Goal: Information Seeking & Learning: Learn about a topic

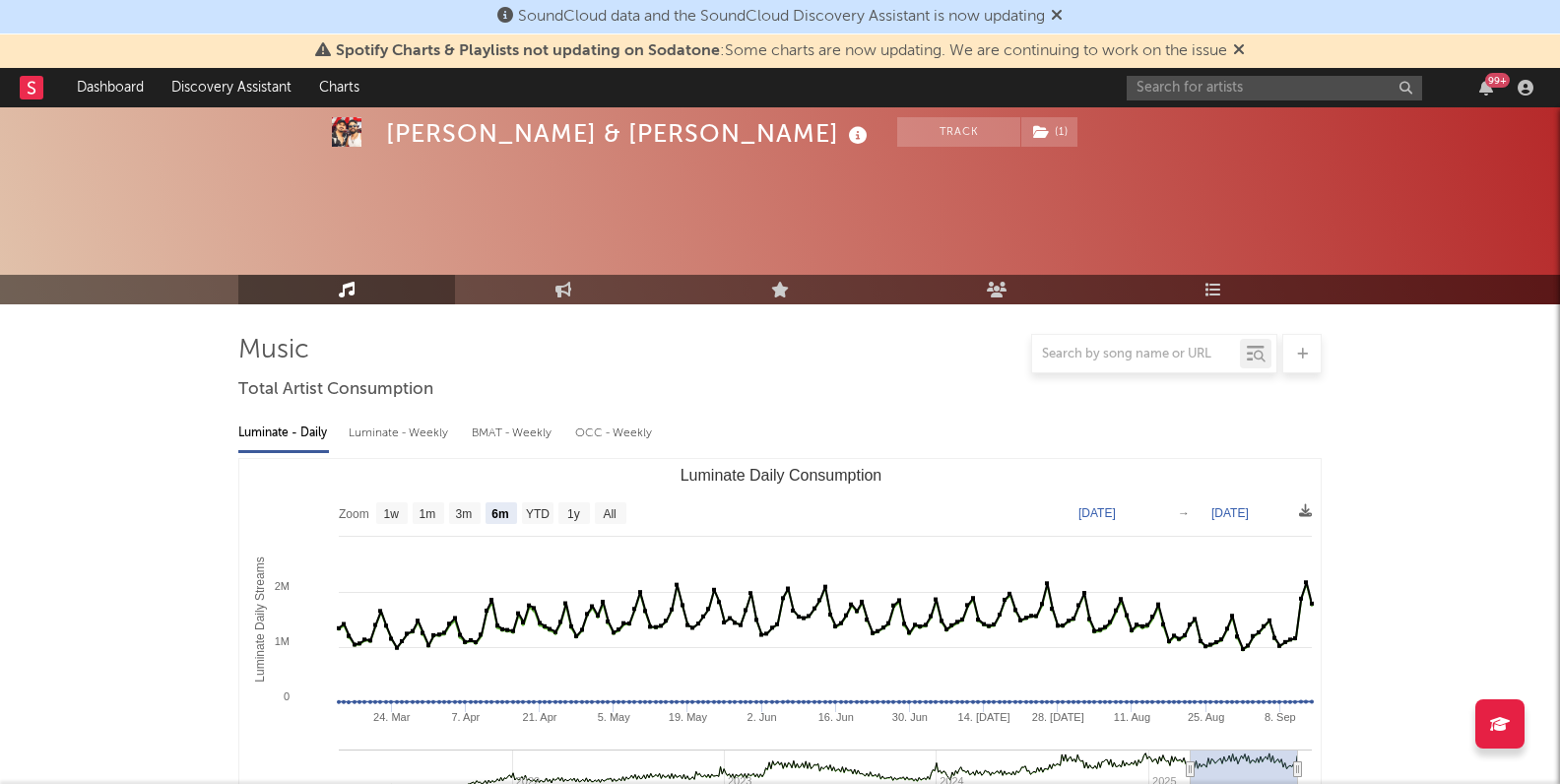
select select "6m"
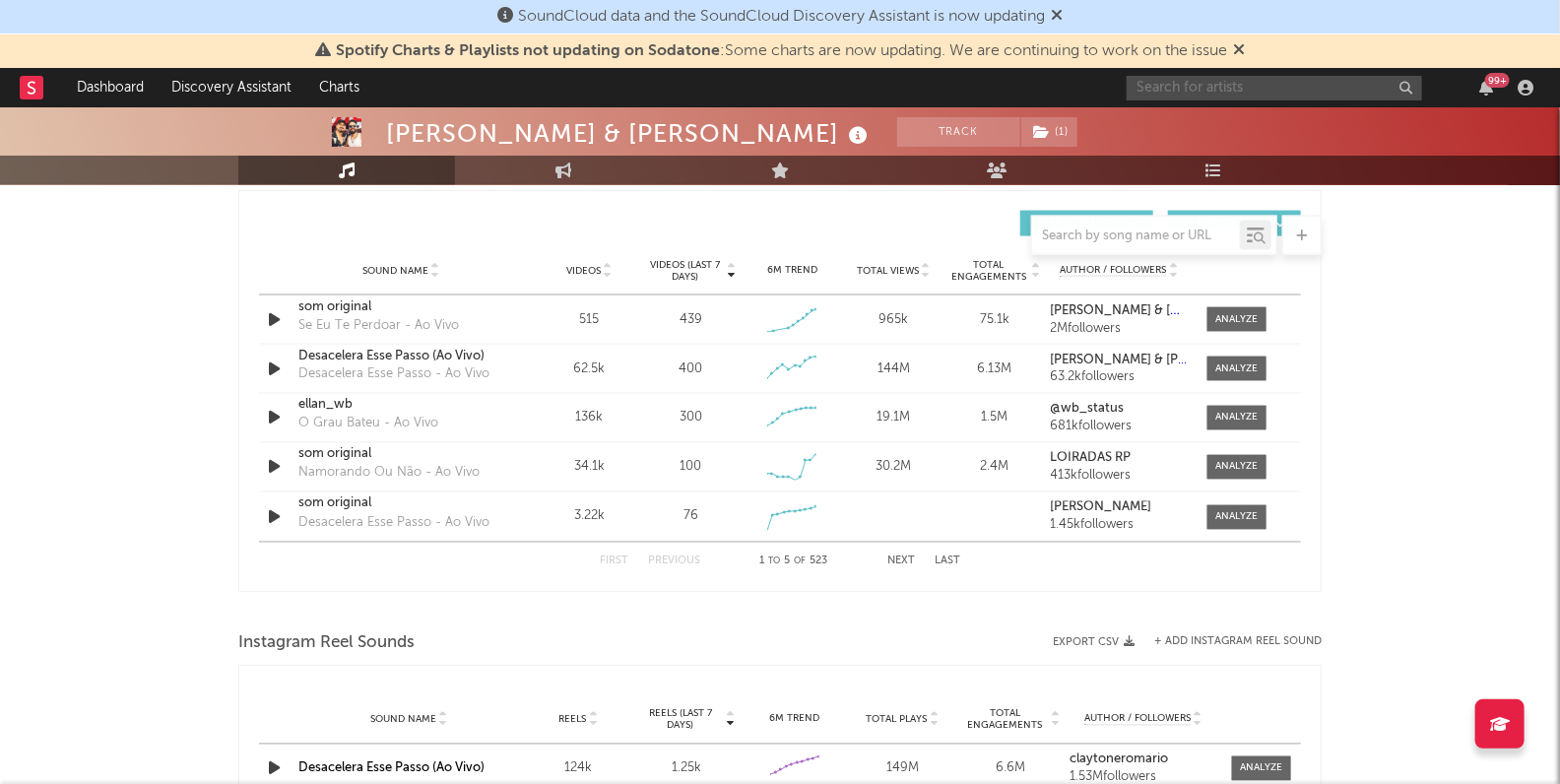
click at [1186, 83] on input "text" at bounding box center [1275, 88] width 296 height 25
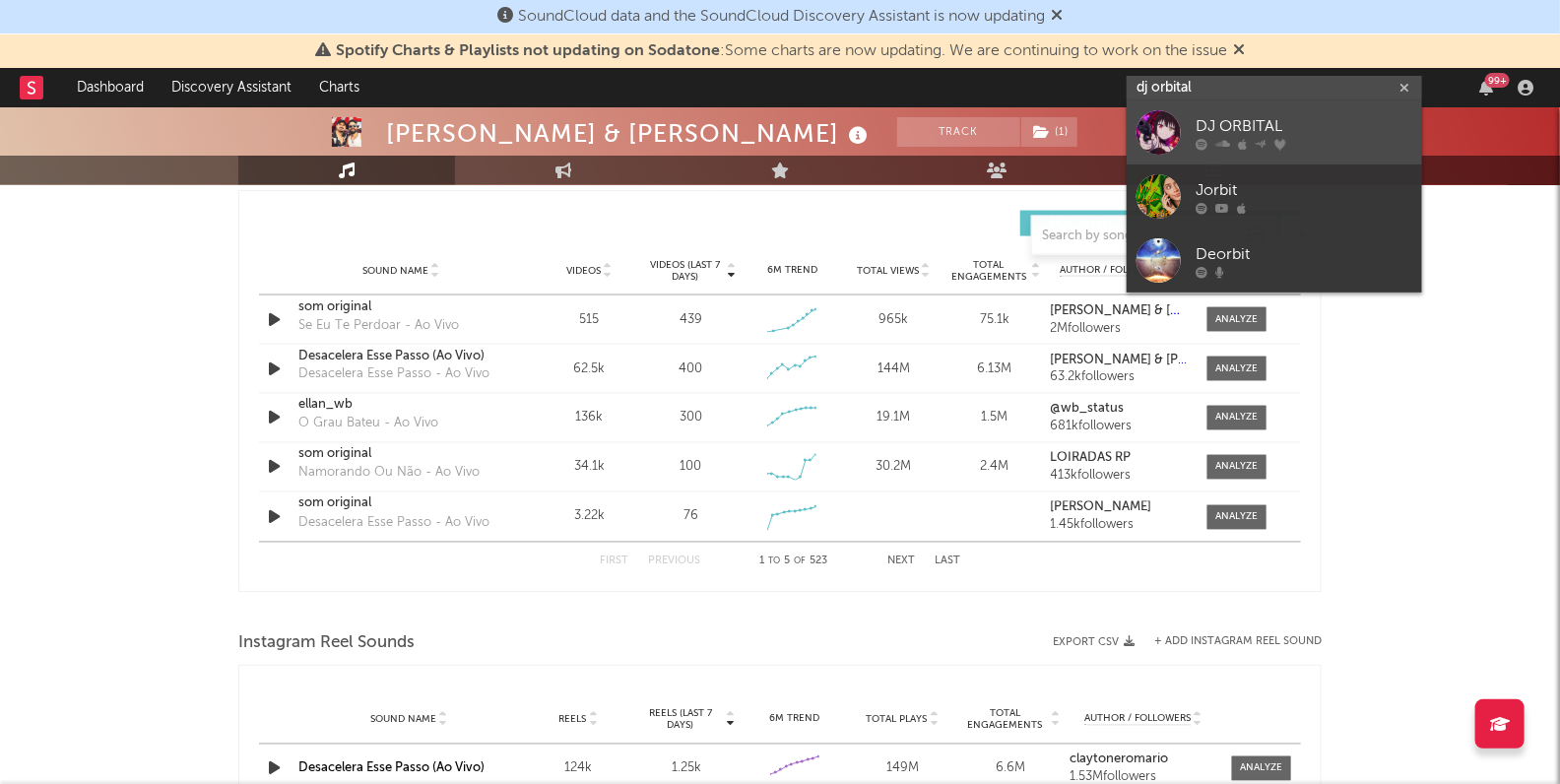
type input "dj orbital"
click at [1213, 120] on div "DJ ORBITAL" at bounding box center [1304, 127] width 217 height 24
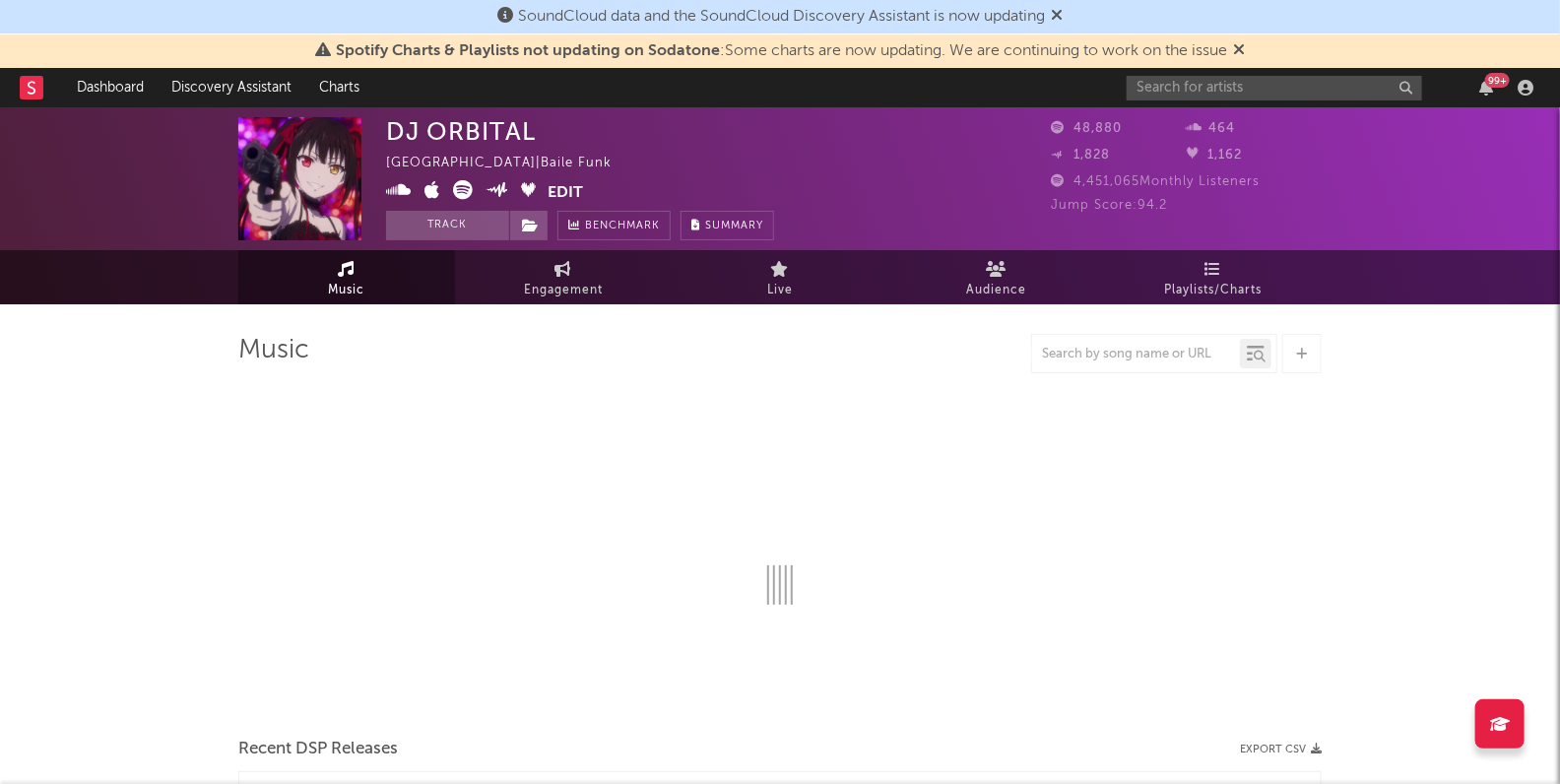
select select "6m"
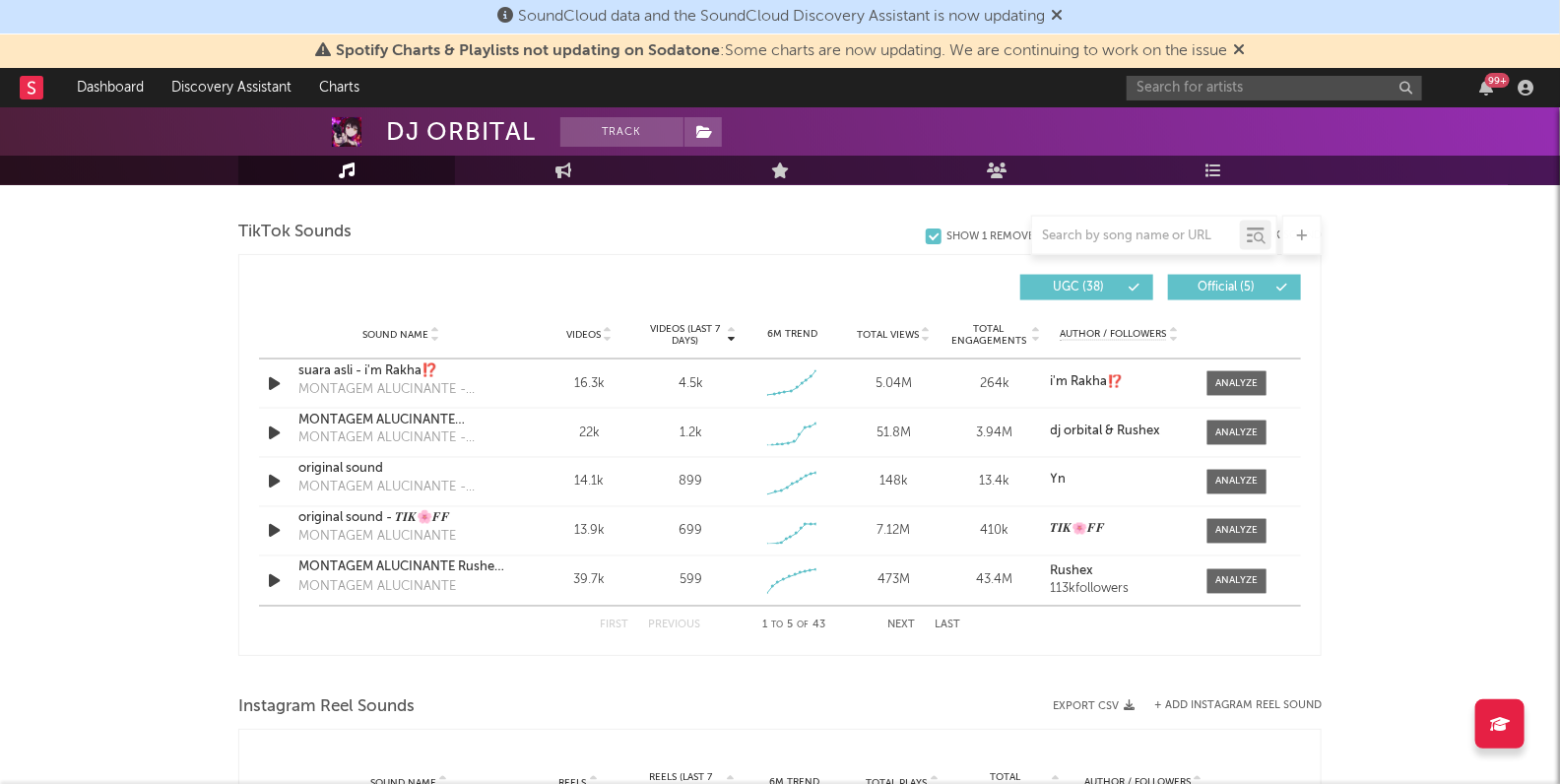
scroll to position [1346, 0]
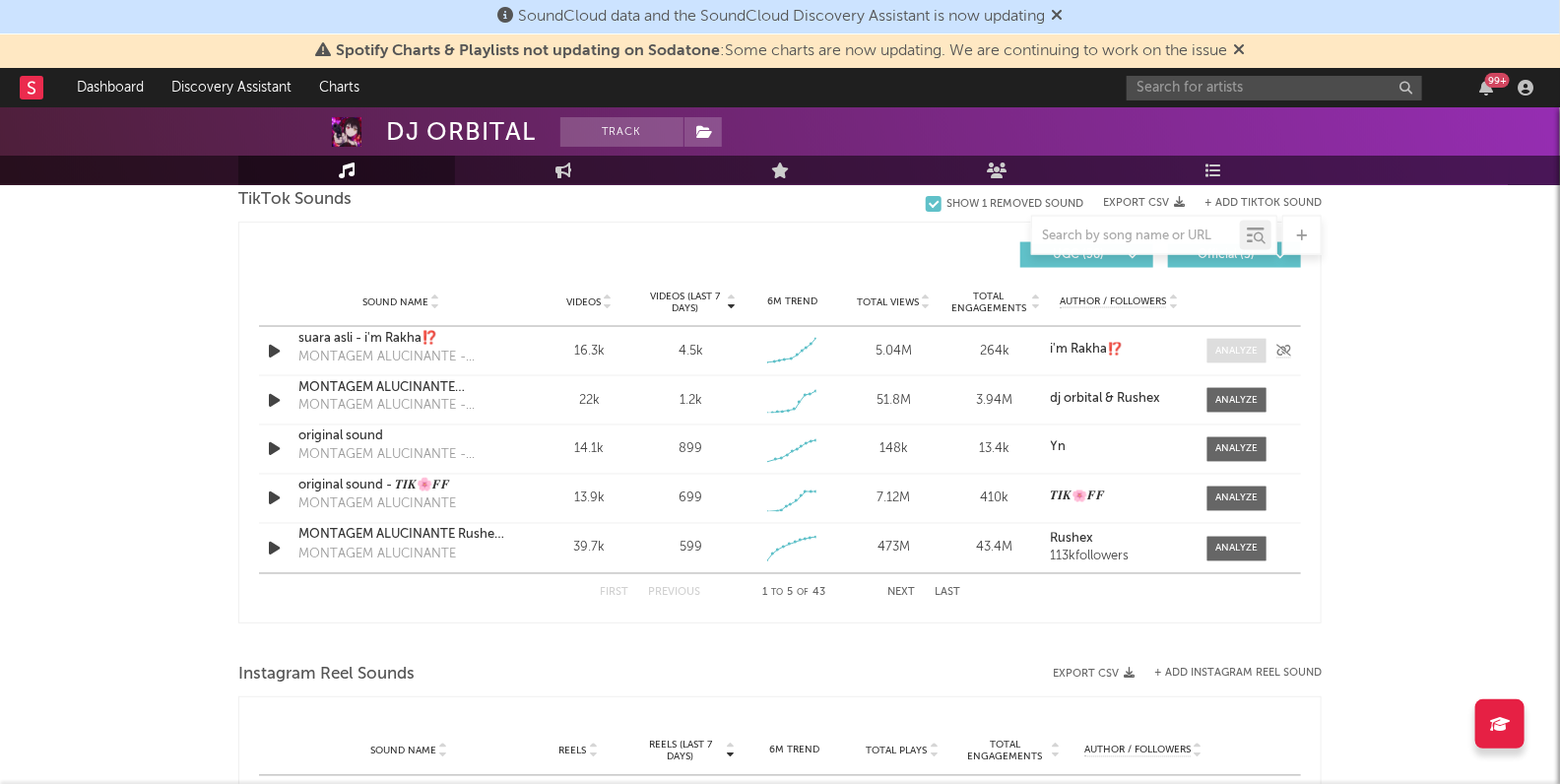
click at [1224, 347] on div at bounding box center [1237, 351] width 42 height 15
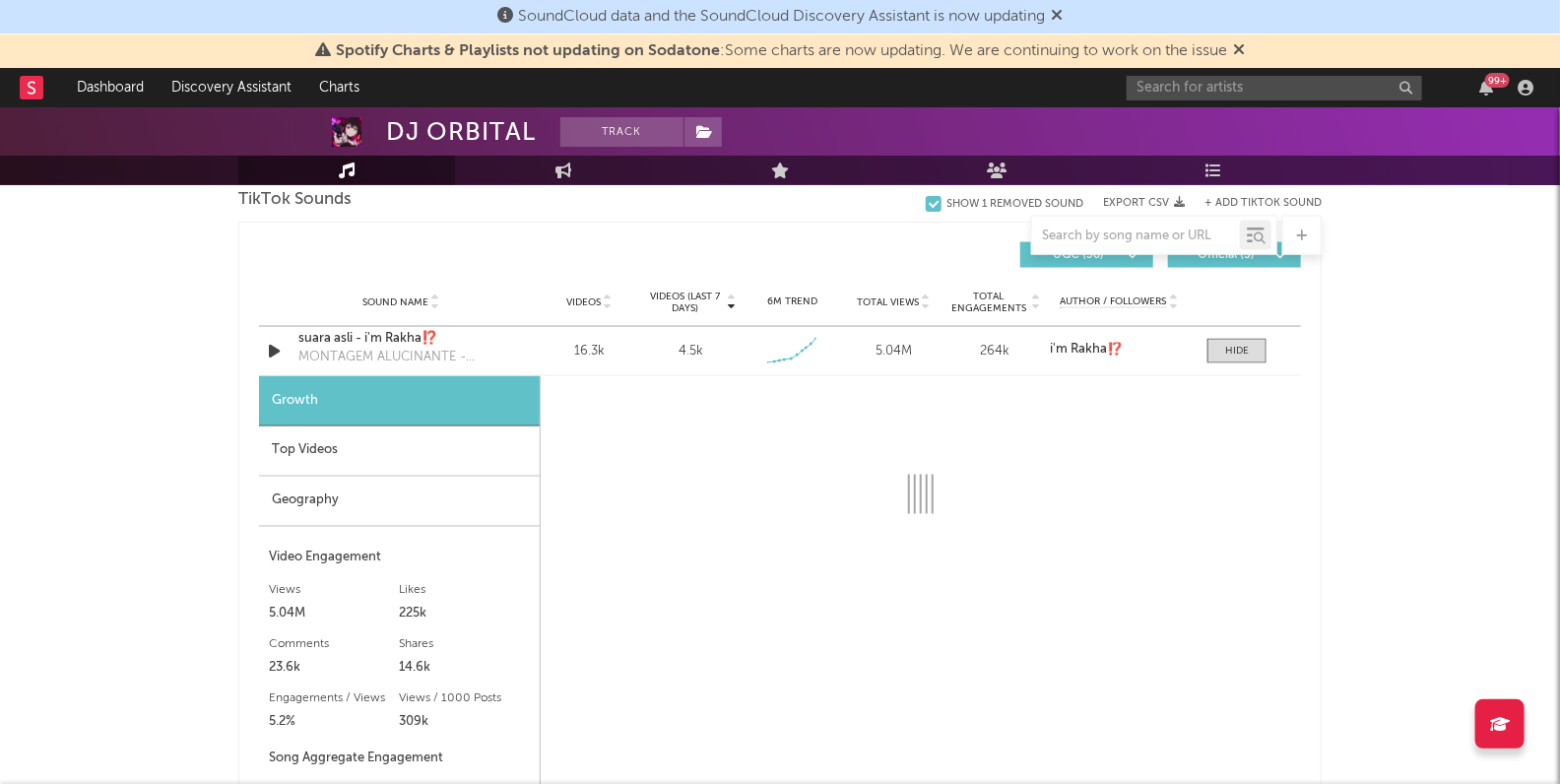
select select "1w"
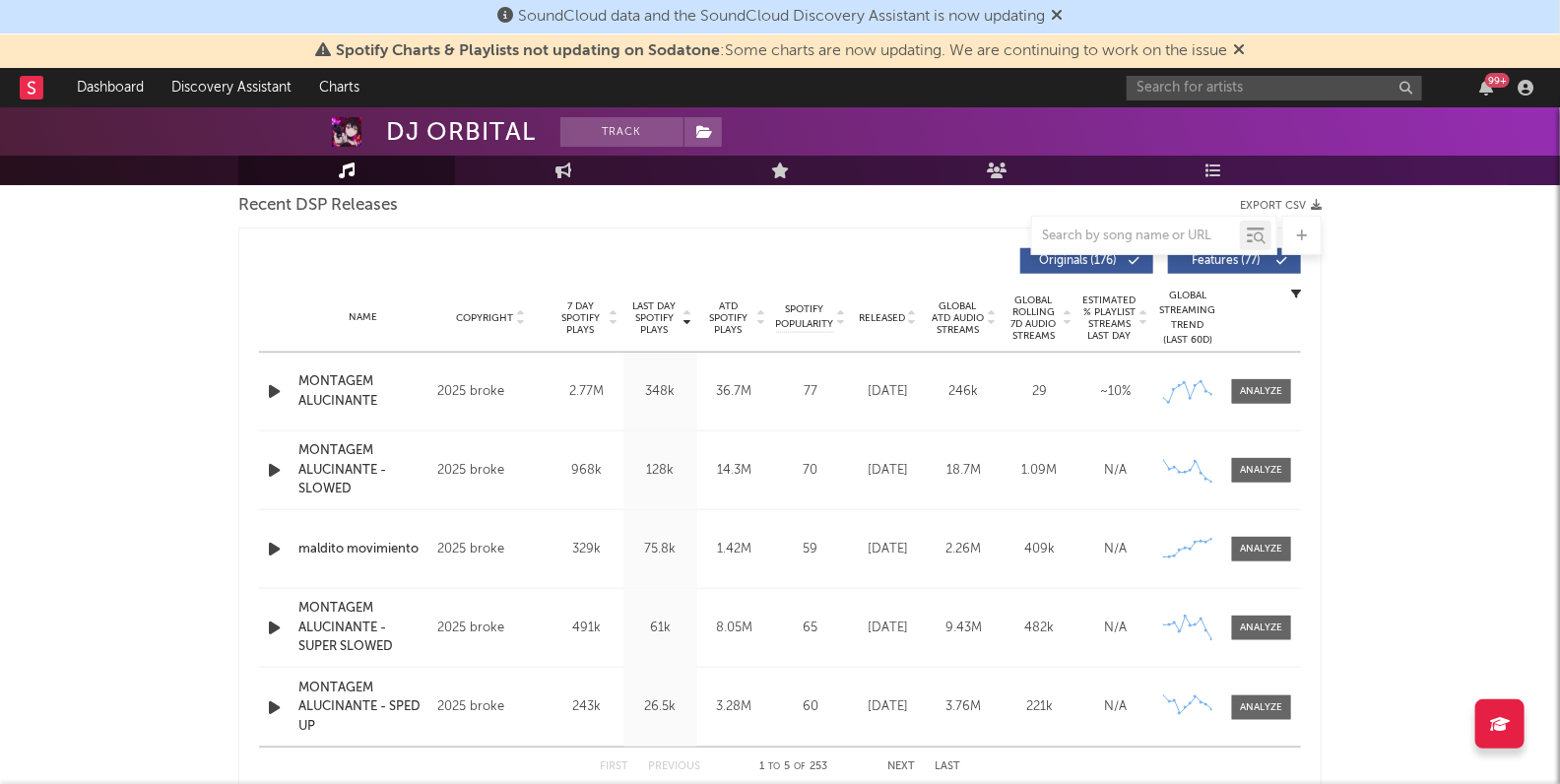
scroll to position [715, 0]
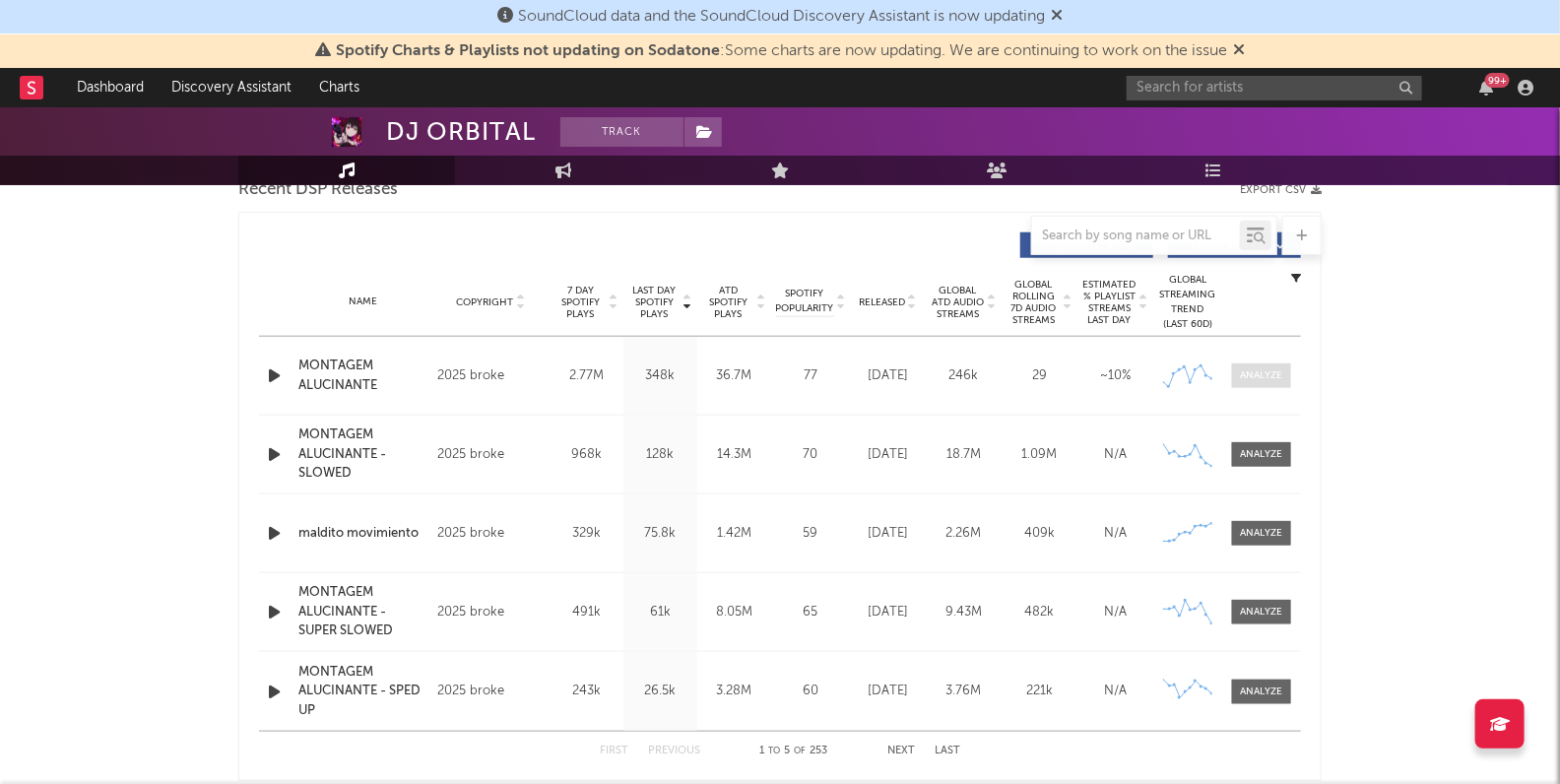
click at [1249, 377] on div at bounding box center [1262, 376] width 42 height 15
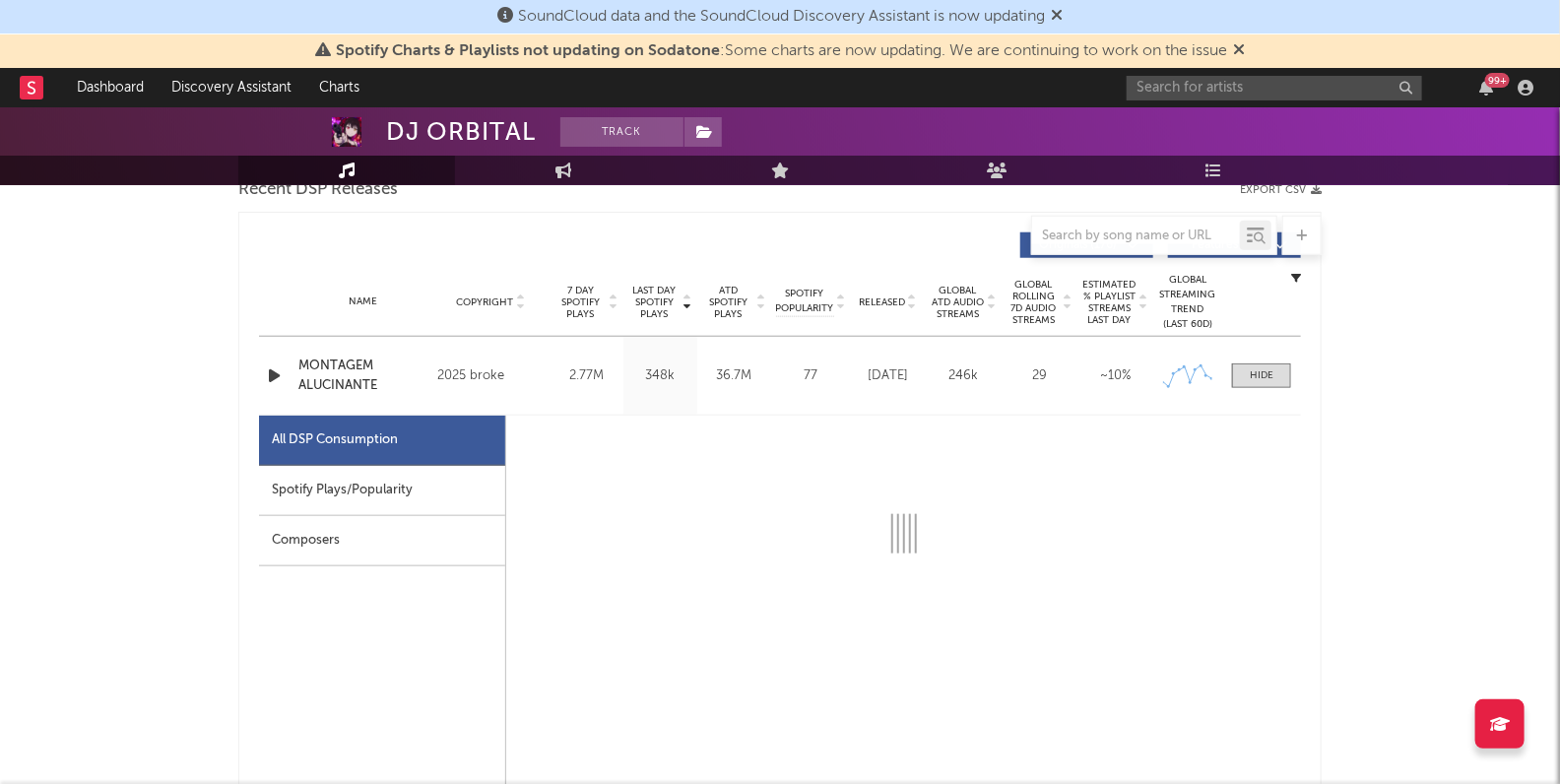
select select "1w"
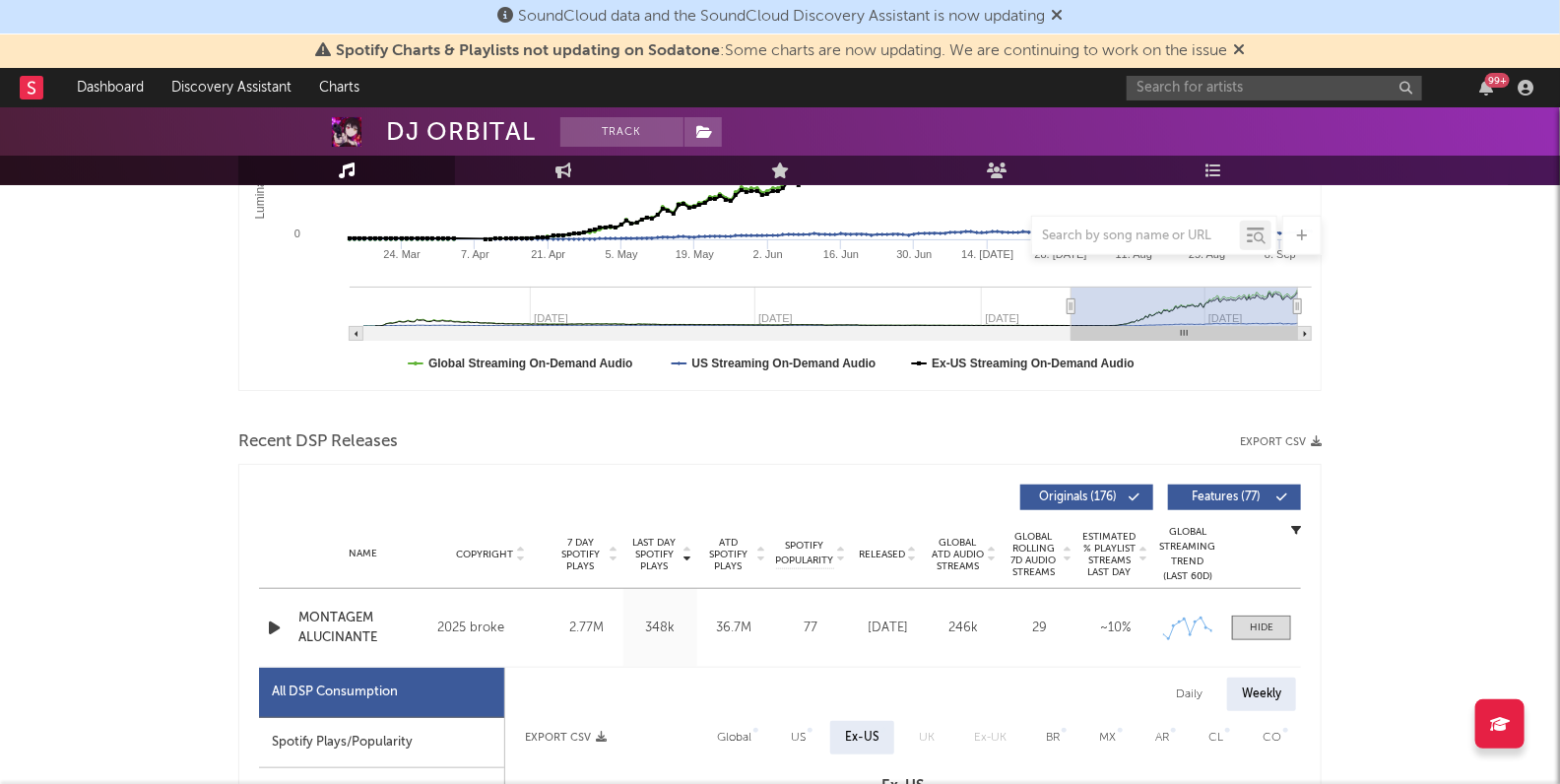
scroll to position [0, 0]
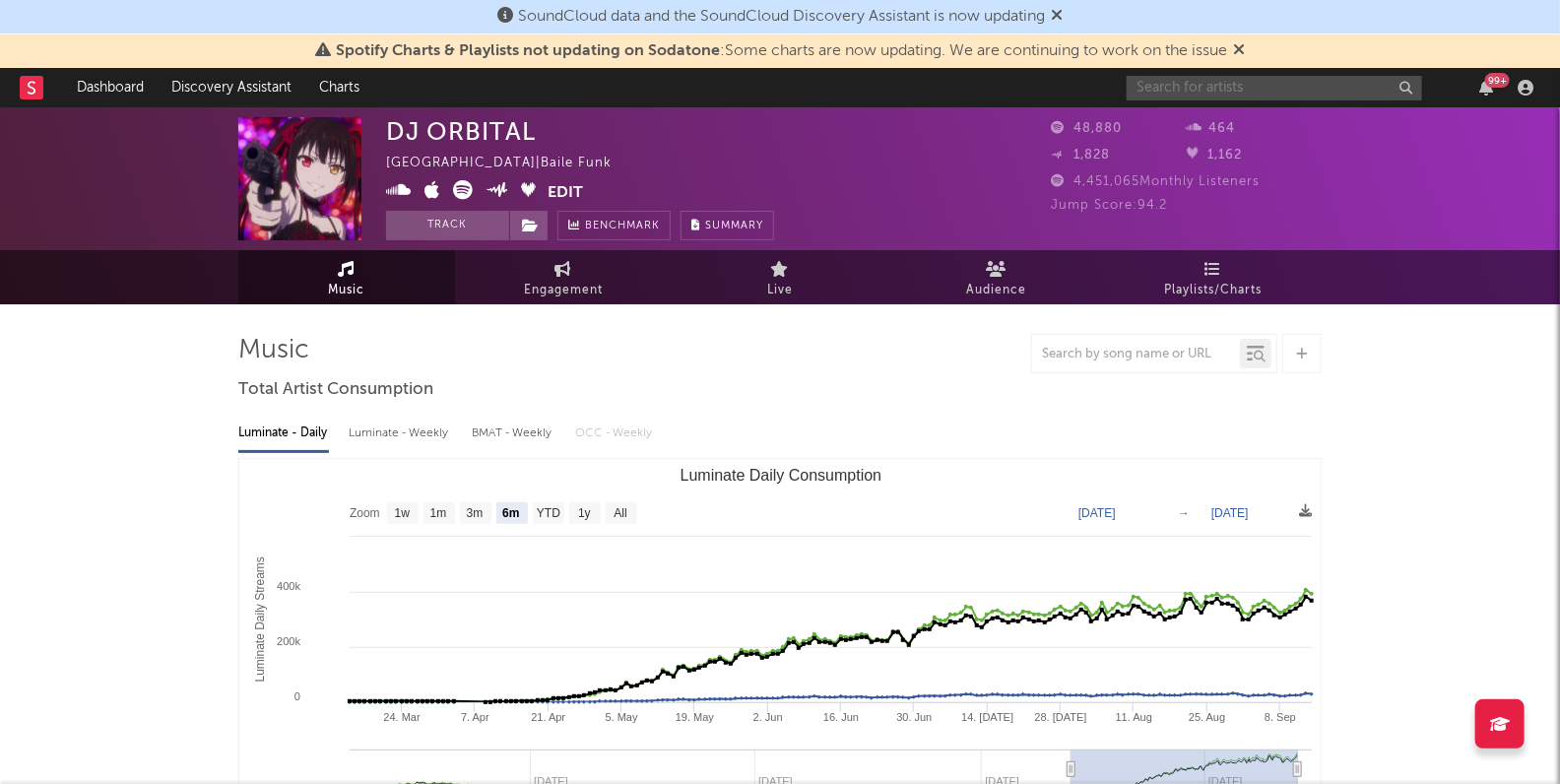
click at [1151, 90] on input "text" at bounding box center [1275, 88] width 296 height 25
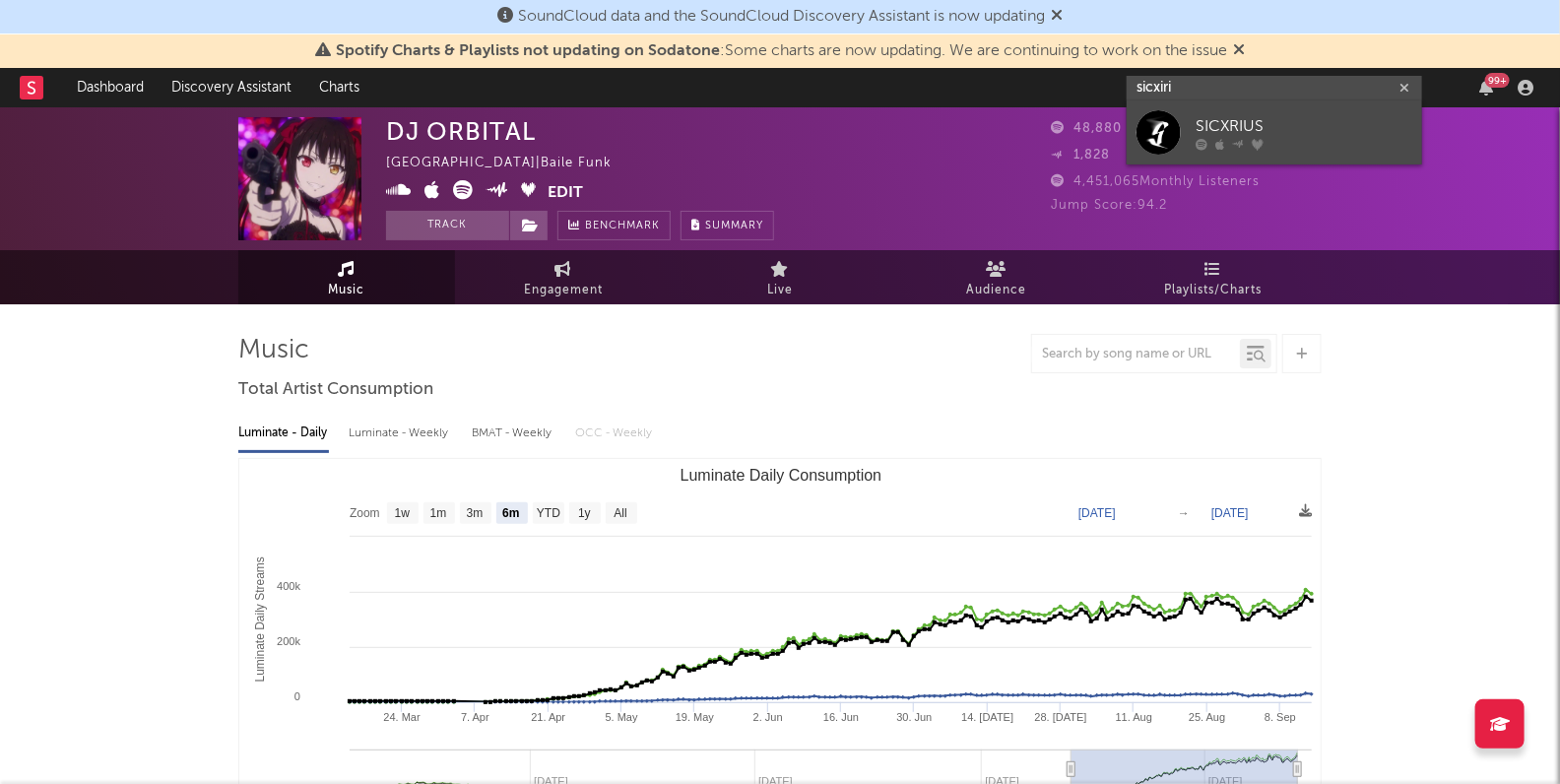
type input "sicxiri"
click at [1267, 117] on div "SICXRIUS" at bounding box center [1304, 127] width 217 height 24
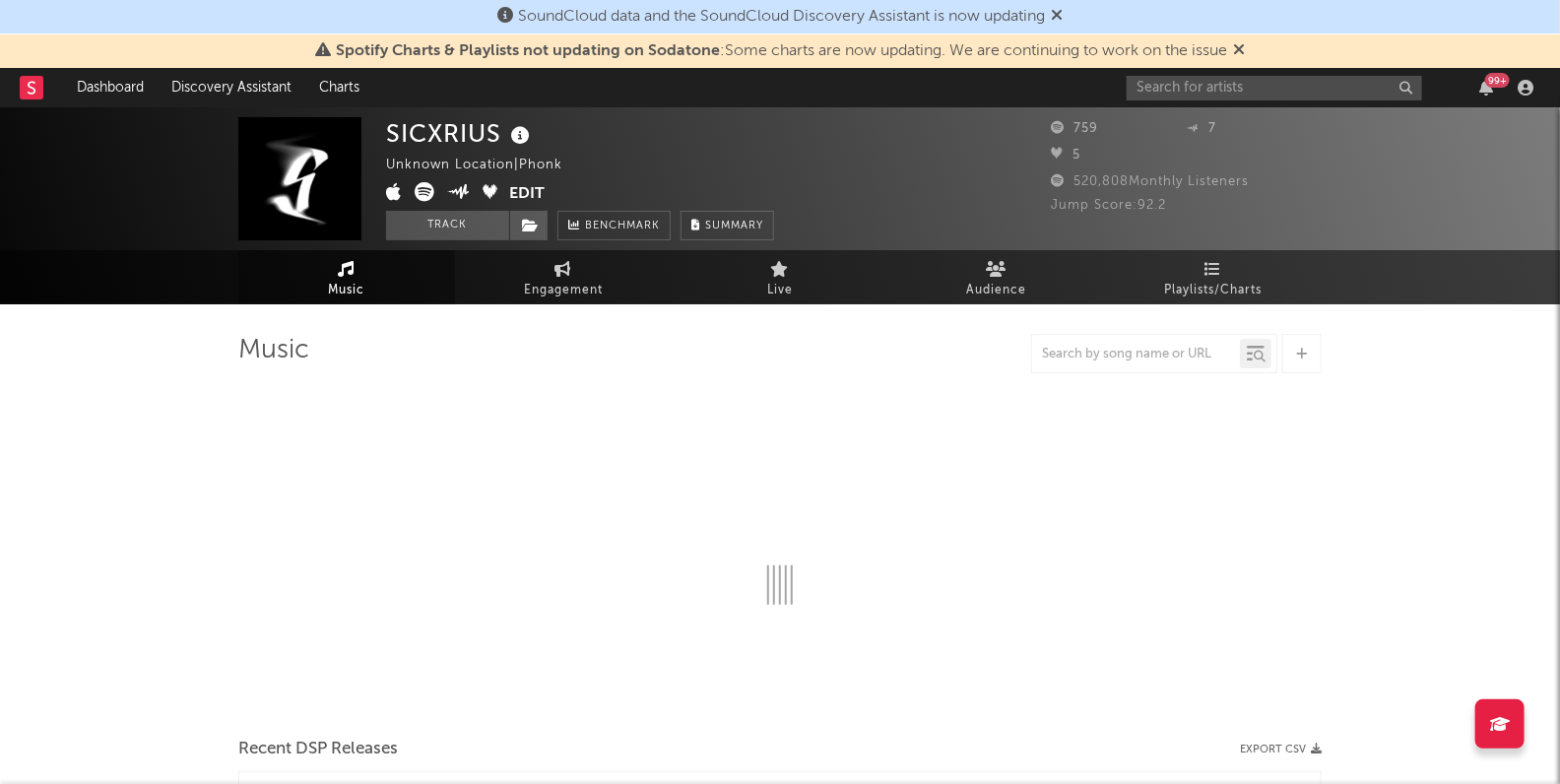
select select "1w"
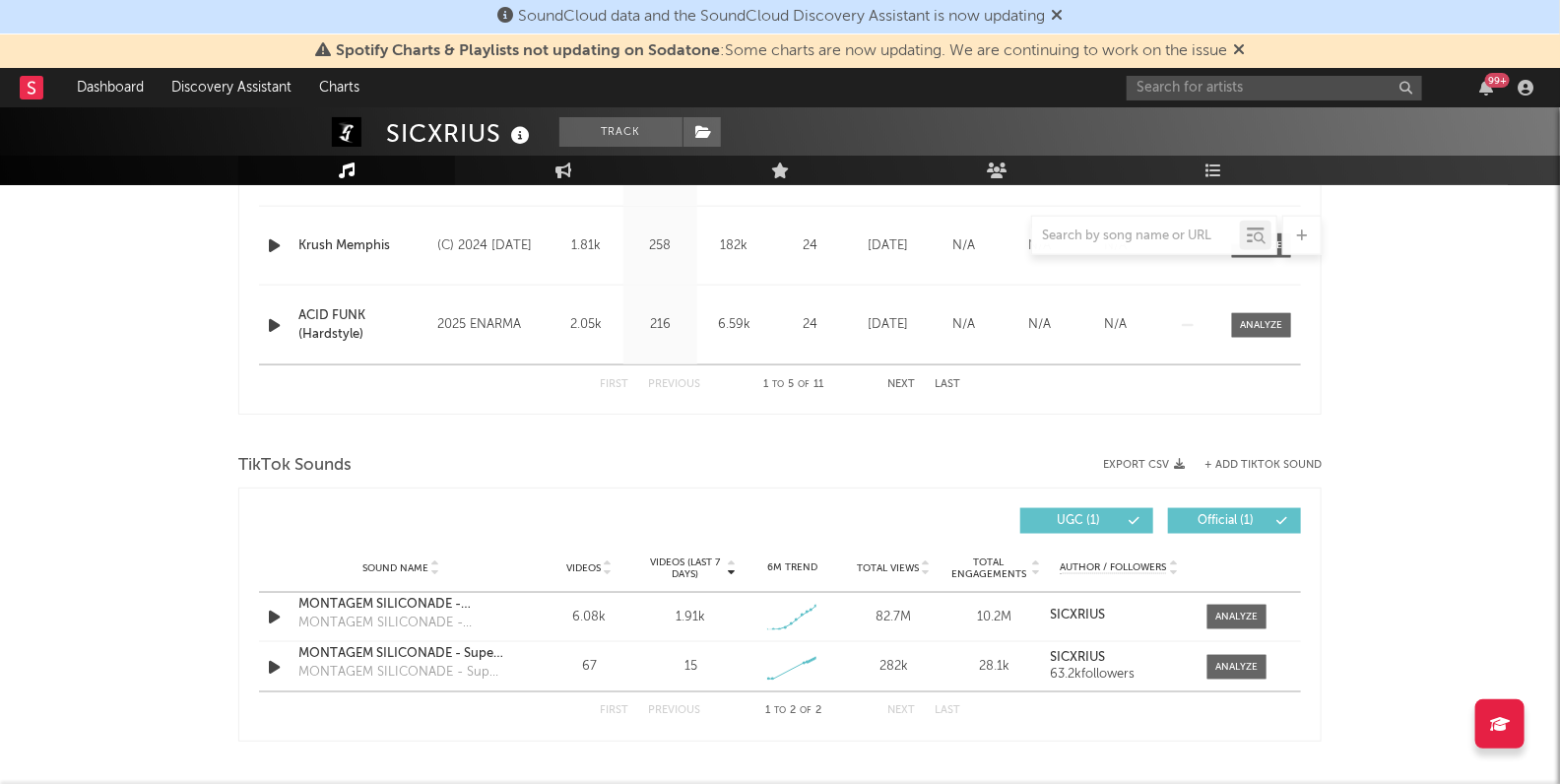
scroll to position [1077, 0]
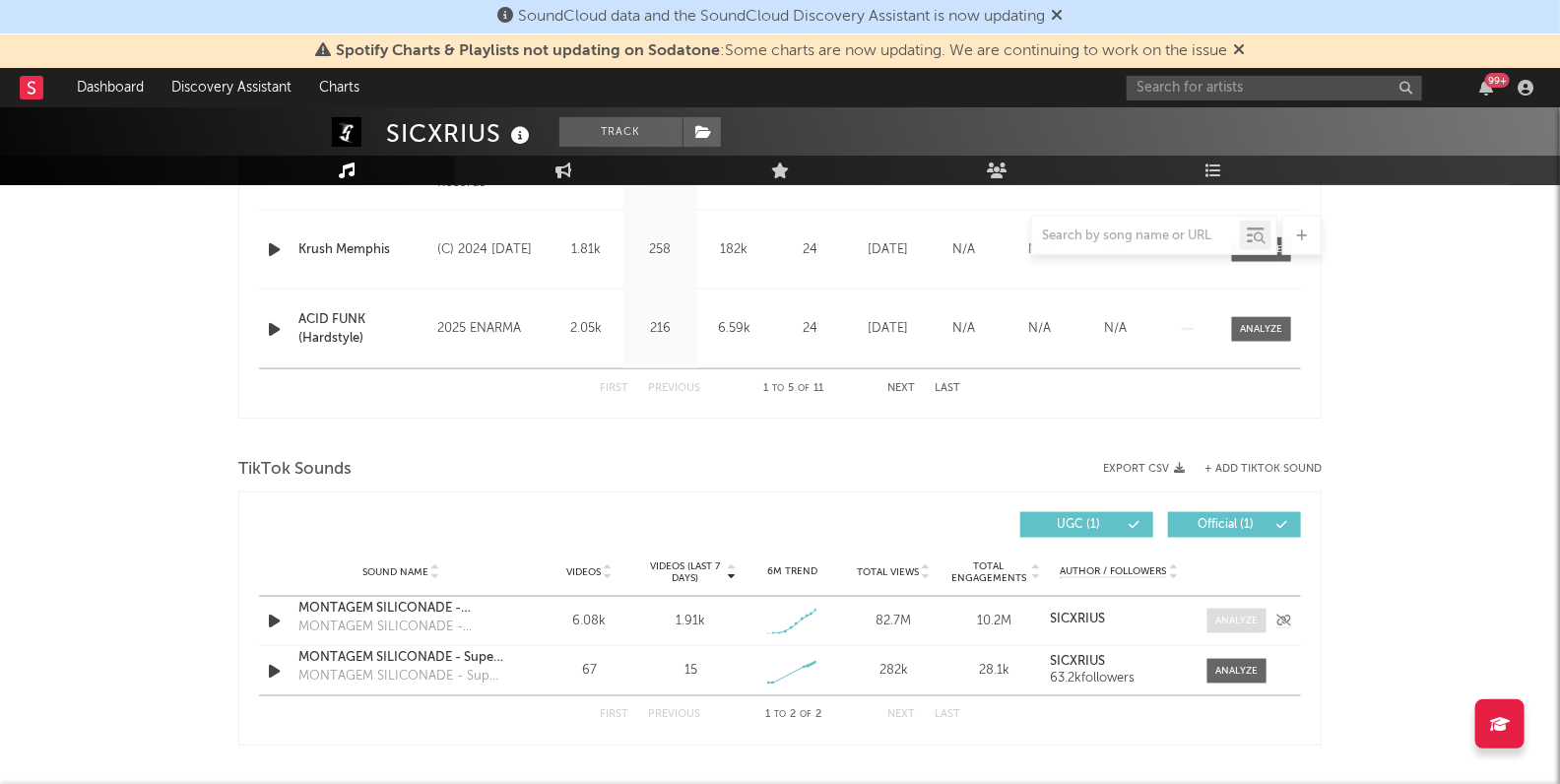
click at [1224, 622] on div at bounding box center [1237, 620] width 42 height 15
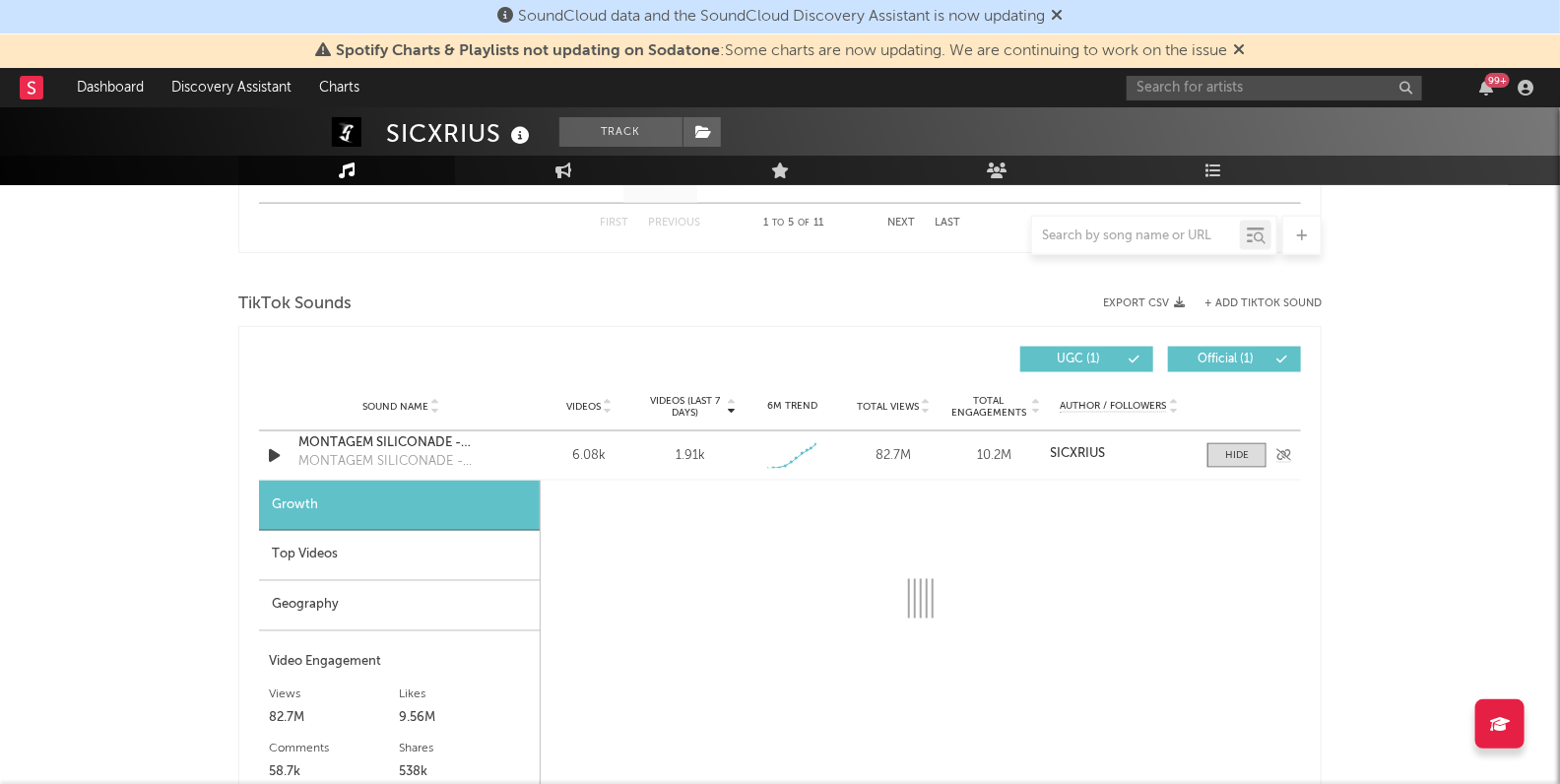
scroll to position [1388, 0]
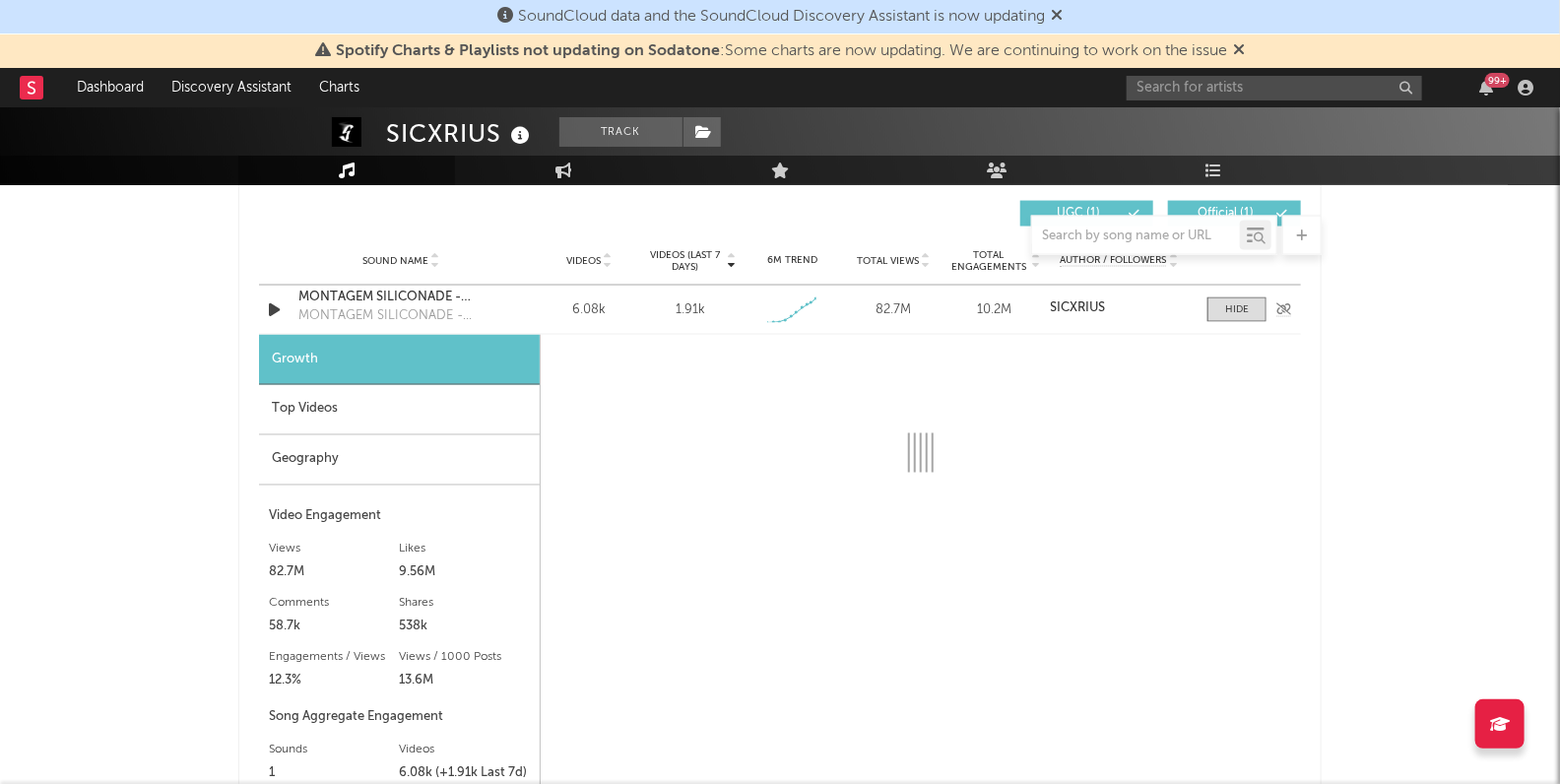
select select "1w"
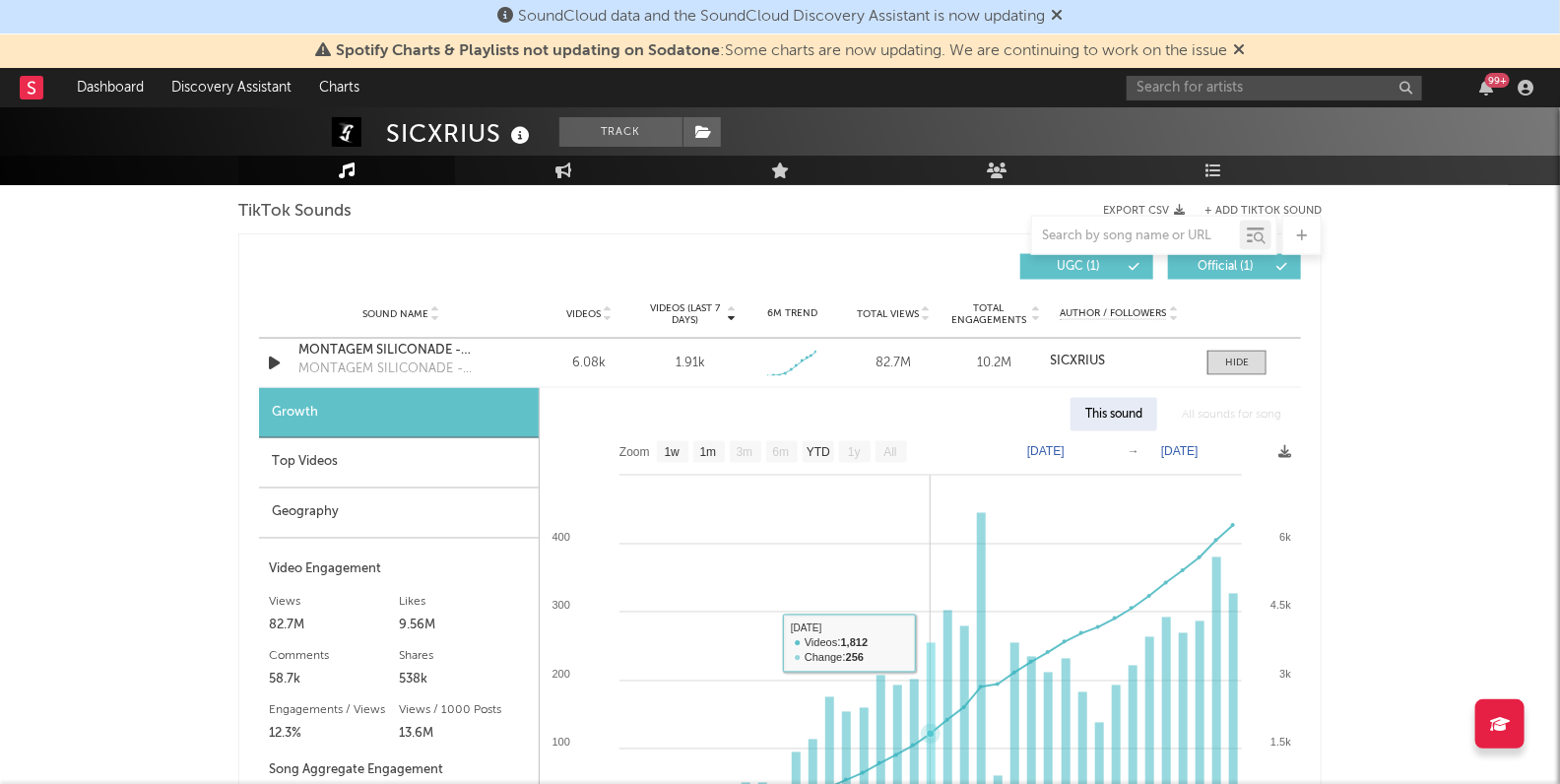
scroll to position [1282, 0]
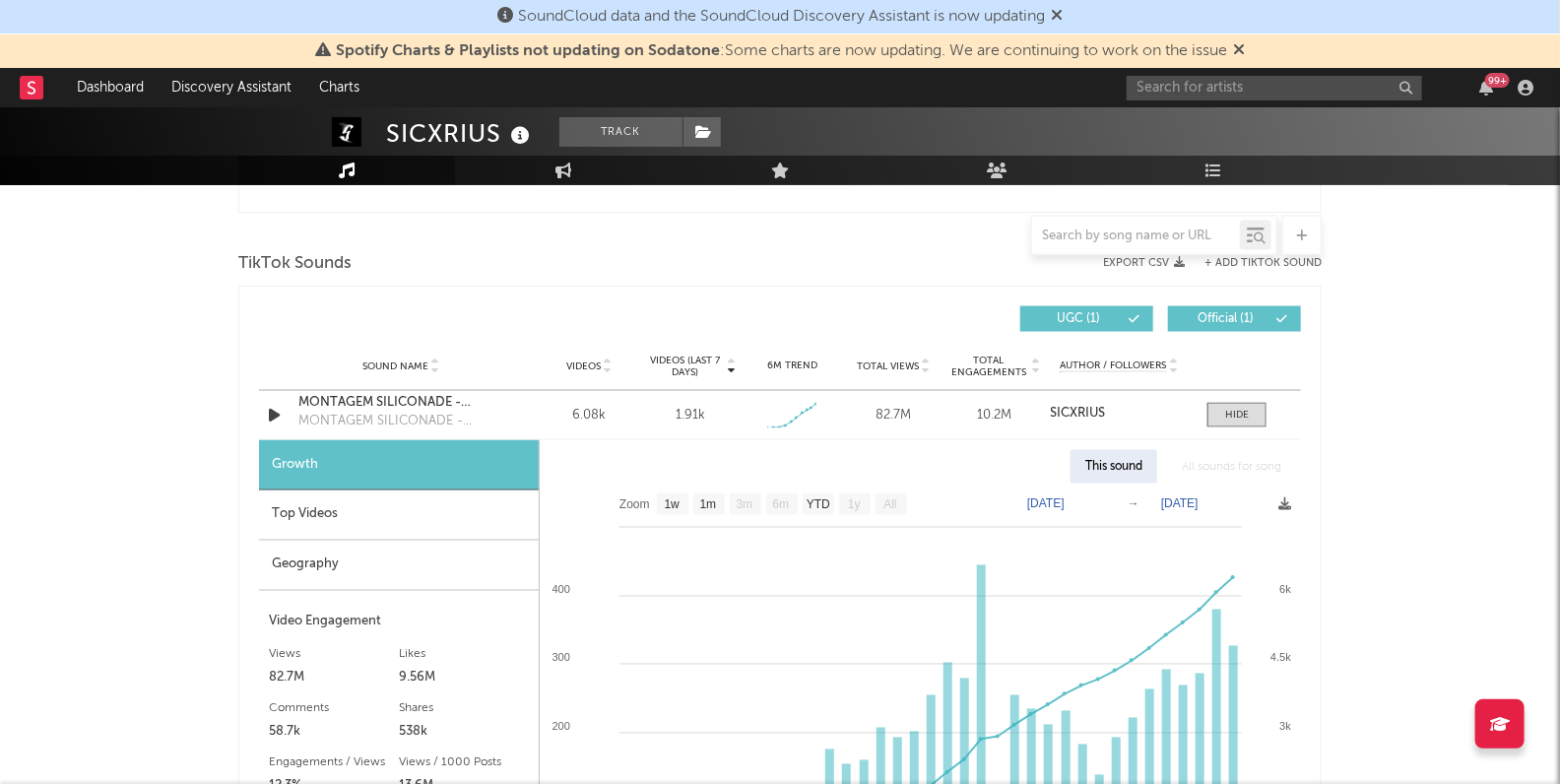
click at [452, 565] on div "Geography" at bounding box center [399, 565] width 280 height 50
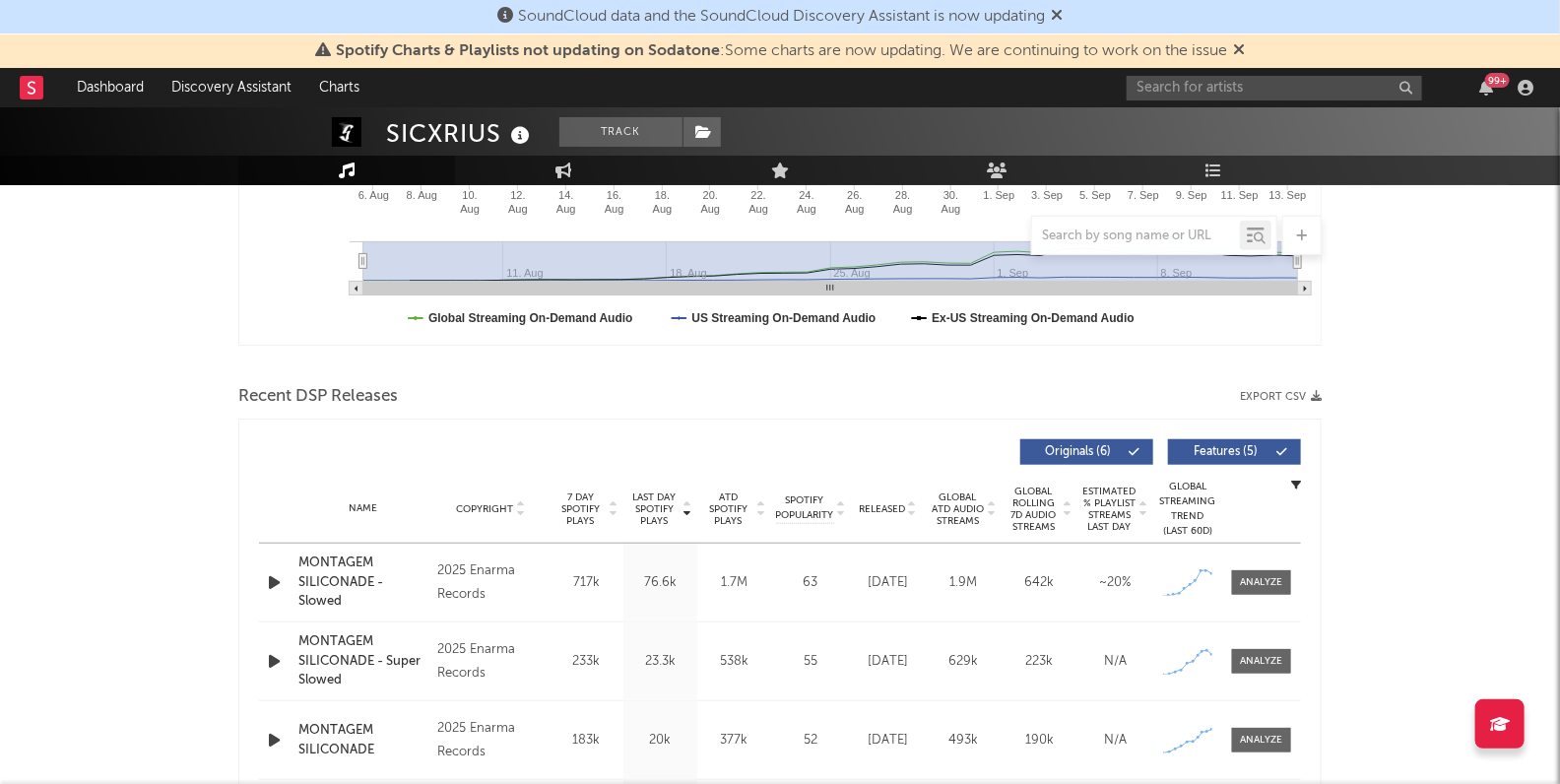
scroll to position [502, 0]
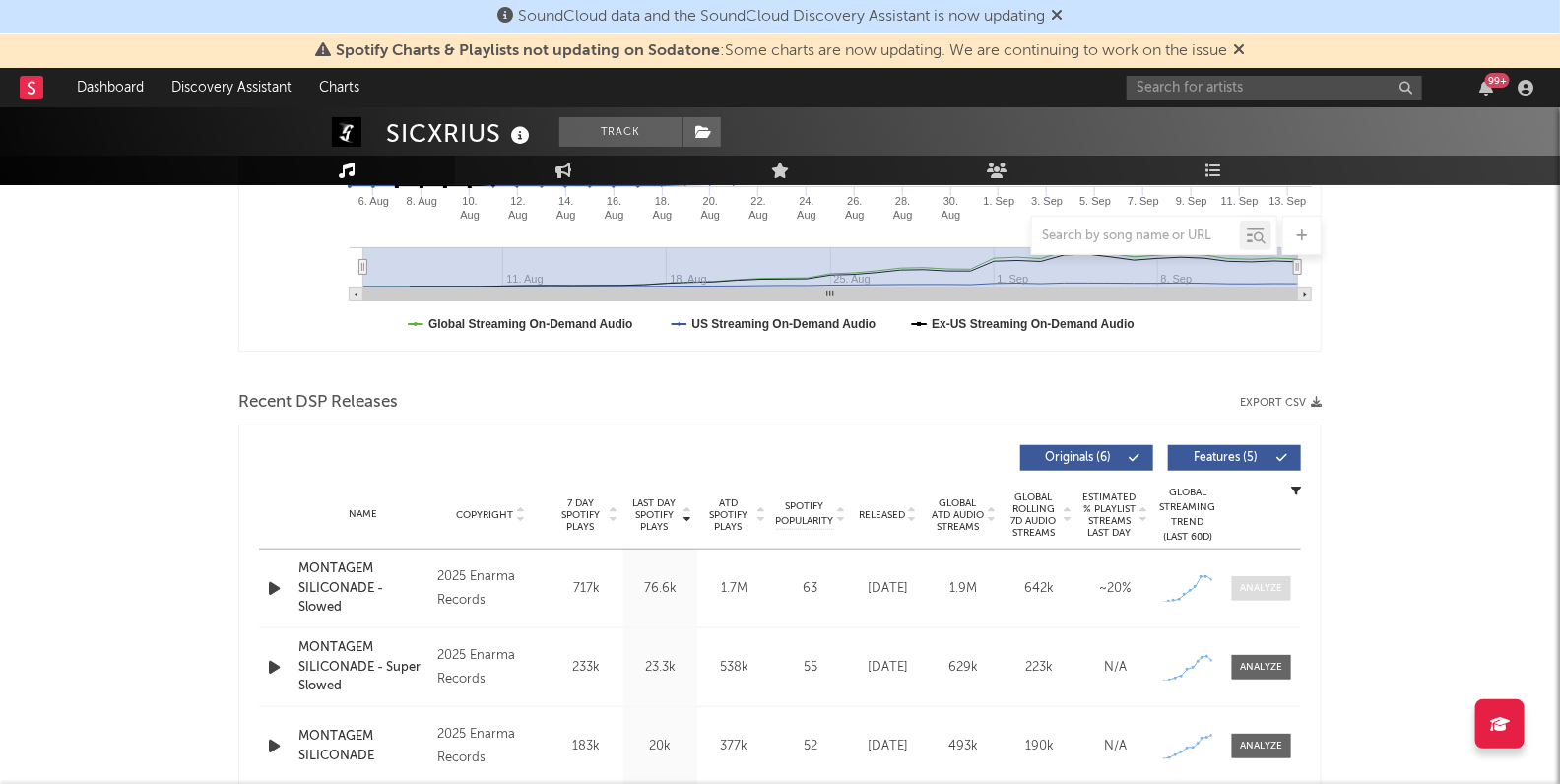
click at [1274, 582] on div at bounding box center [1262, 588] width 42 height 15
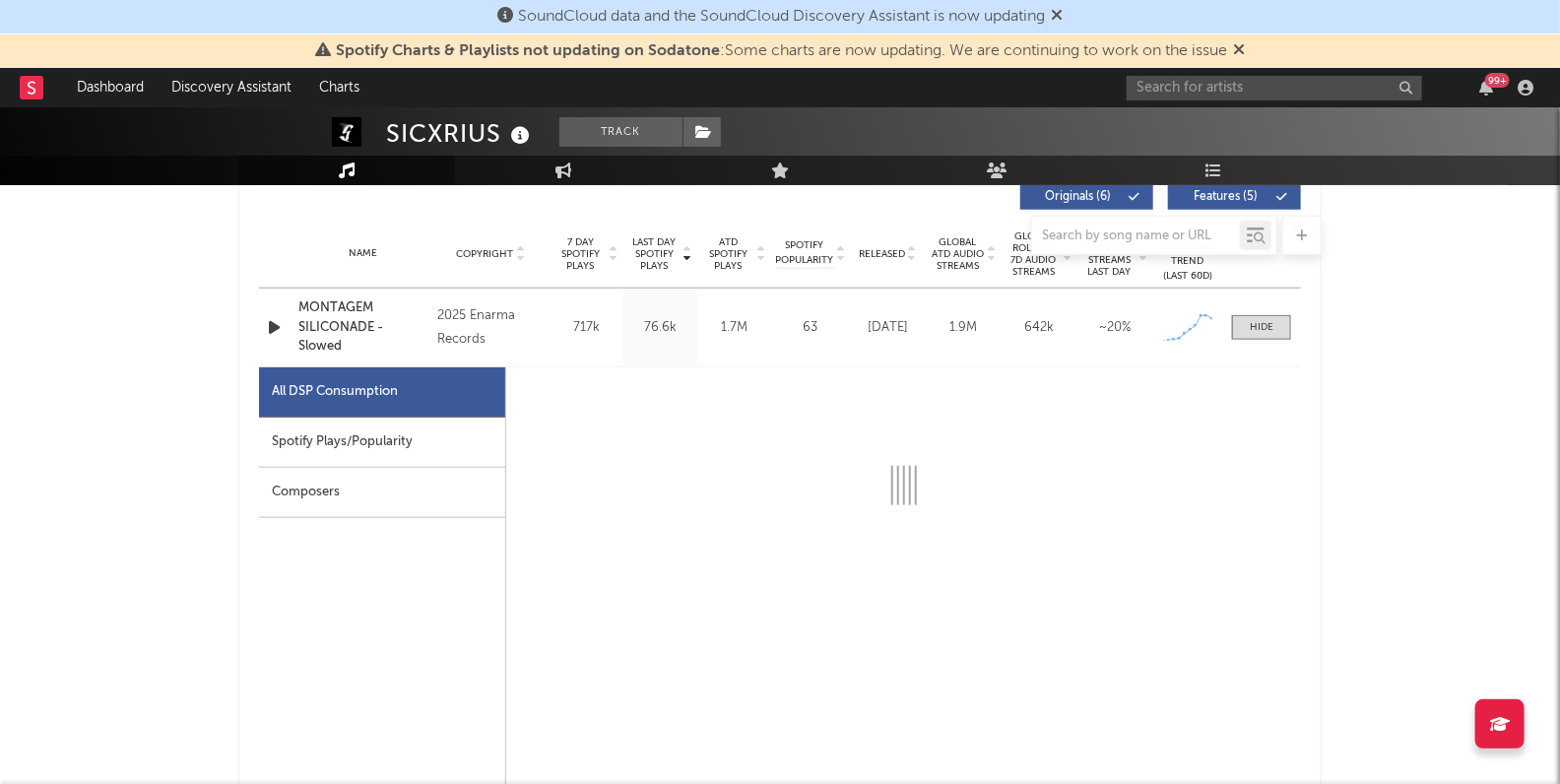
scroll to position [781, 0]
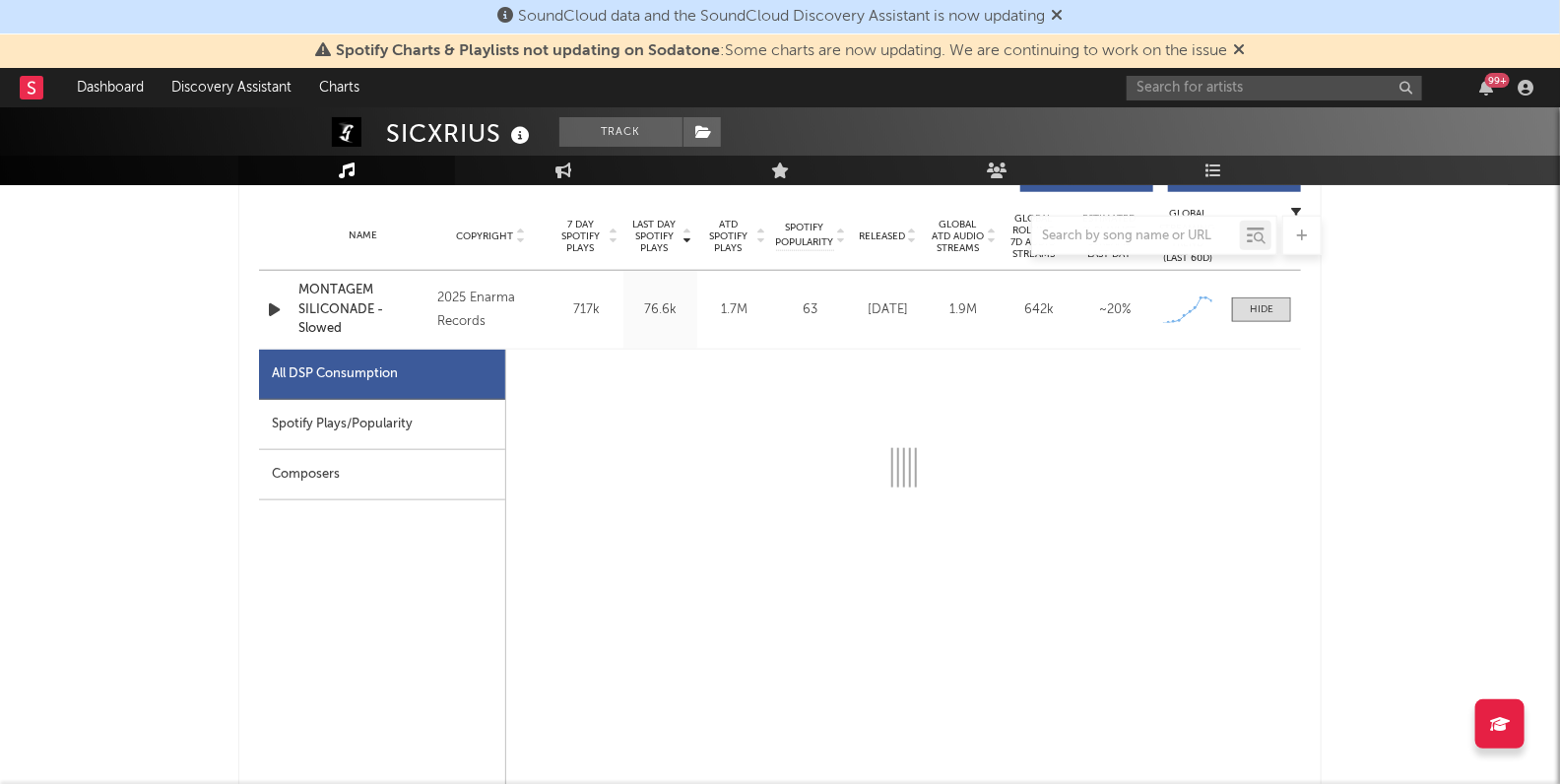
select select "1w"
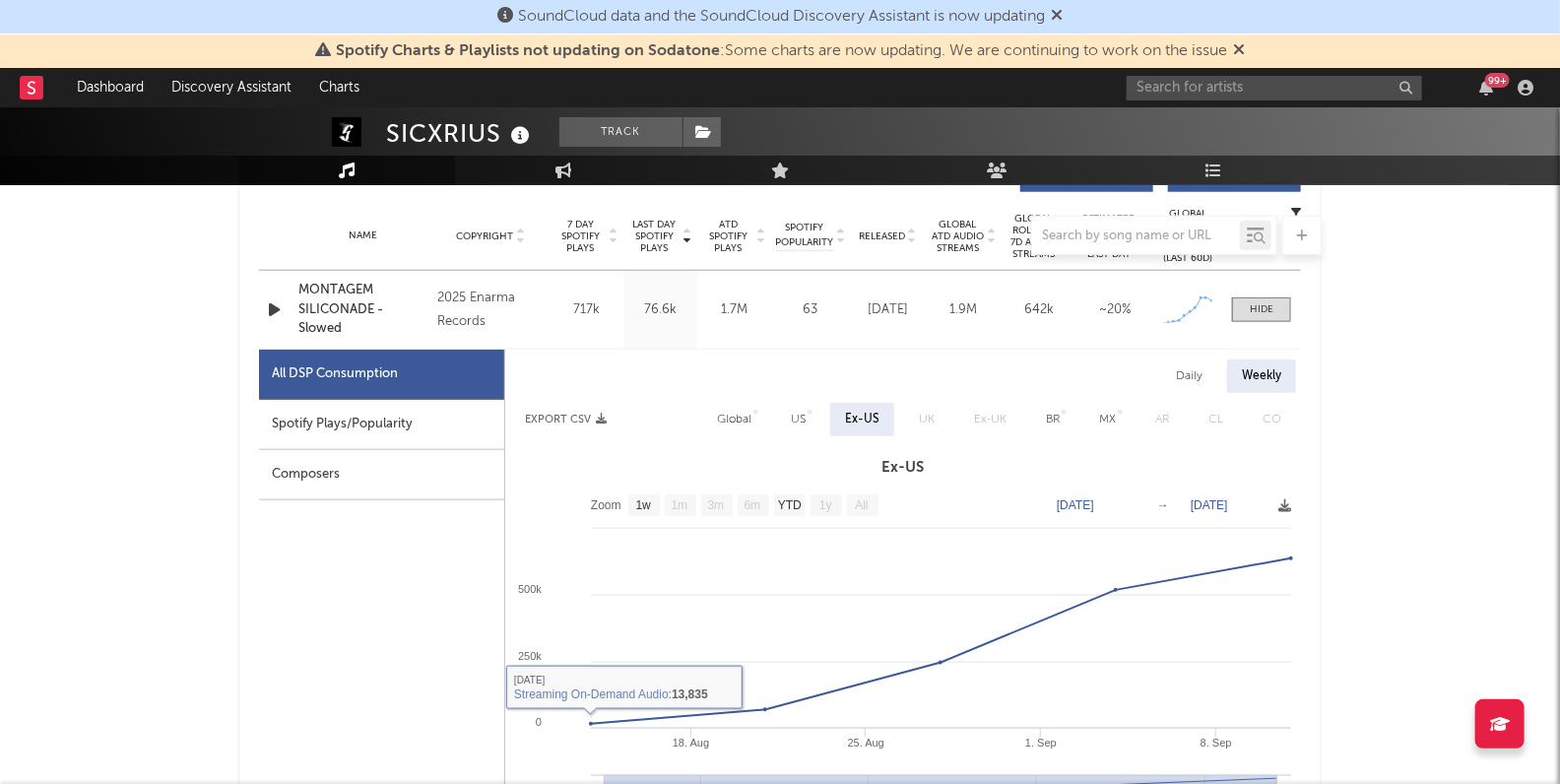
click at [371, 423] on div "Spotify Plays/Popularity" at bounding box center [381, 424] width 245 height 50
select select "1w"
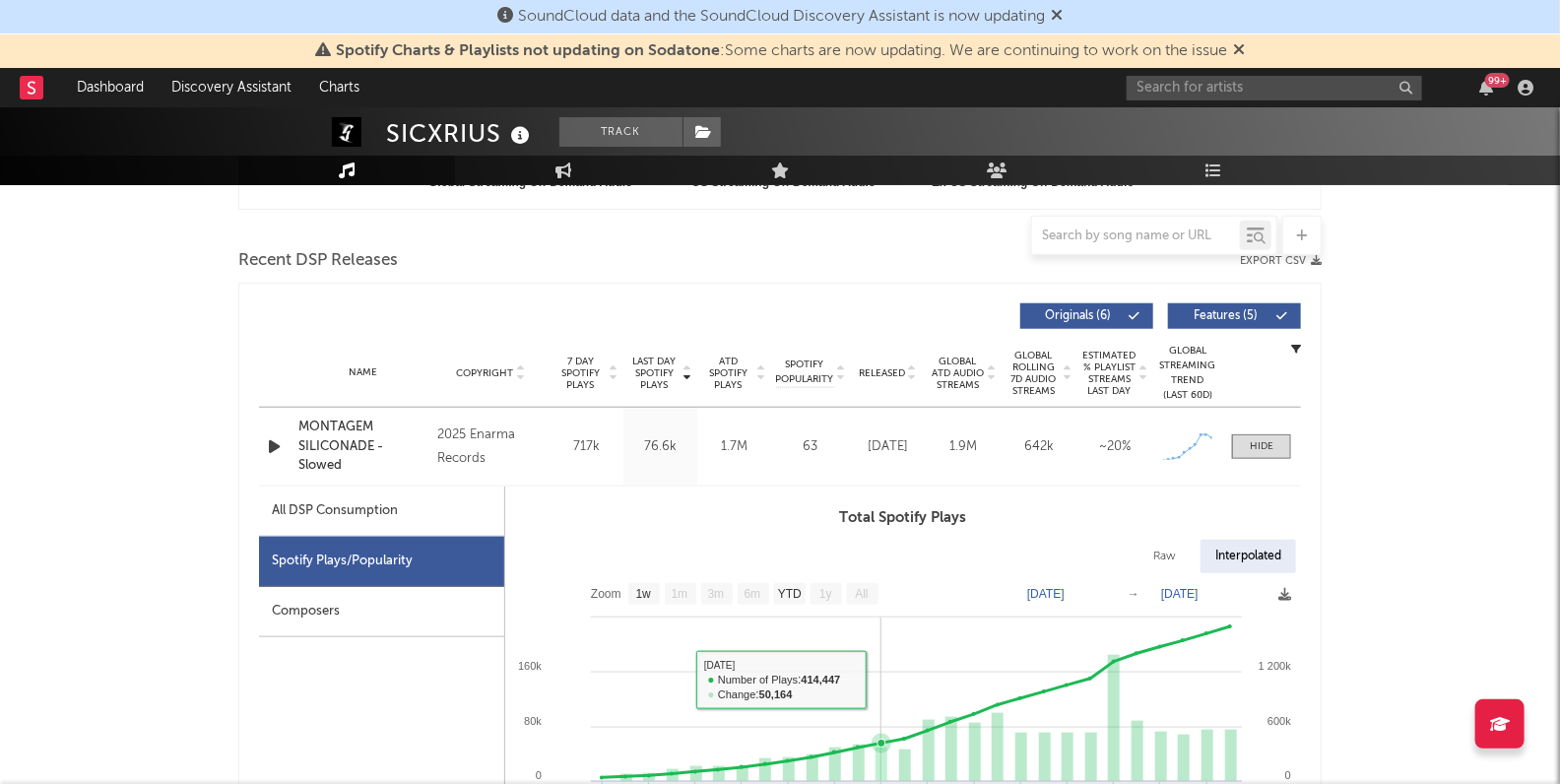
scroll to position [632, 0]
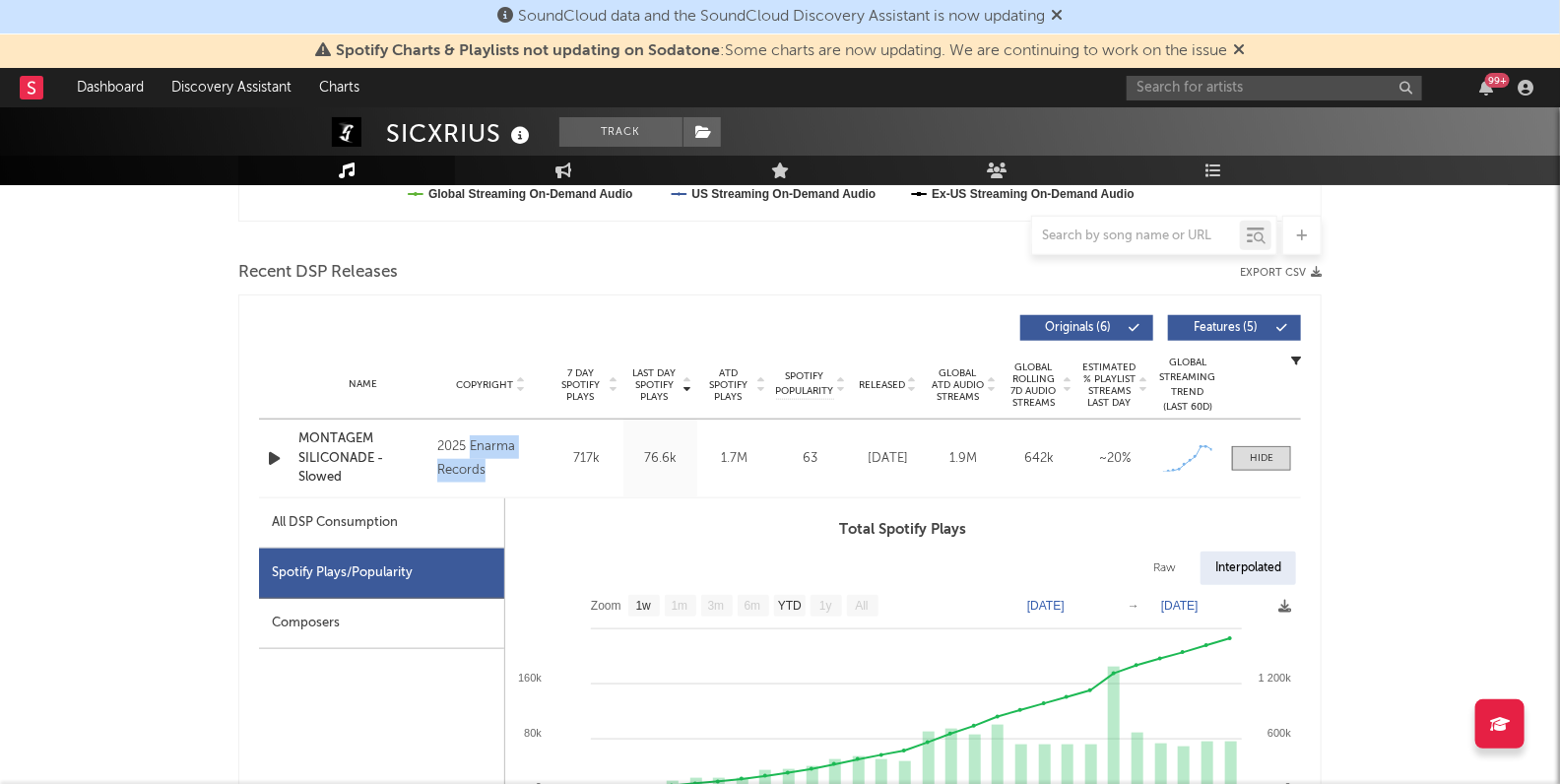
drag, startPoint x: 489, startPoint y: 471, endPoint x: 471, endPoint y: 442, distance: 34.1
click at [471, 442] on div "2025 Enarma Records" at bounding box center [491, 458] width 107 height 47
copy div "Enarma Records"
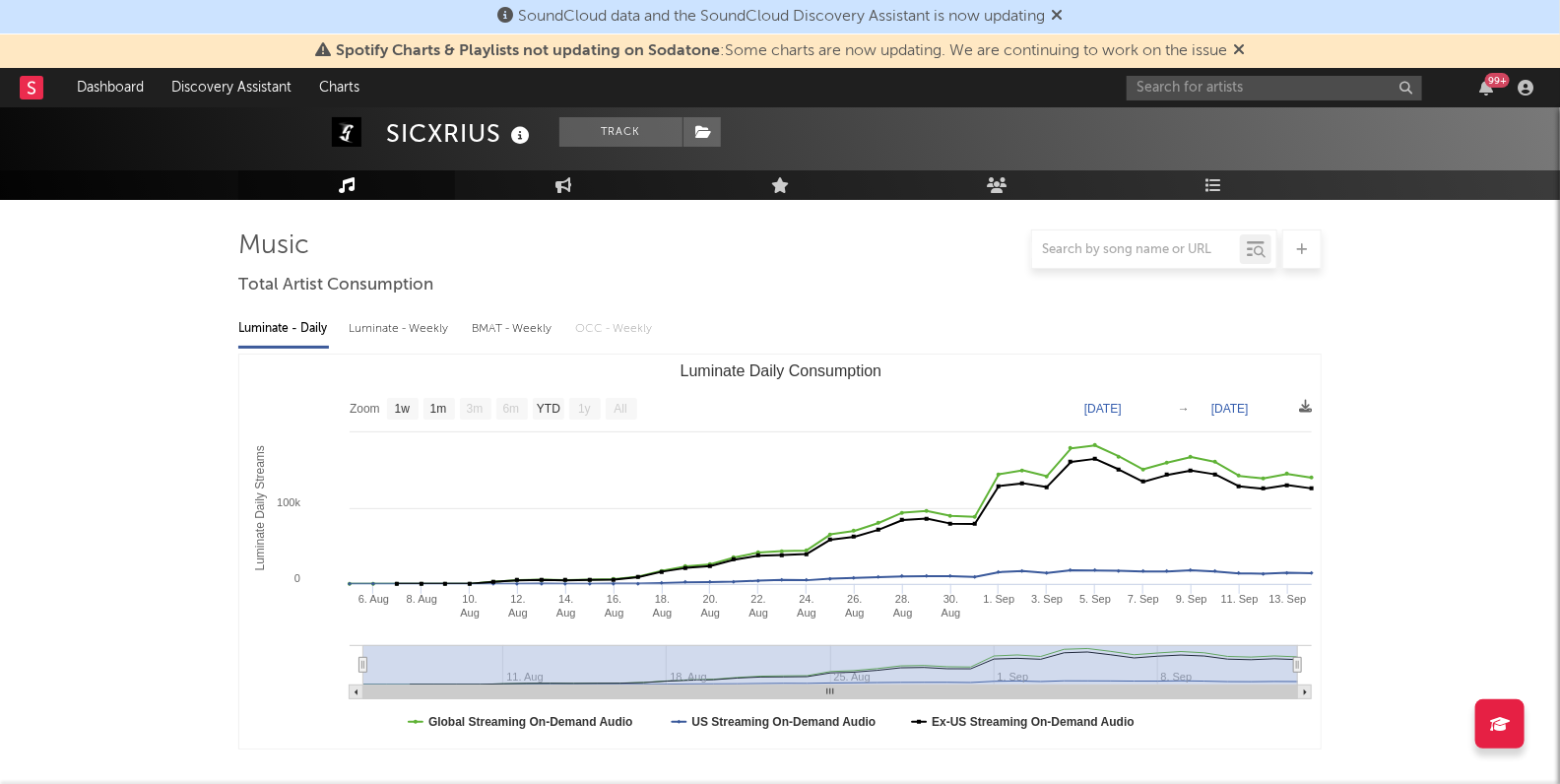
scroll to position [0, 0]
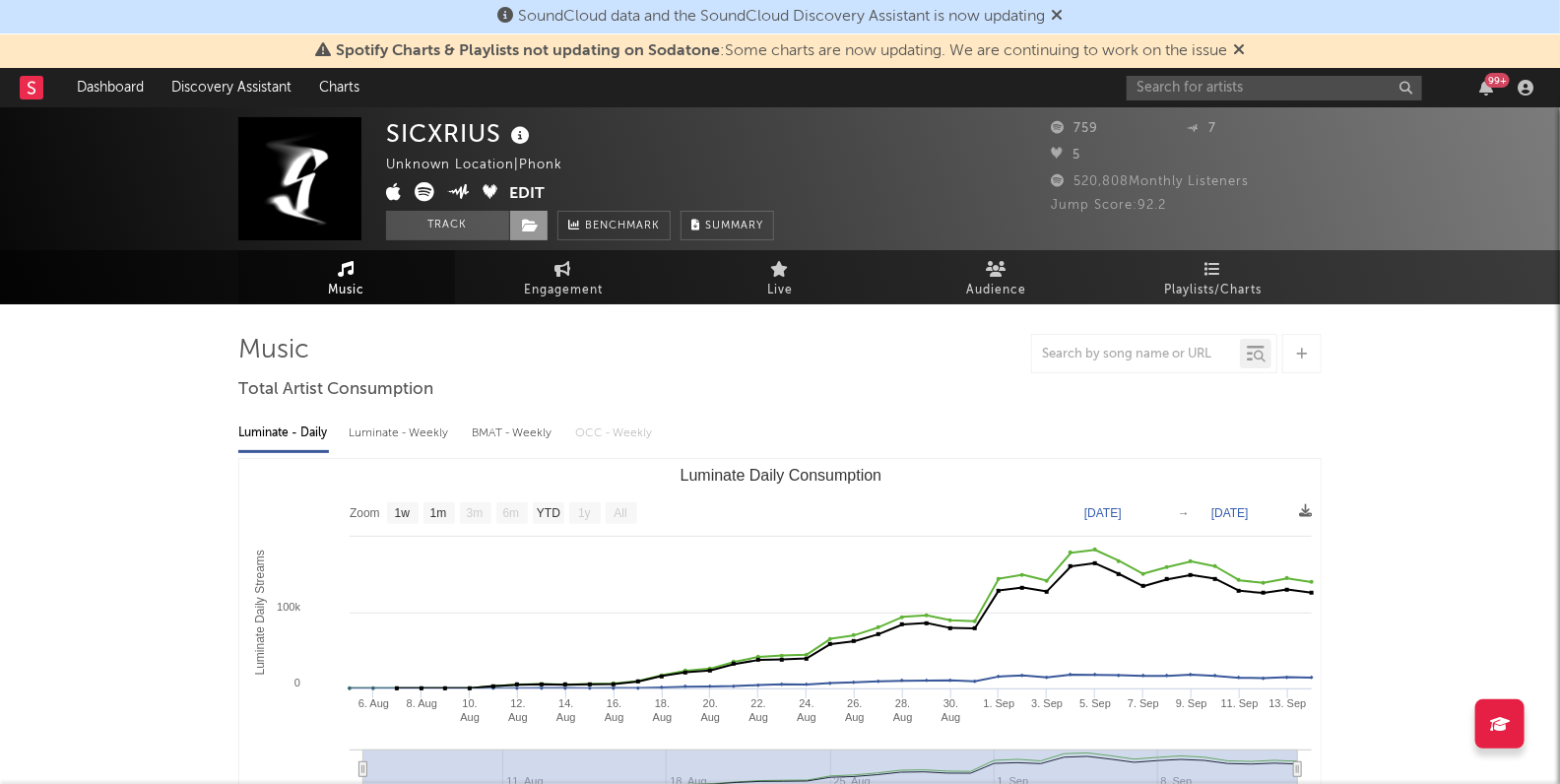
click at [517, 238] on span at bounding box center [529, 226] width 39 height 30
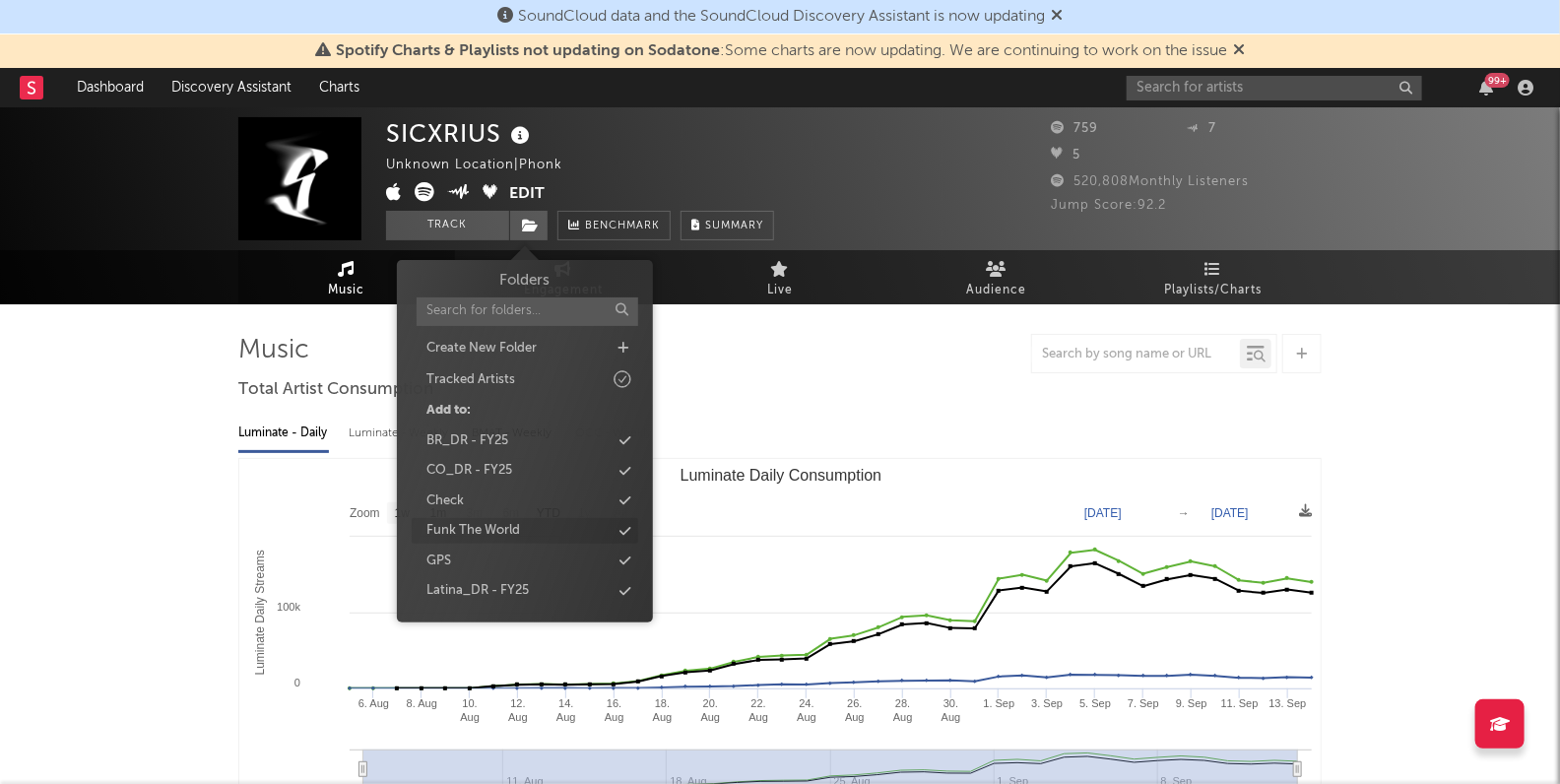
click at [514, 532] on div "Funk The World" at bounding box center [474, 530] width 94 height 20
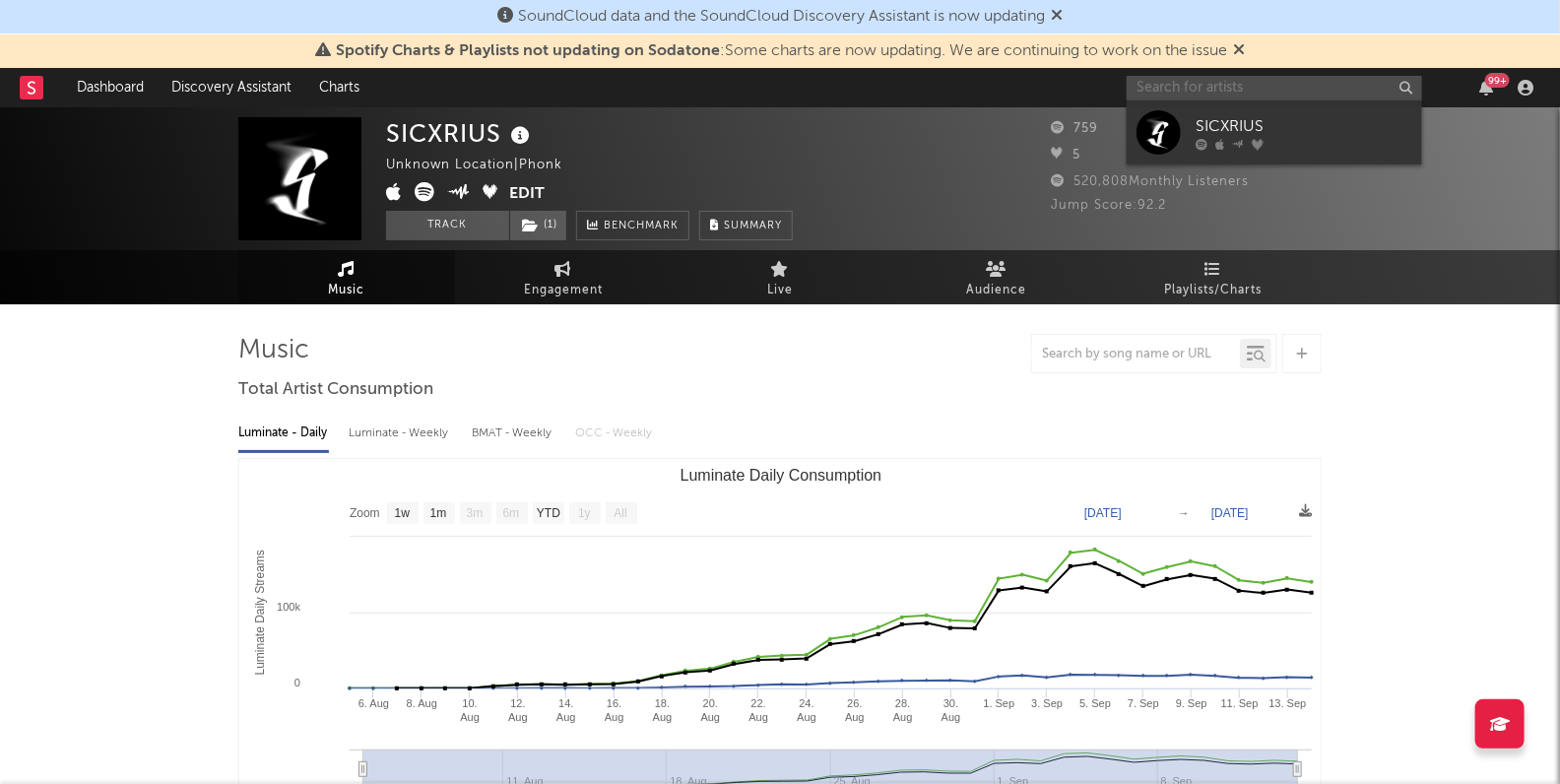
click at [1157, 81] on input "text" at bounding box center [1275, 88] width 296 height 25
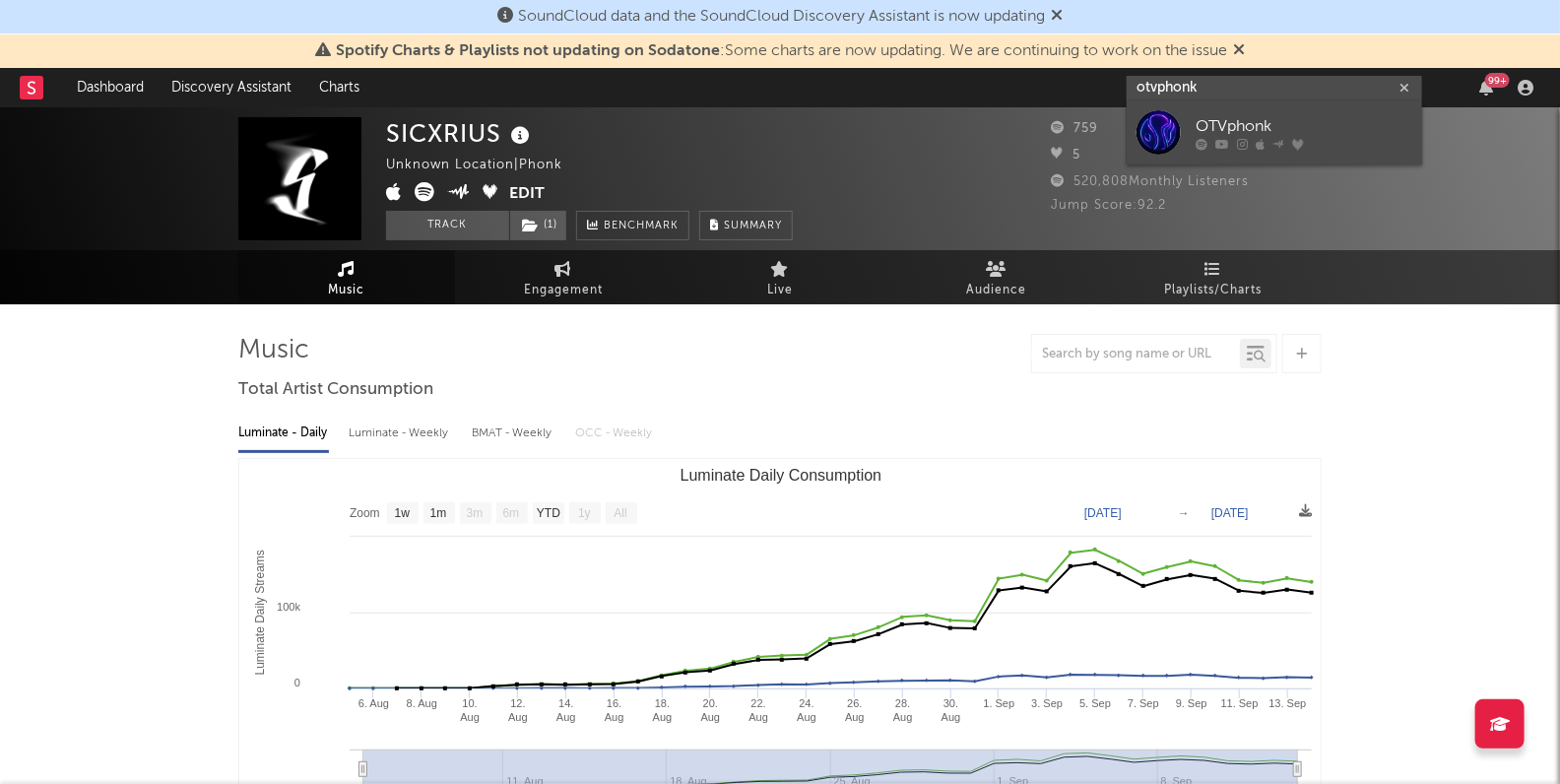
type input "otvphonk"
click at [1219, 111] on link "OTVphonk" at bounding box center [1275, 133] width 296 height 64
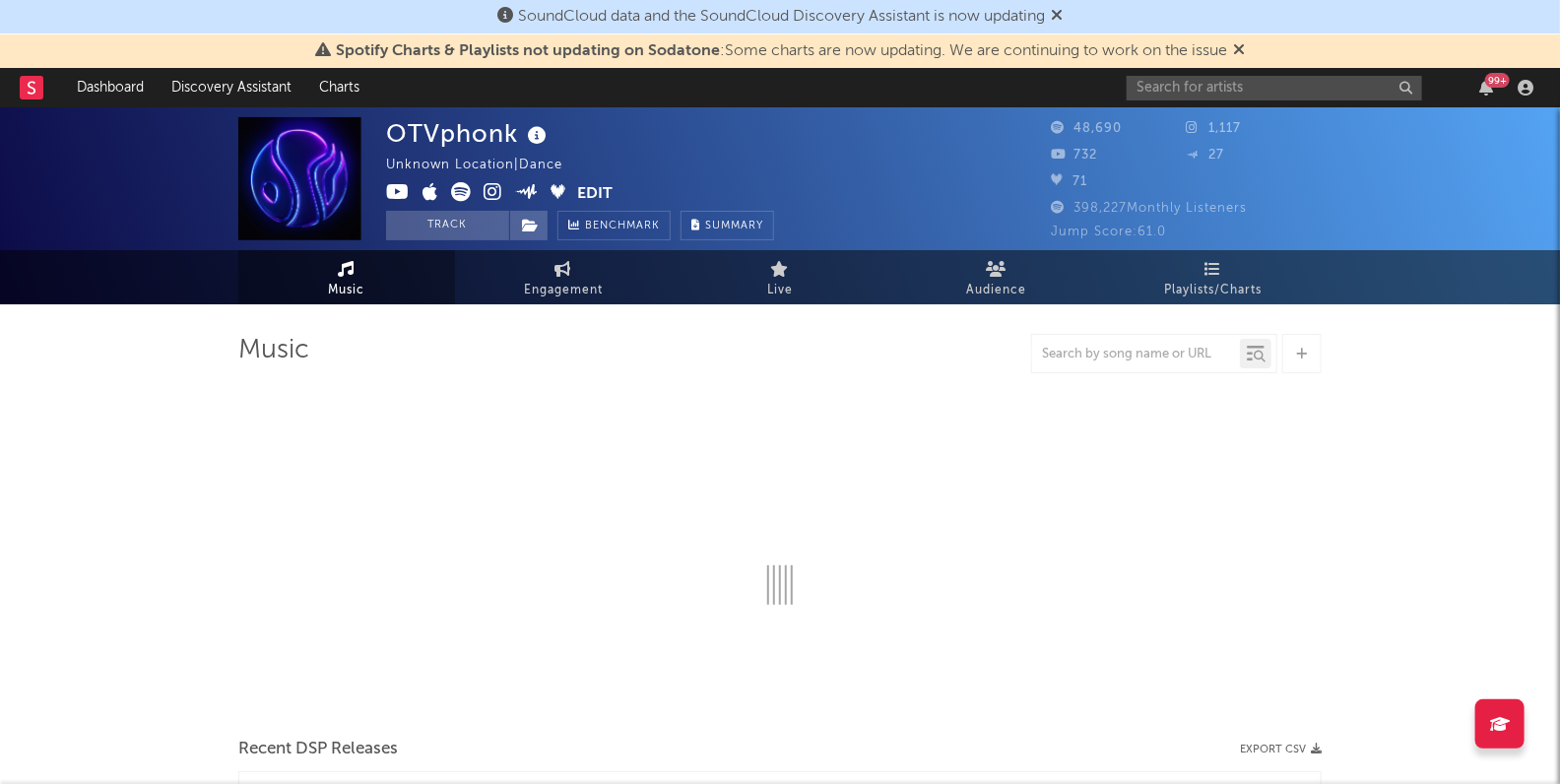
select select "6m"
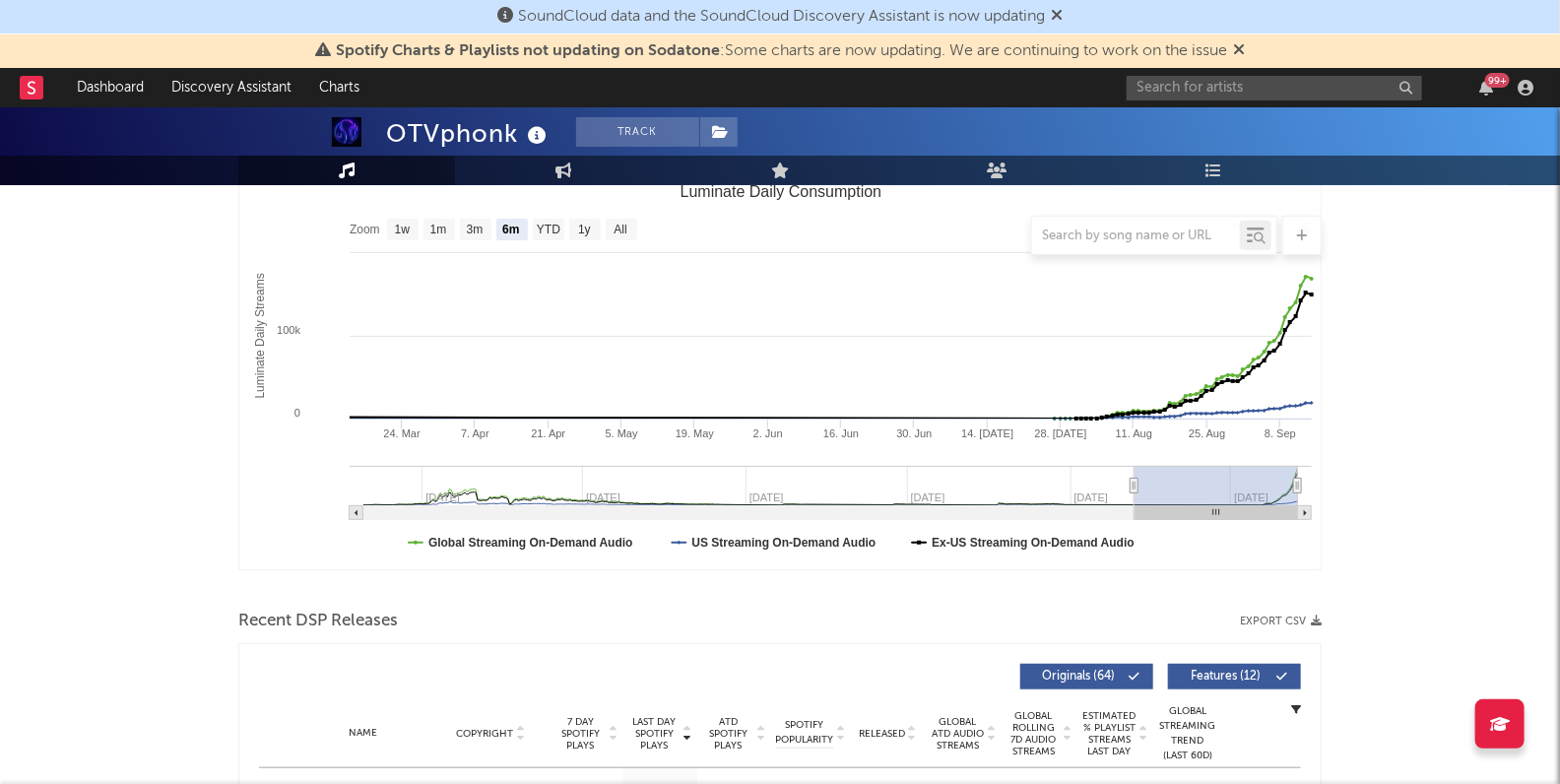
scroll to position [286, 0]
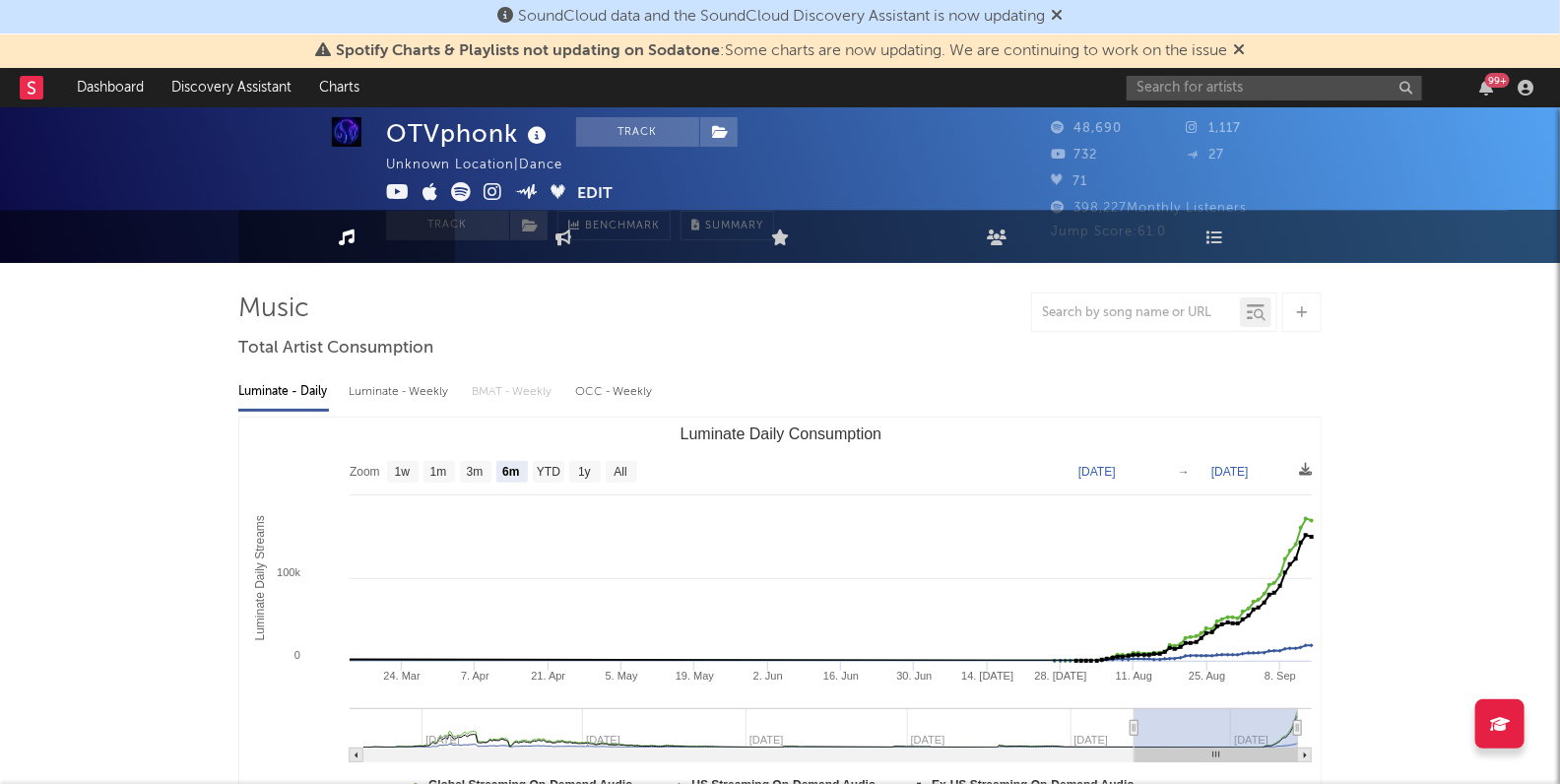
scroll to position [0, 0]
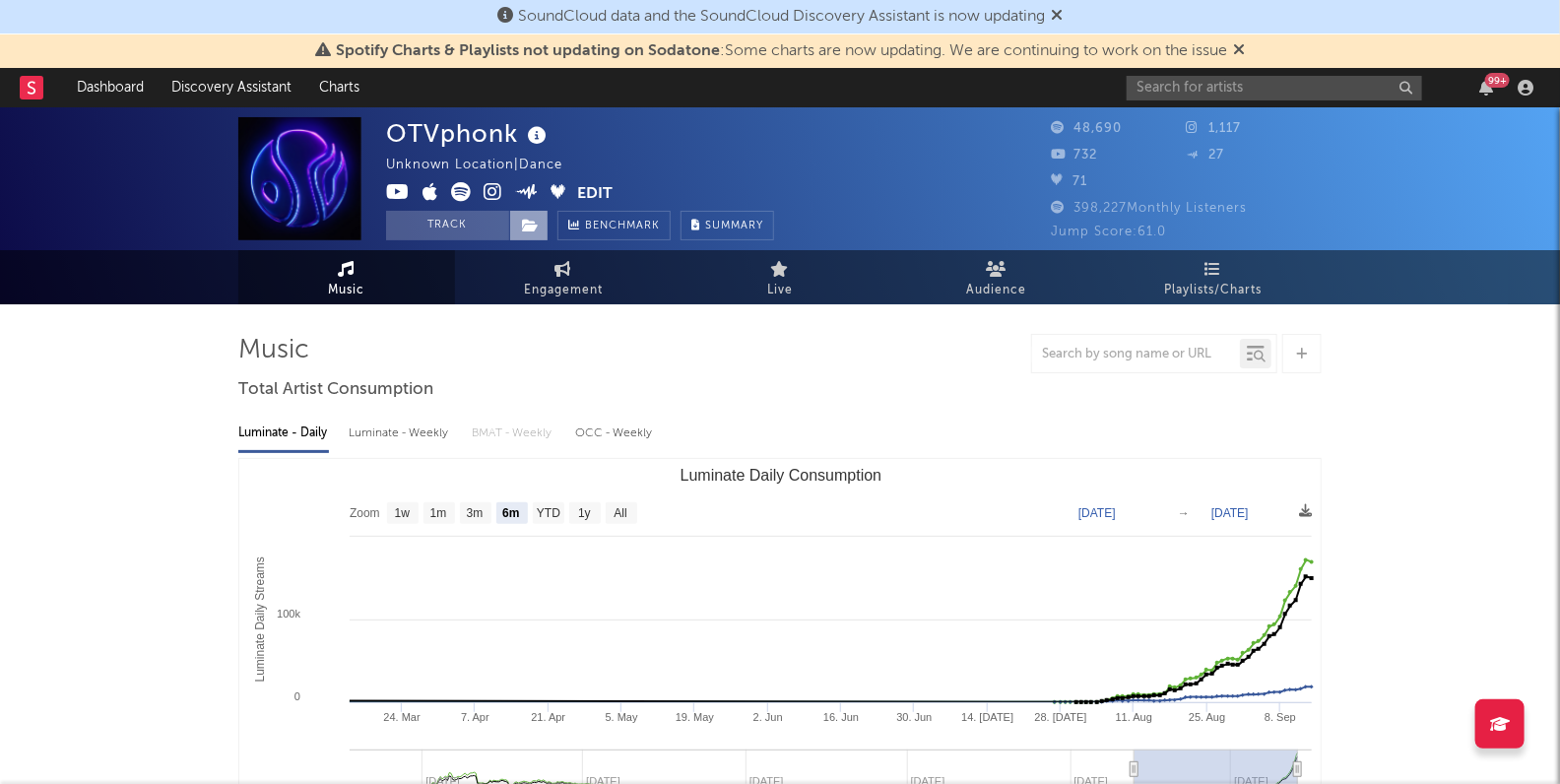
click at [524, 229] on icon at bounding box center [530, 226] width 17 height 14
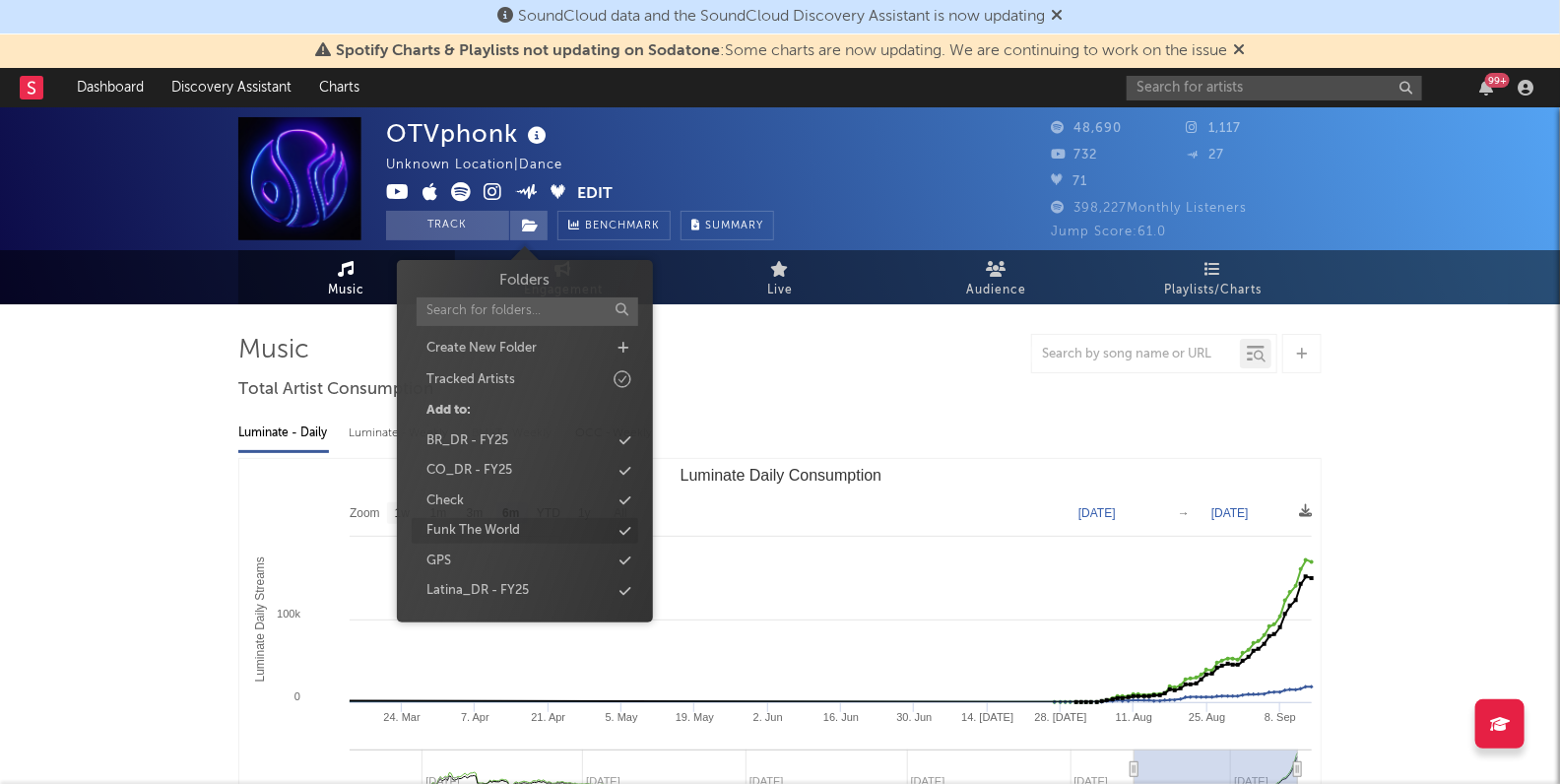
click at [525, 520] on div "Funk The World" at bounding box center [525, 530] width 227 height 26
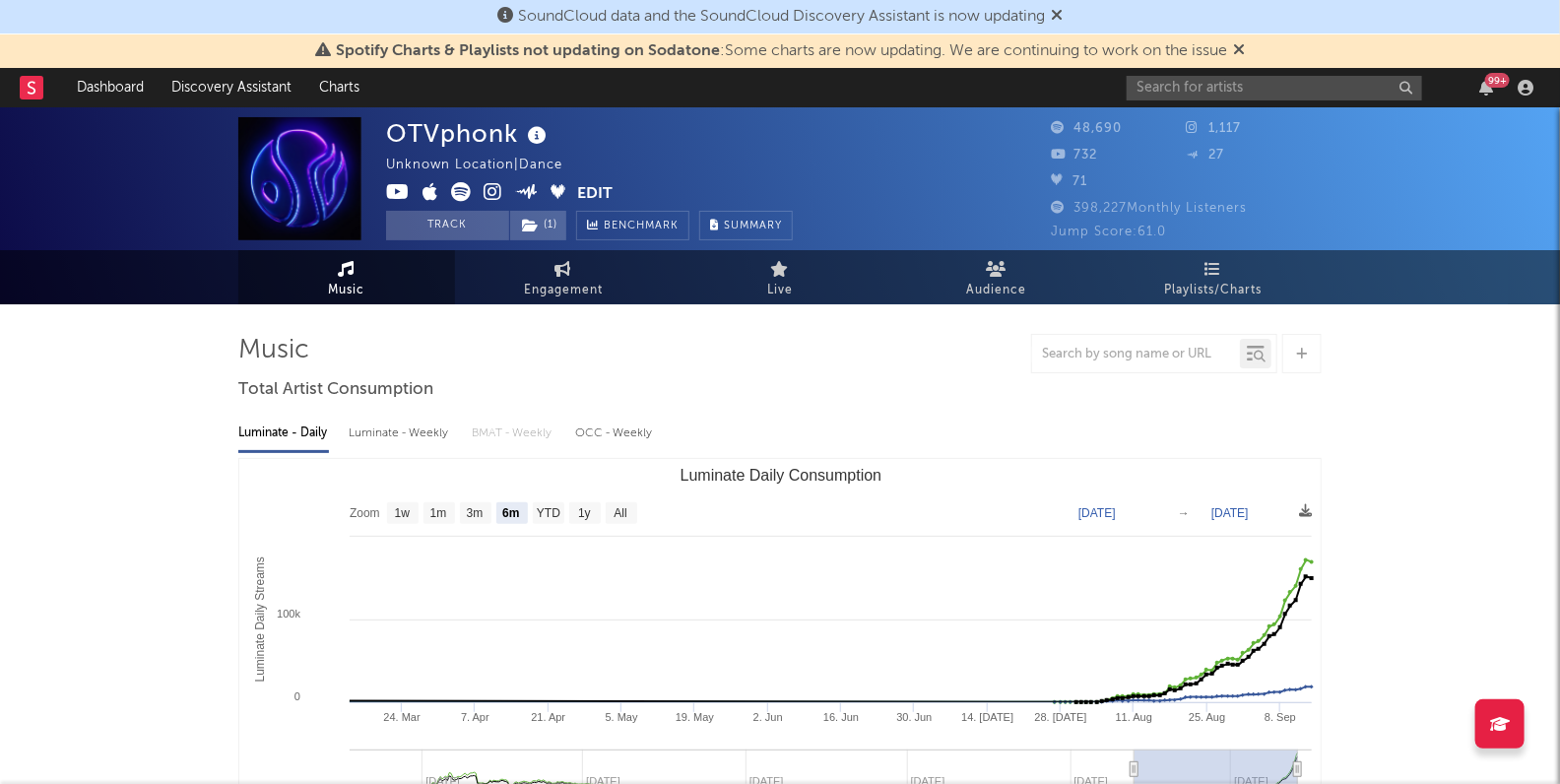
click at [832, 359] on div at bounding box center [780, 353] width 1083 height 39
click at [1223, 89] on input "text" at bounding box center [1277, 88] width 296 height 25
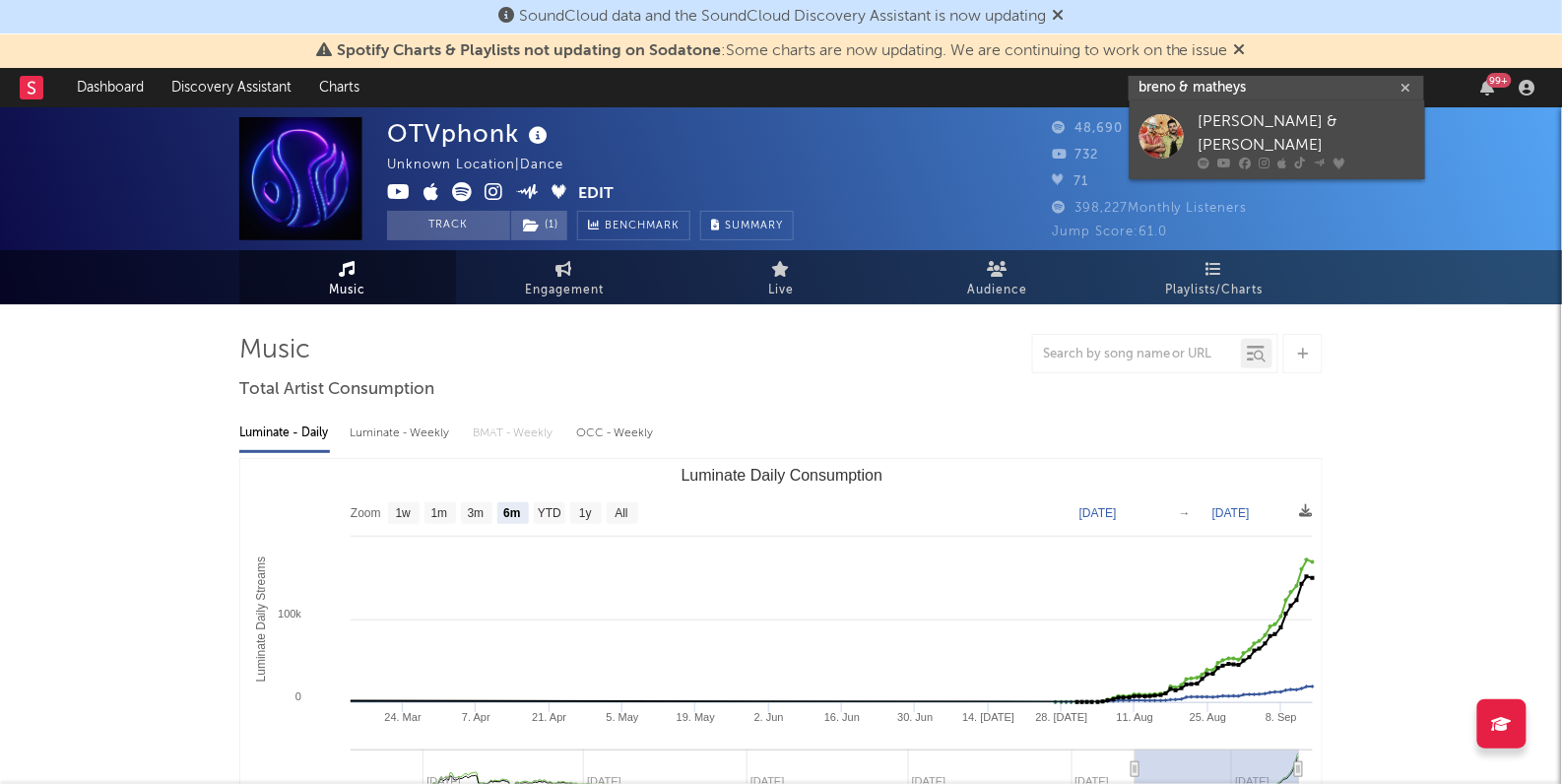
type input "breno & matheys"
click at [1253, 110] on link "Brenno & Matheus" at bounding box center [1278, 140] width 296 height 79
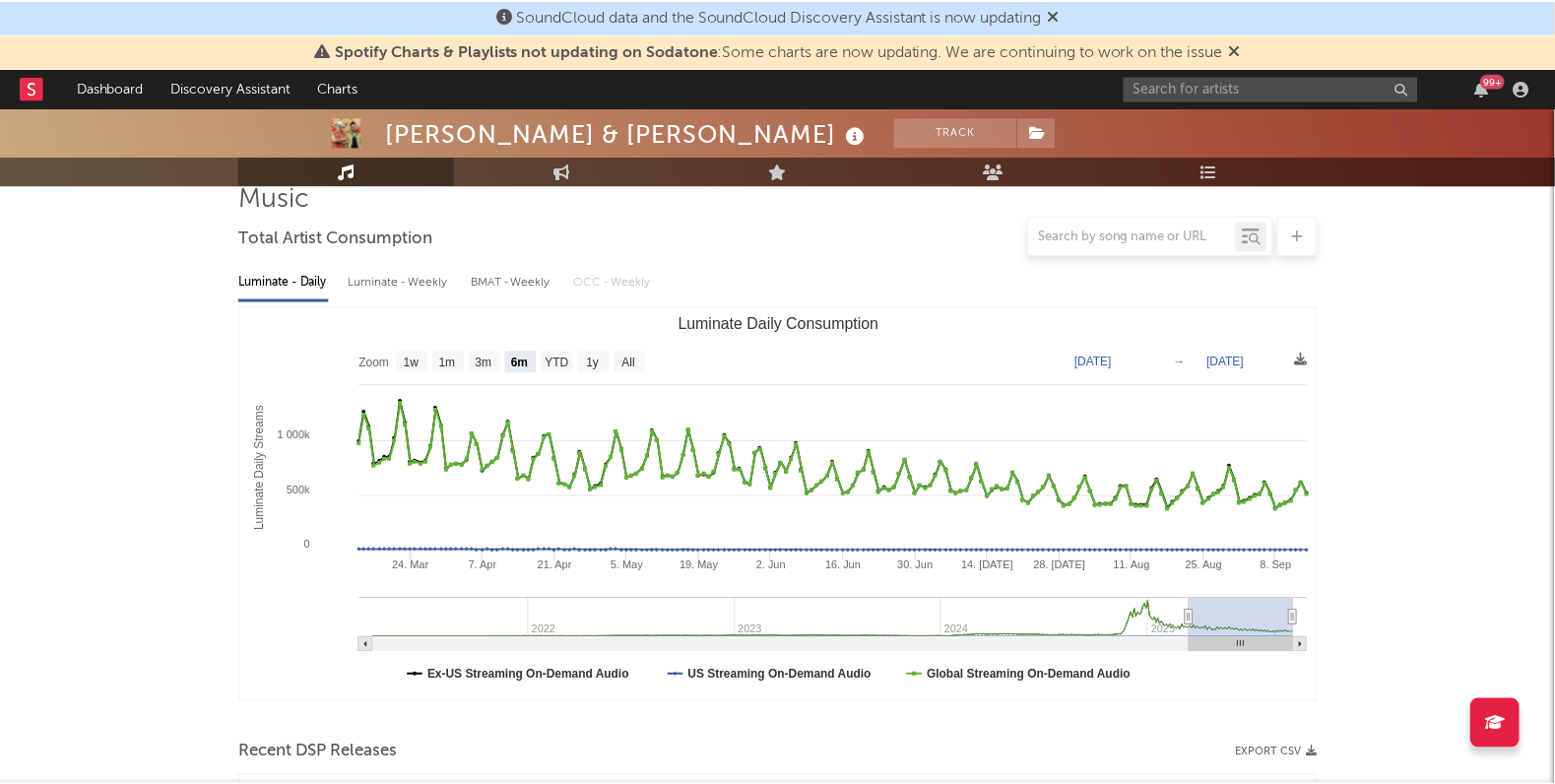
scroll to position [151, 0]
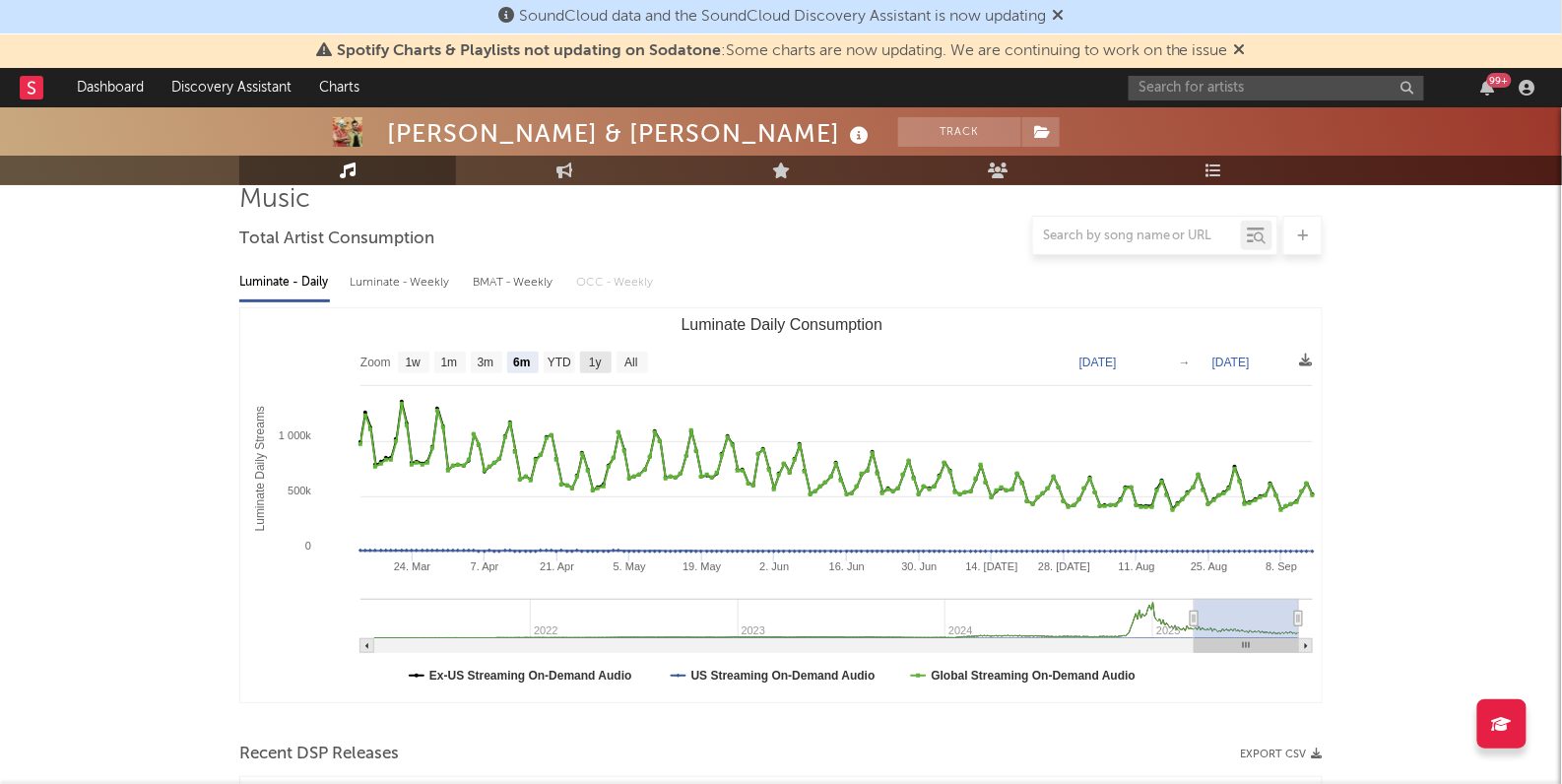
click at [591, 357] on text "1y" at bounding box center [595, 364] width 13 height 14
select select "1y"
type input "2024-09-14"
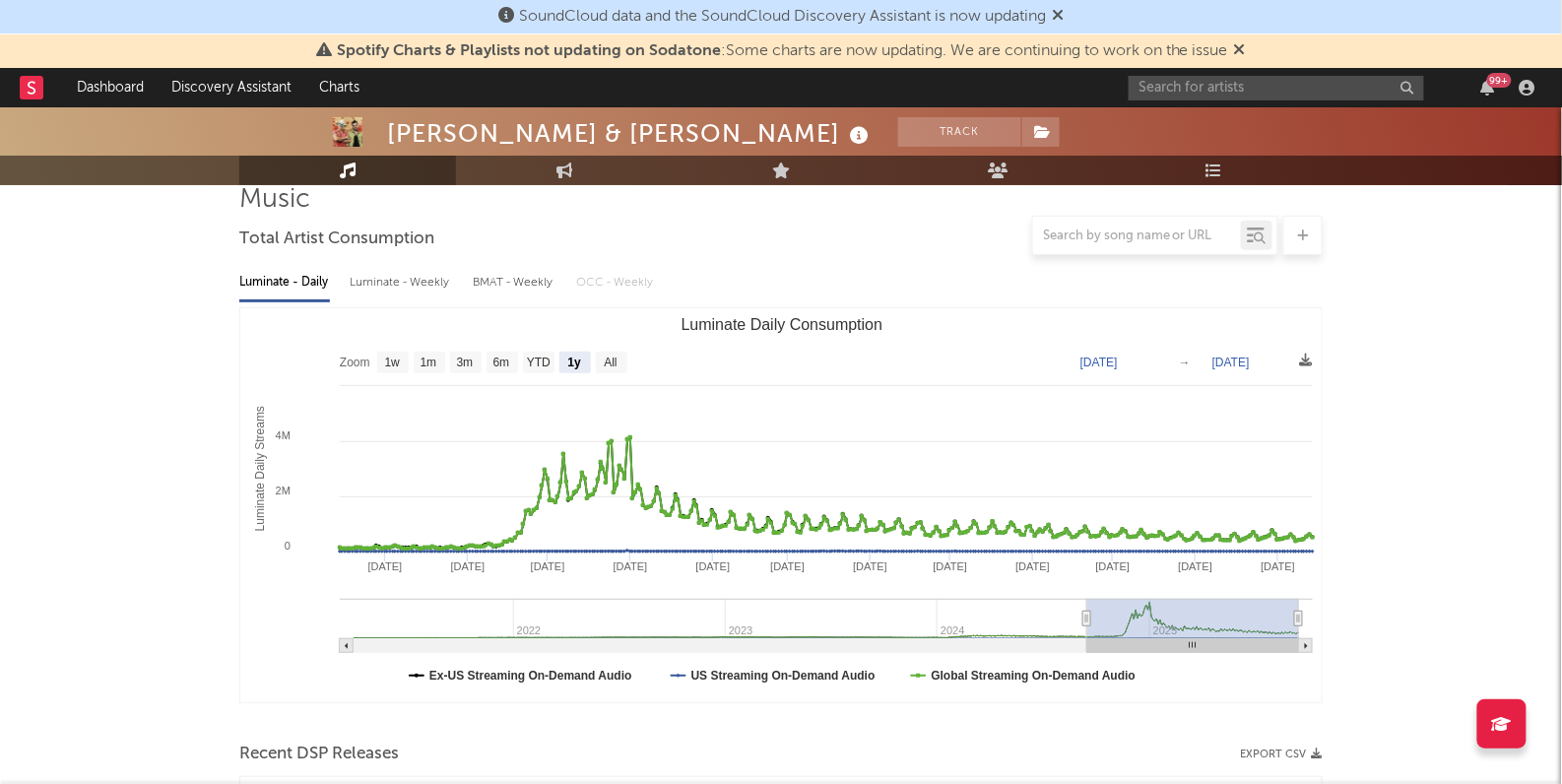
click at [402, 285] on div "Luminate - Weekly" at bounding box center [401, 283] width 103 height 34
select select "6m"
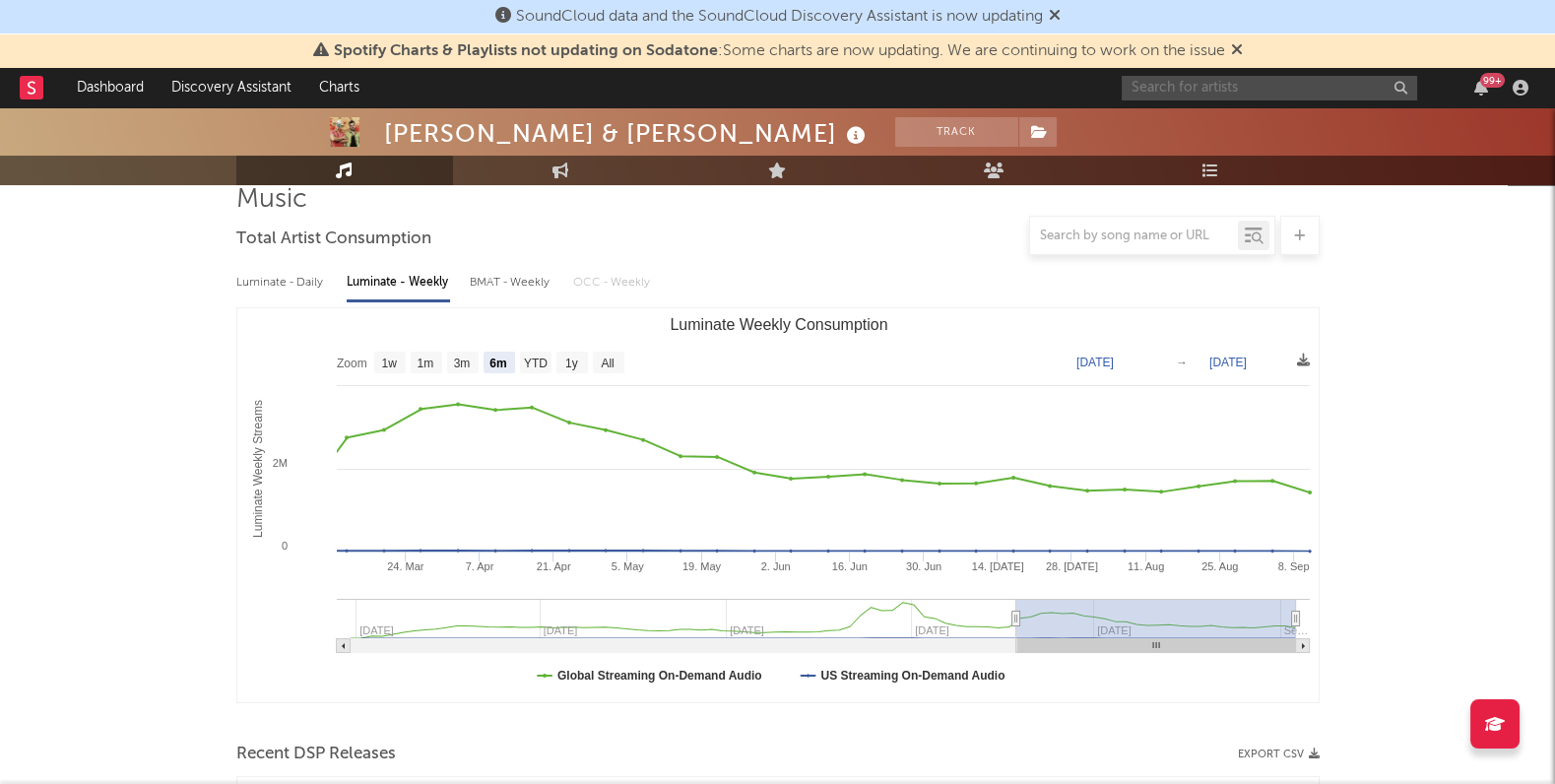
click at [1142, 85] on input "text" at bounding box center [1270, 88] width 296 height 25
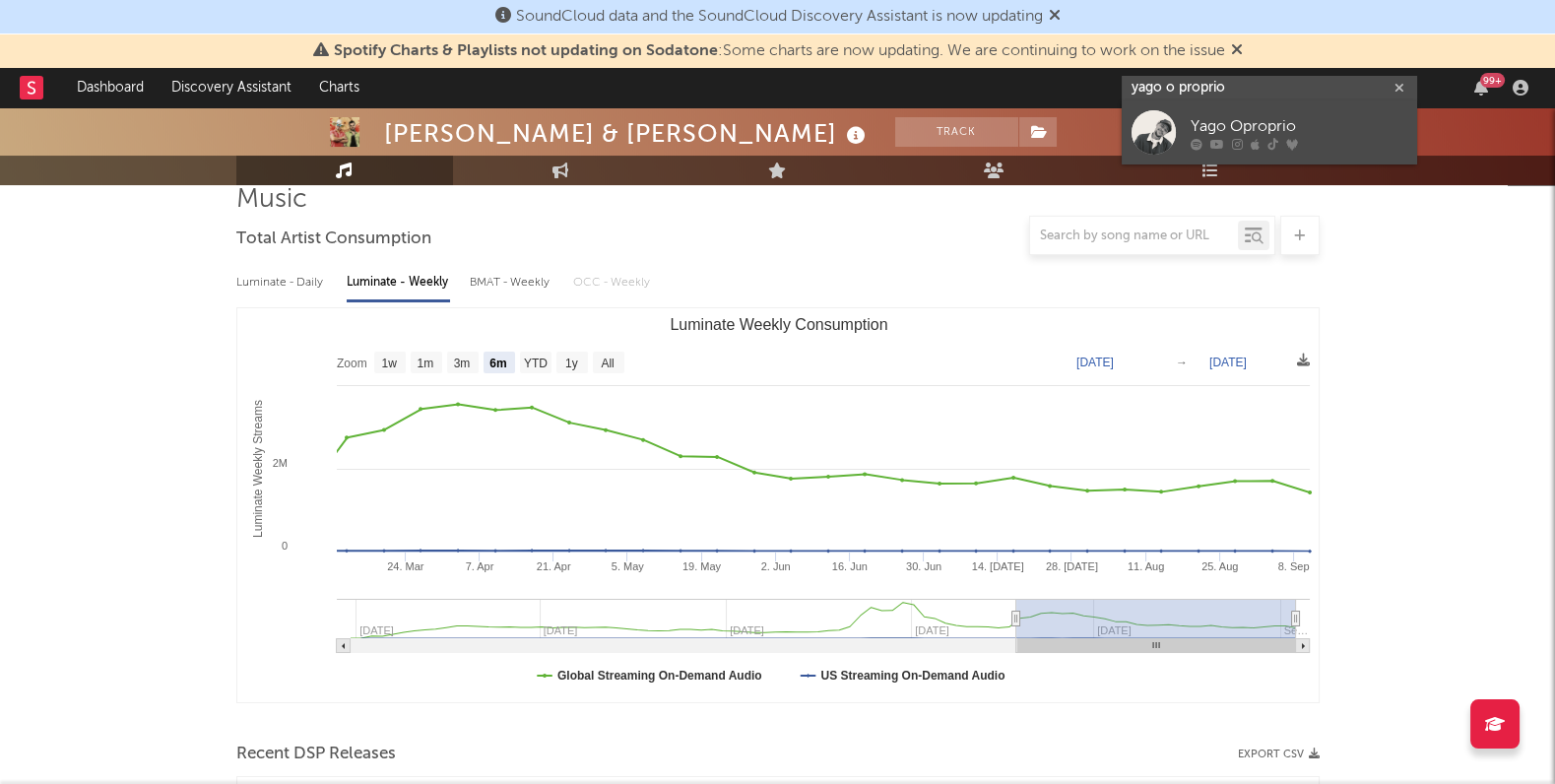
type input "yago o proprio"
click at [1213, 118] on div "Yago Oproprio" at bounding box center [1299, 127] width 217 height 24
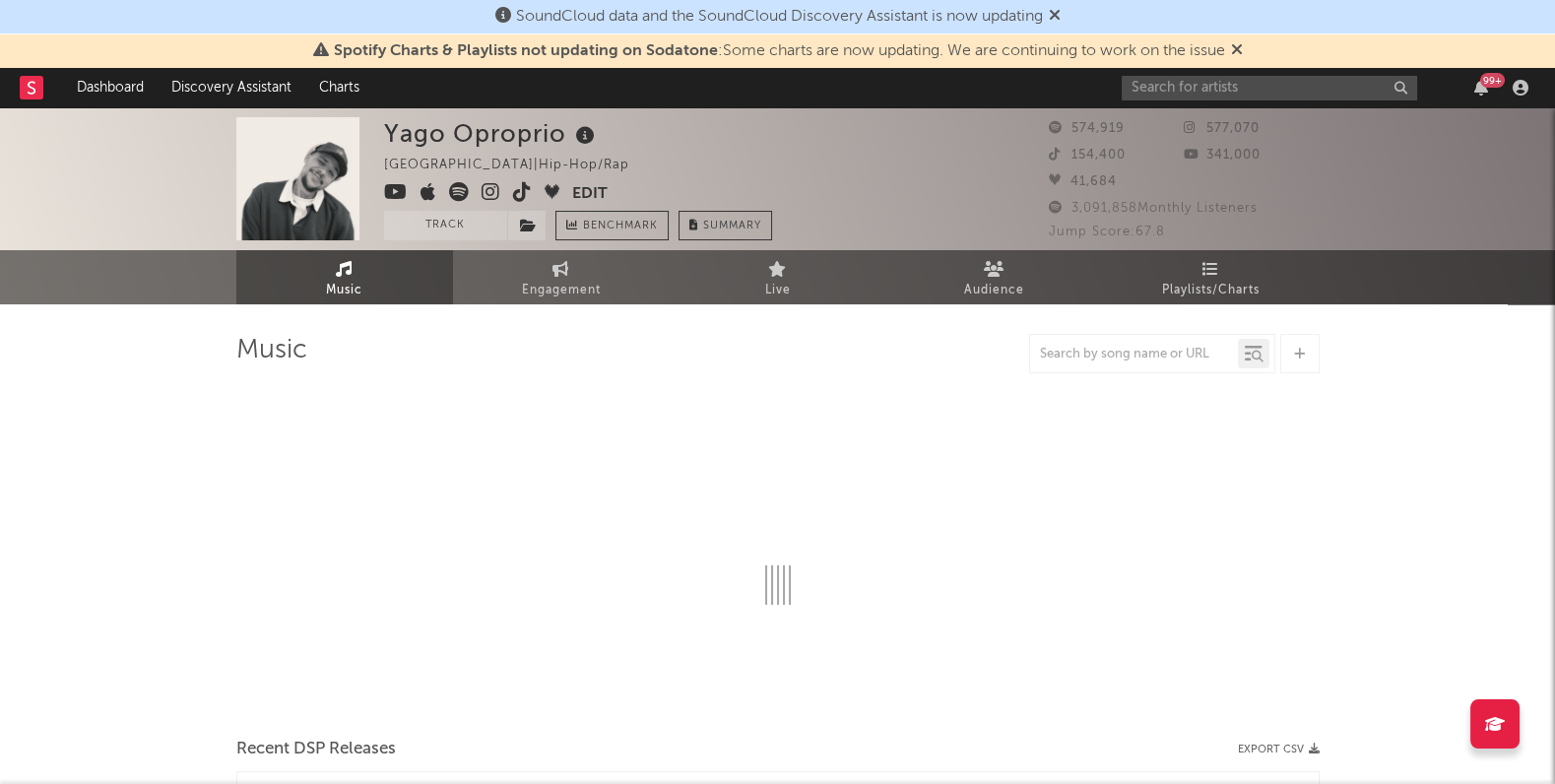
select select "6m"
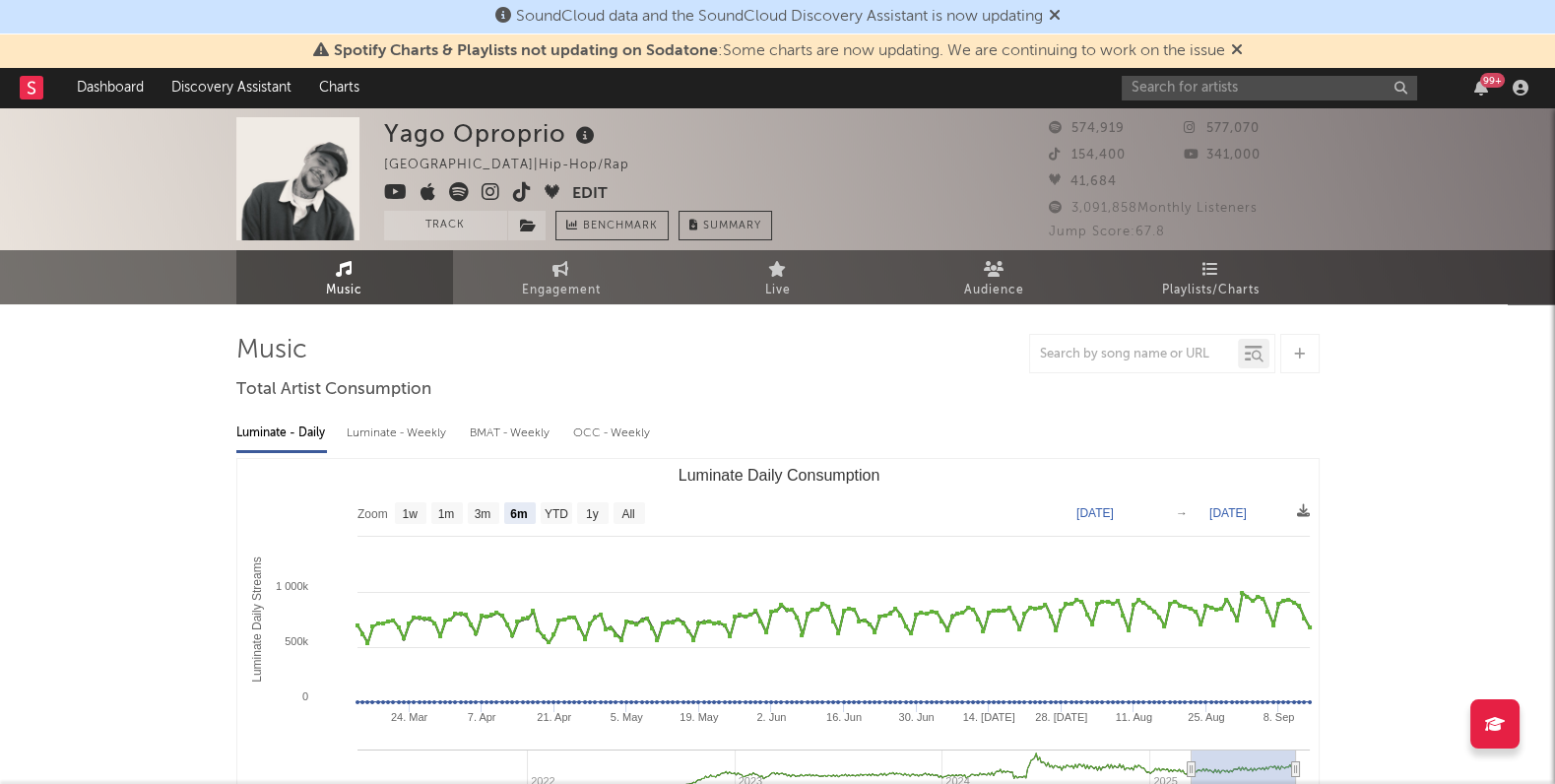
click at [402, 423] on div "Luminate - Weekly" at bounding box center [398, 433] width 103 height 34
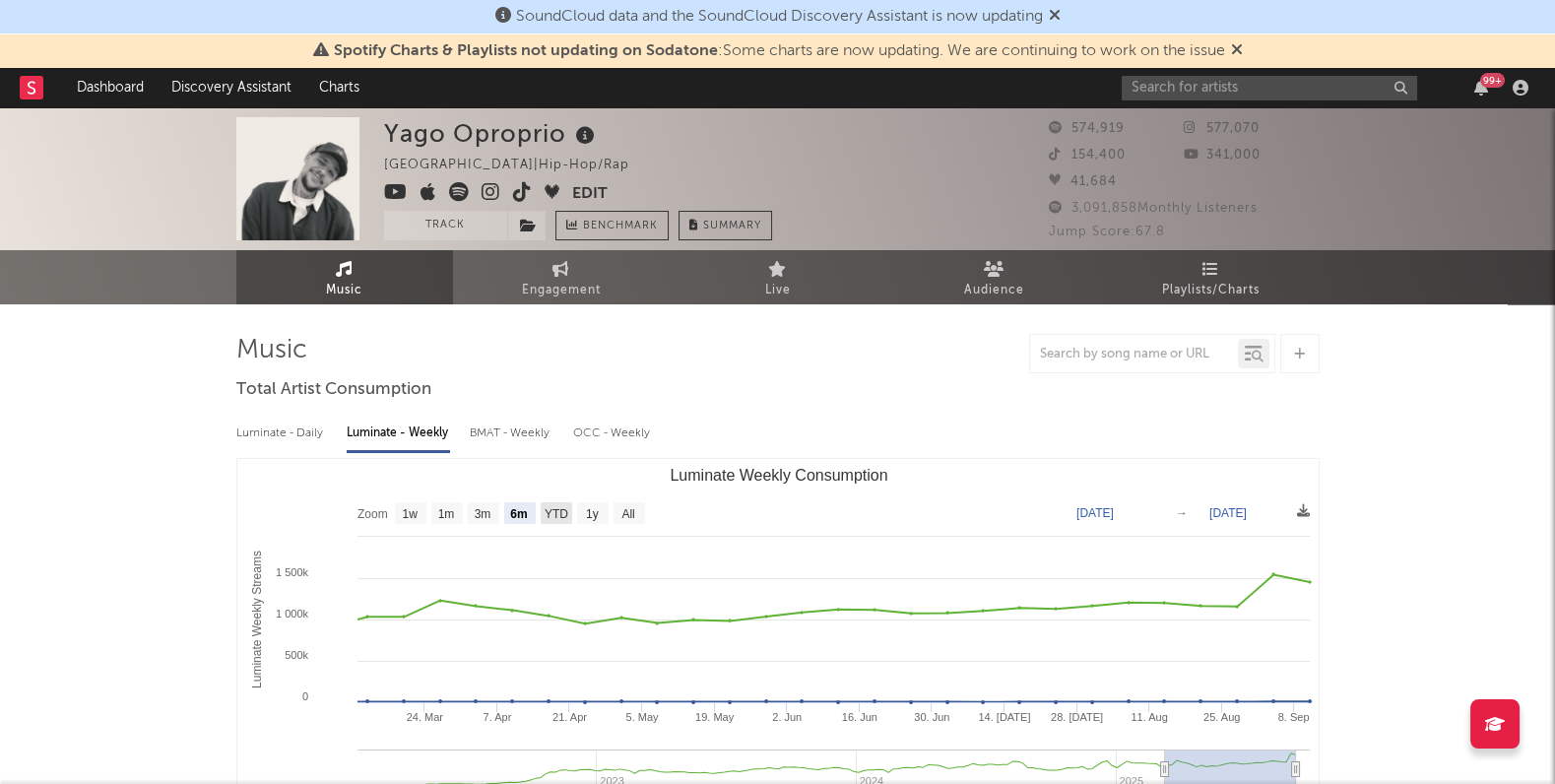
click at [565, 511] on text "YTD" at bounding box center [556, 514] width 24 height 14
select select "YTD"
type input "2025-01-01"
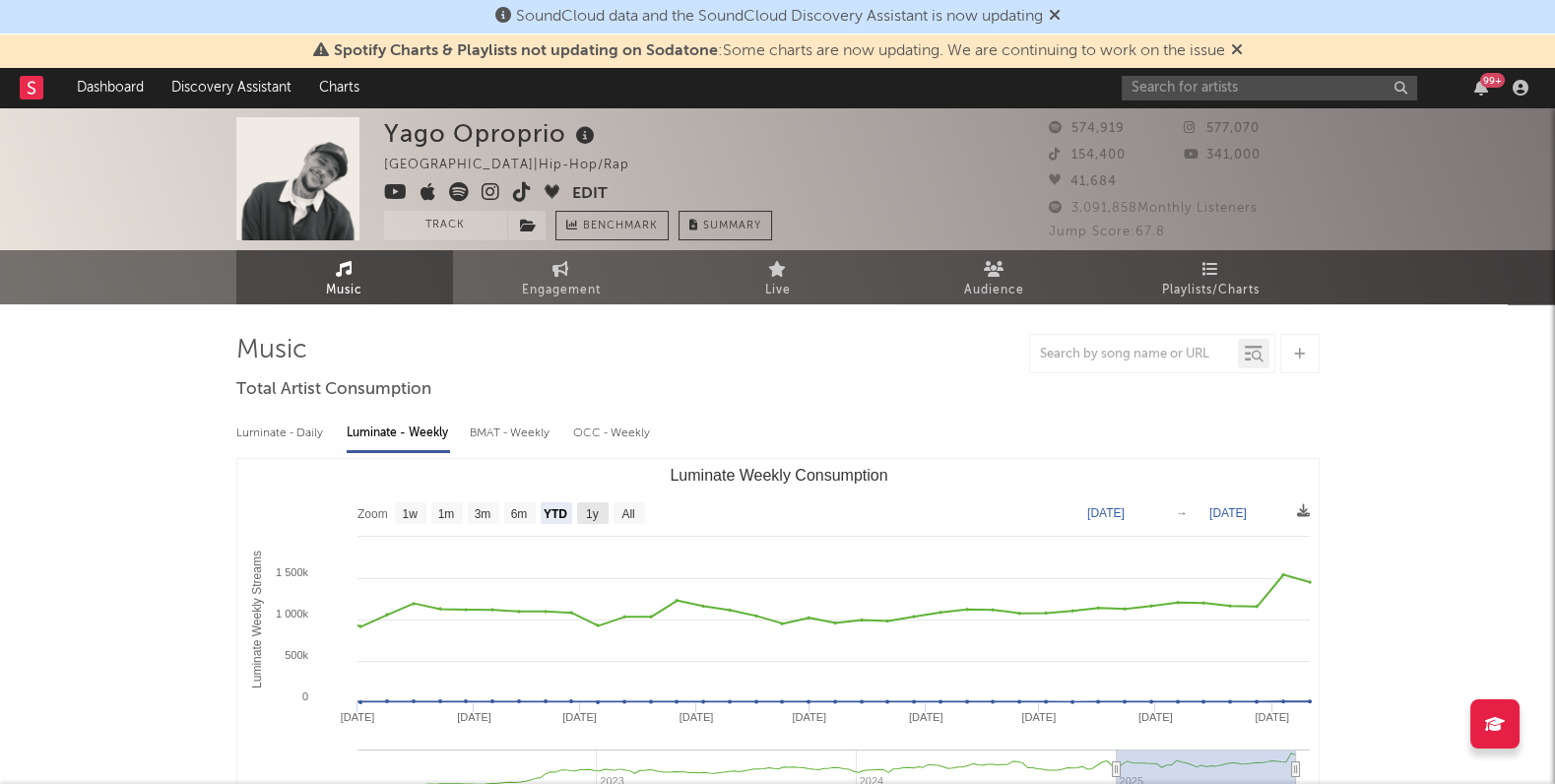
click at [600, 513] on rect "Luminate Weekly Consumption" at bounding box center [594, 513] width 32 height 22
select select "1y"
type input "2024-09-11"
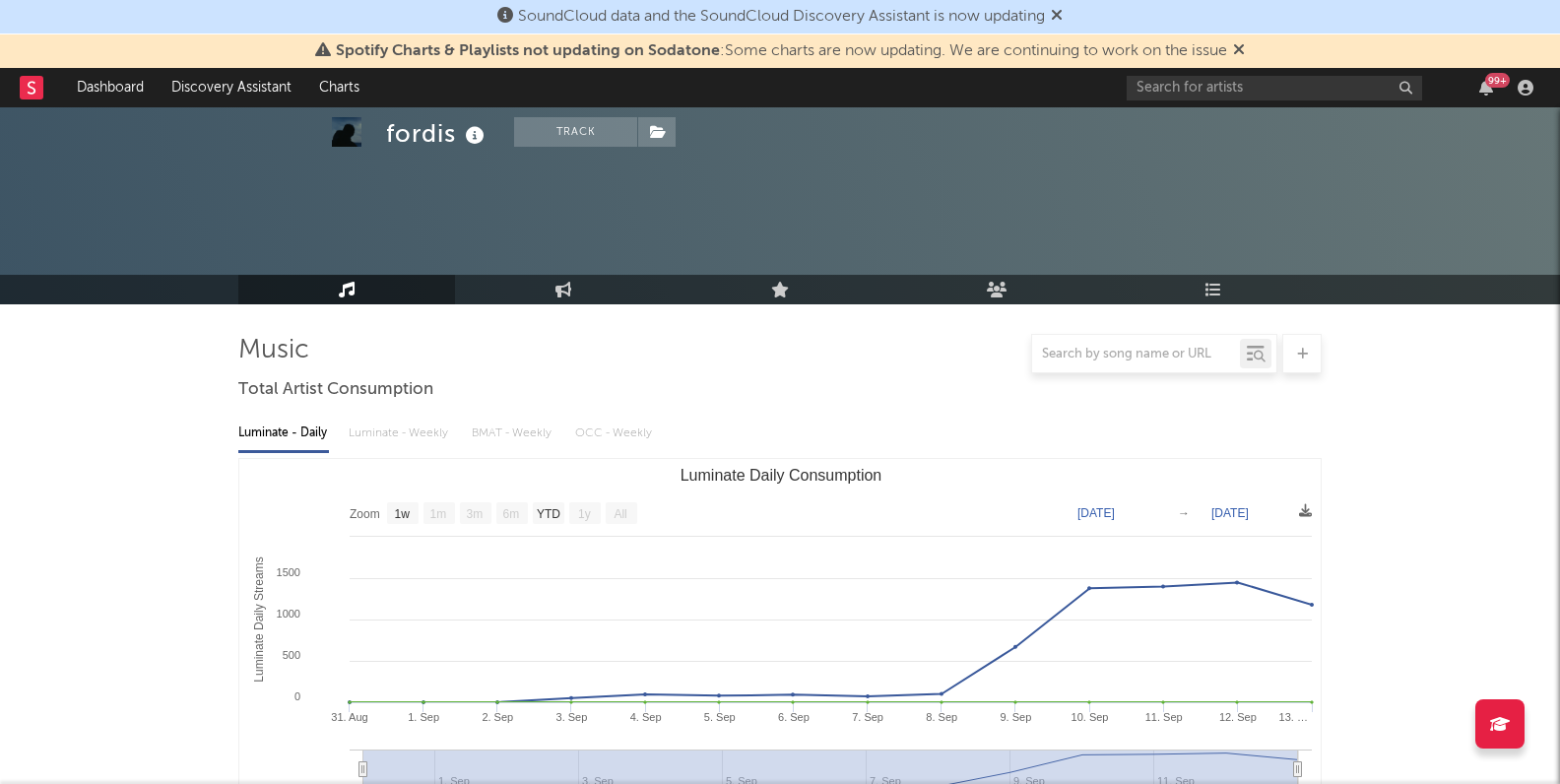
select select "1w"
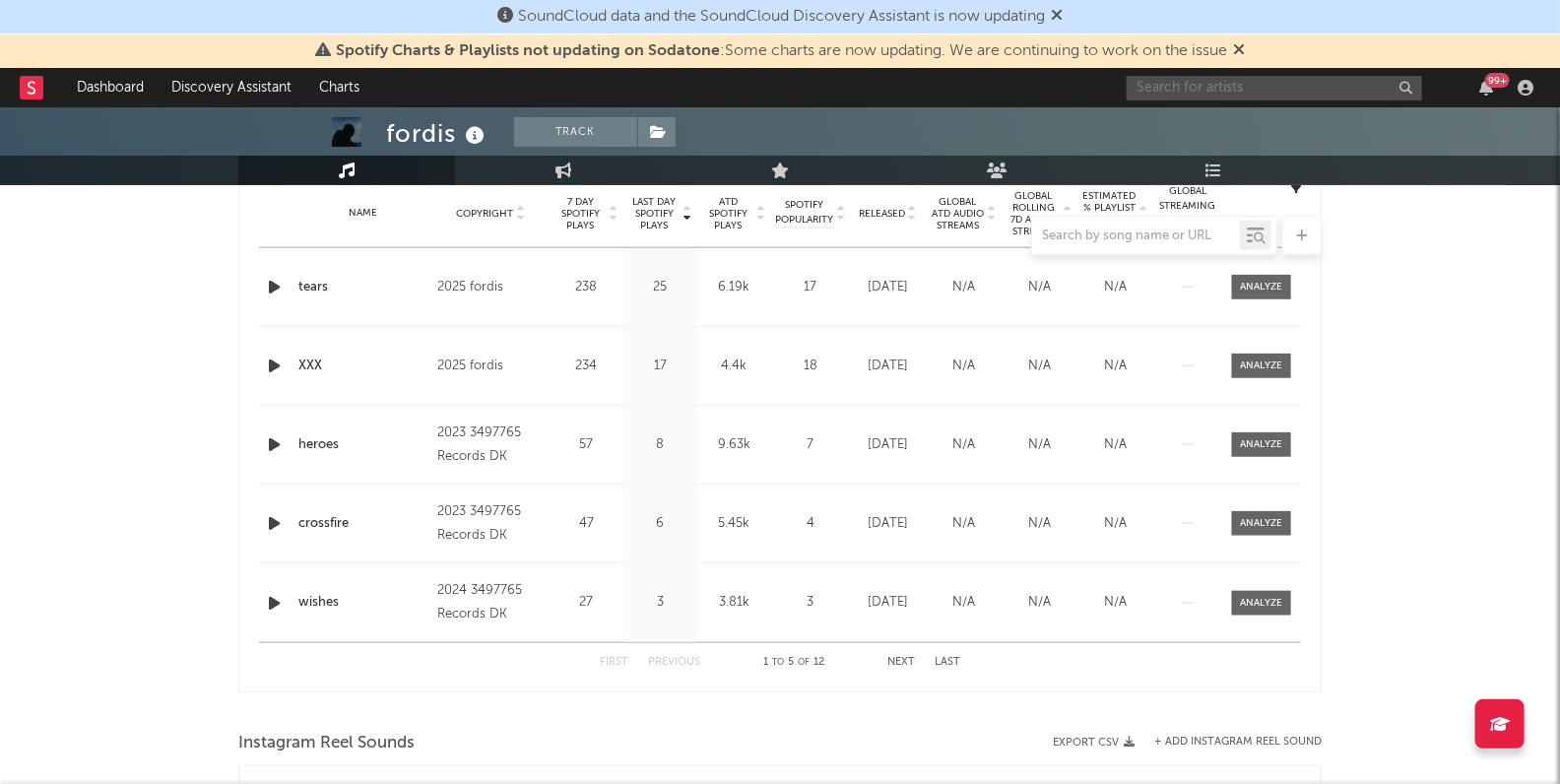
click at [1169, 93] on input "text" at bounding box center [1275, 88] width 296 height 25
type input "enarma records"
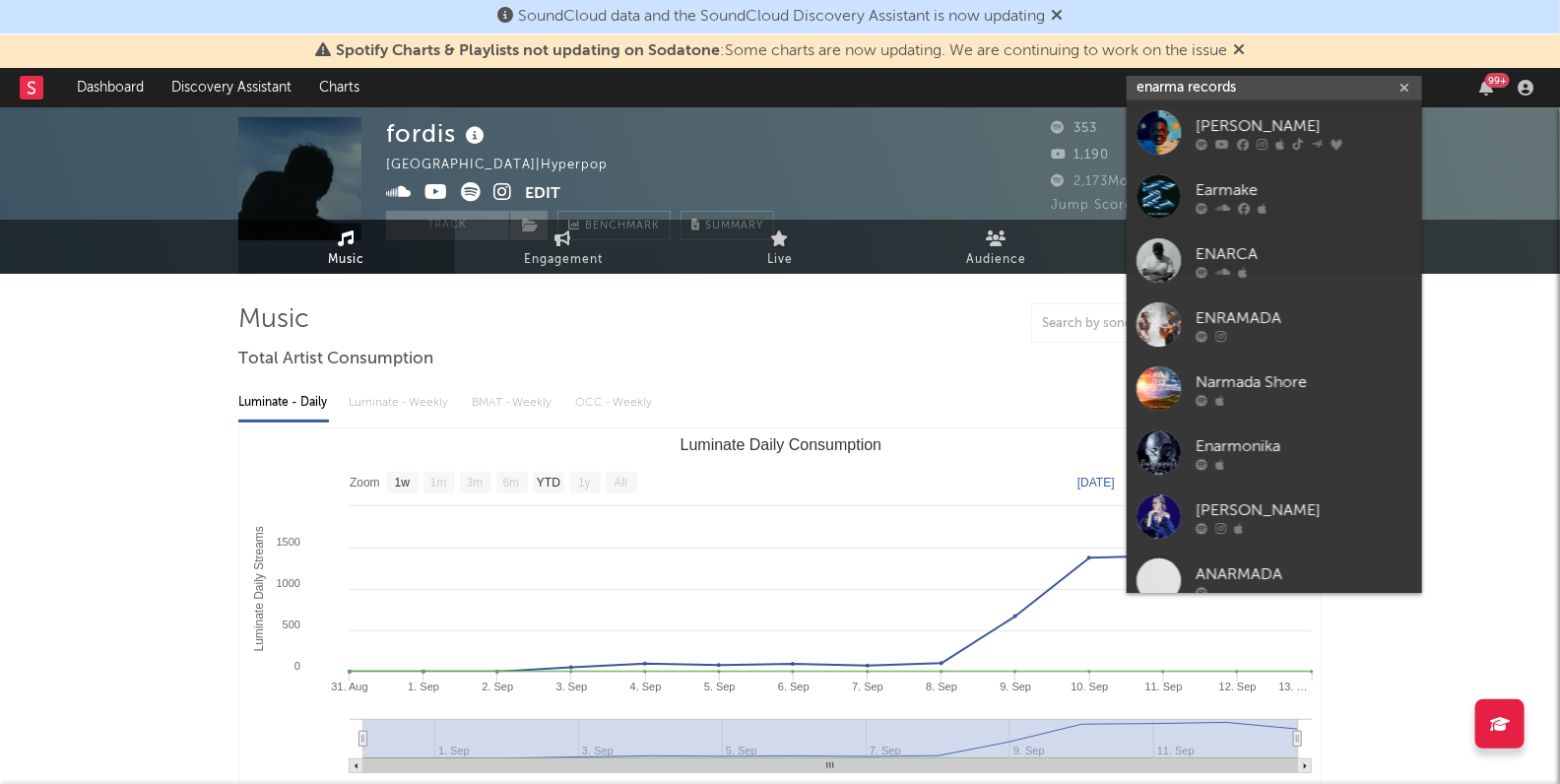
scroll to position [0, 0]
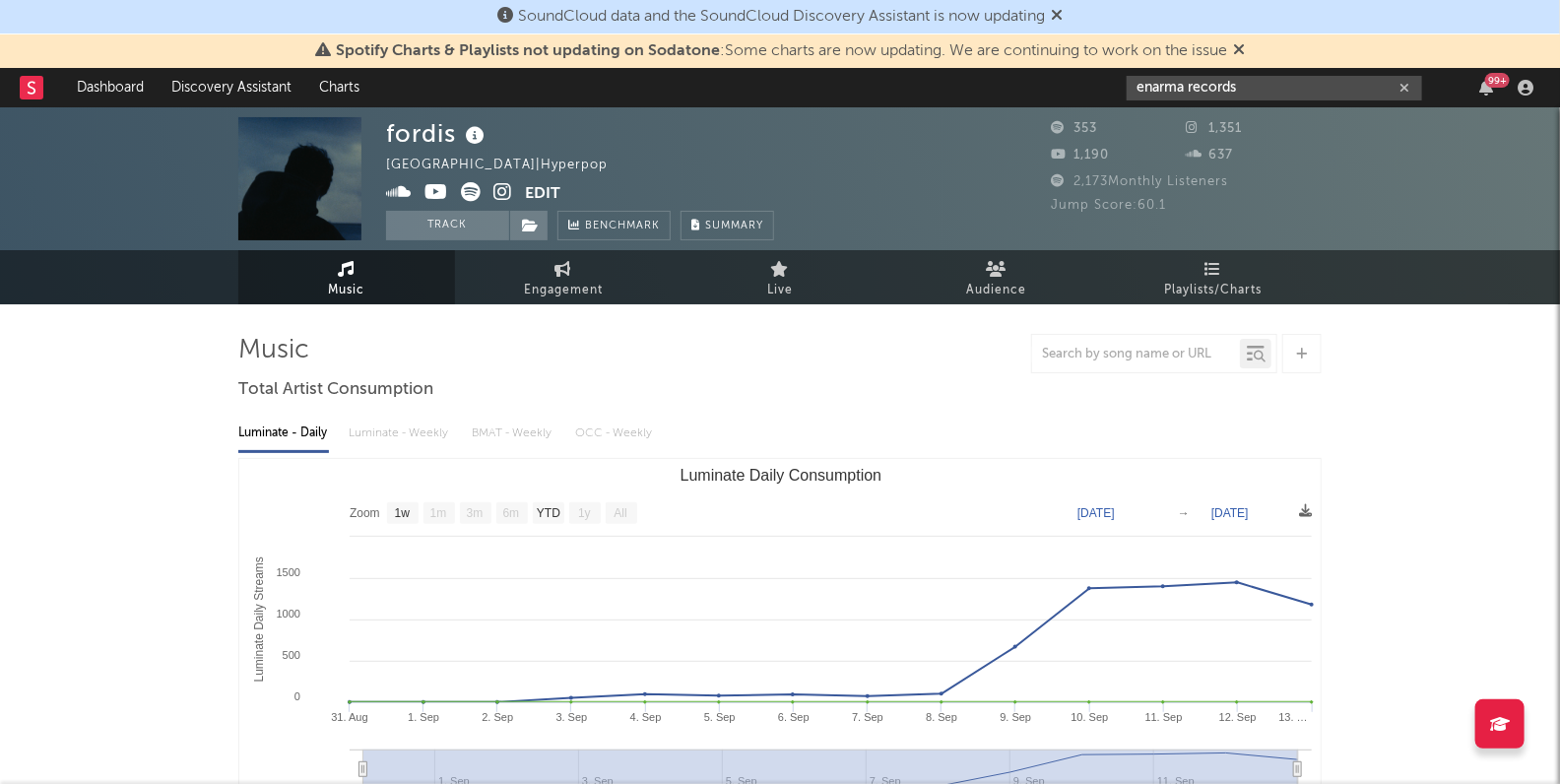
click at [1404, 88] on icon "button" at bounding box center [1405, 88] width 10 height 13
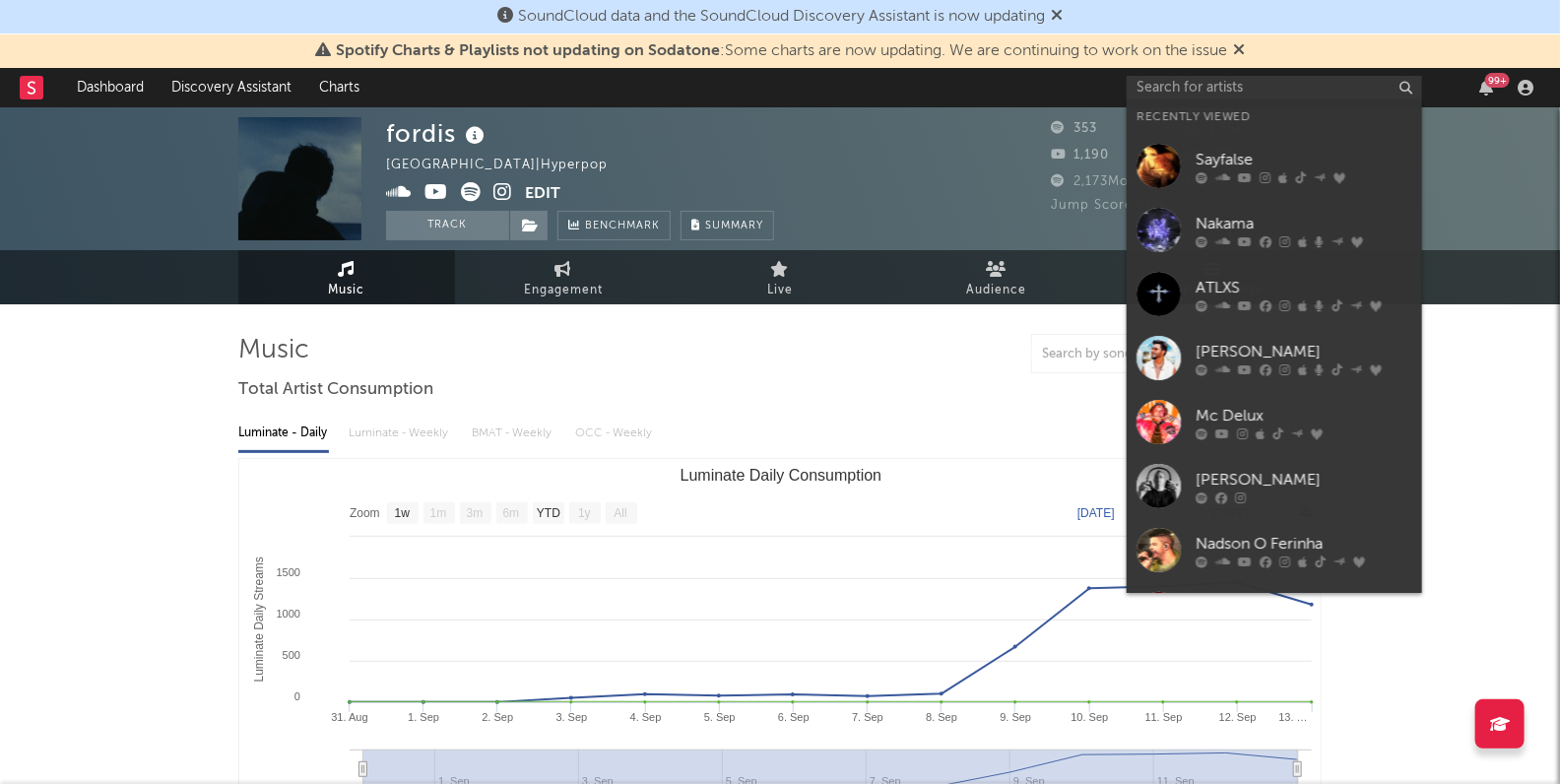
click at [825, 344] on div at bounding box center [780, 353] width 1083 height 39
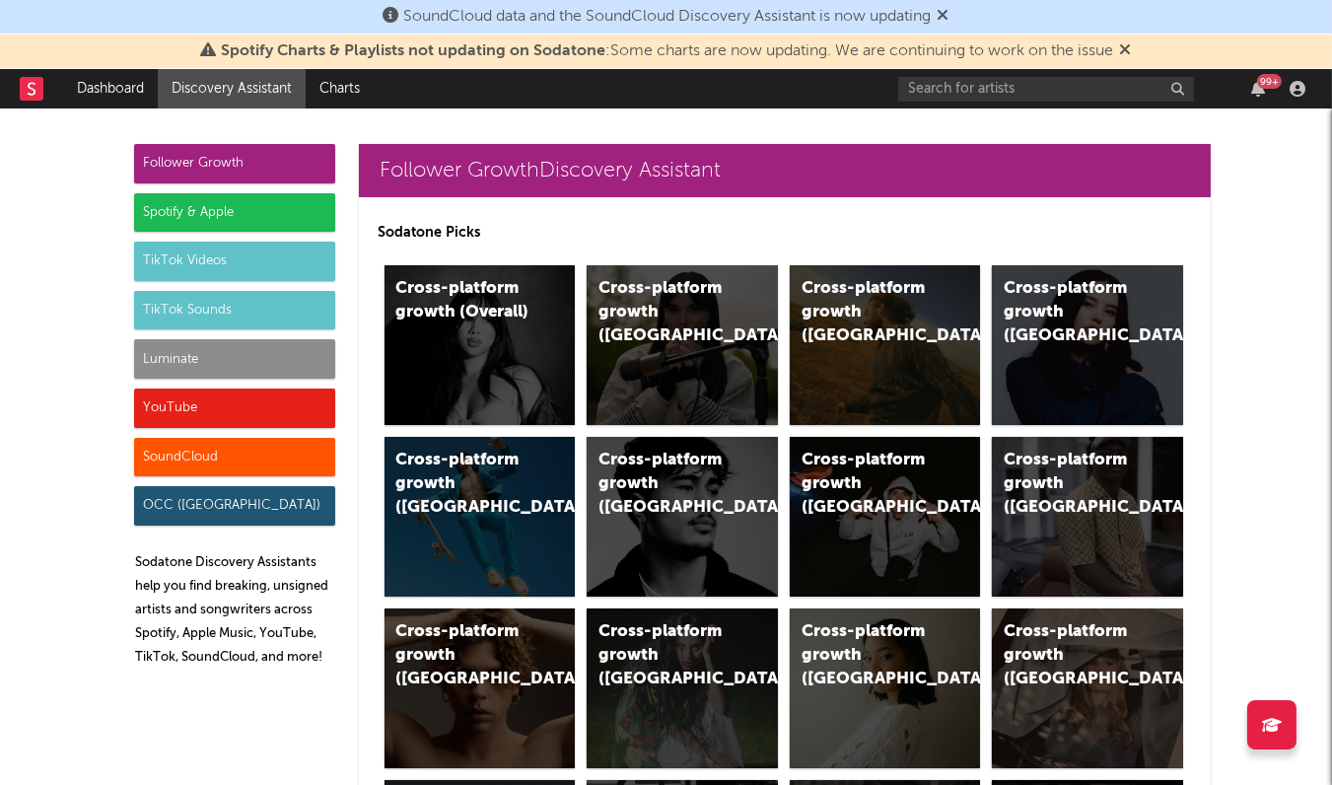
click at [191, 448] on div "SoundCloud" at bounding box center [234, 457] width 201 height 39
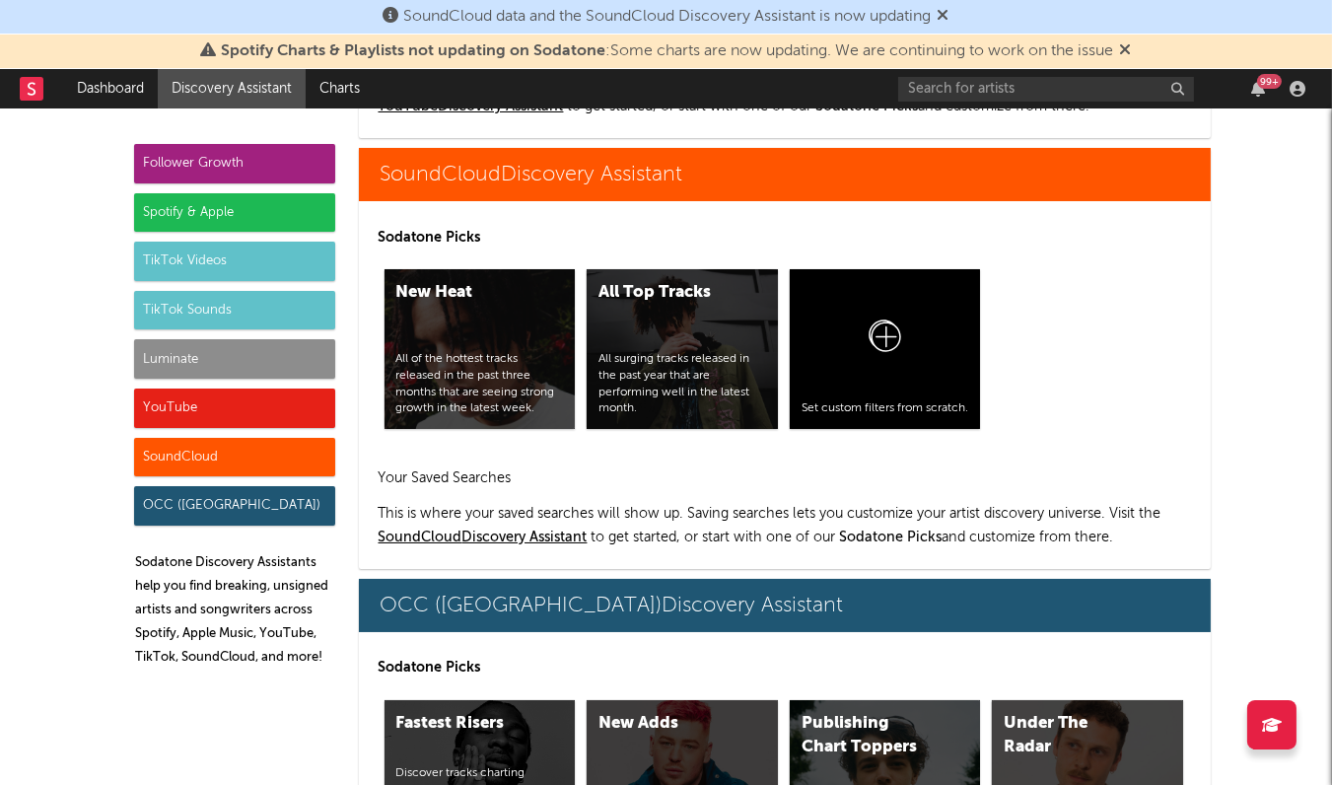
click at [209, 301] on div "TikTok Sounds" at bounding box center [234, 310] width 201 height 39
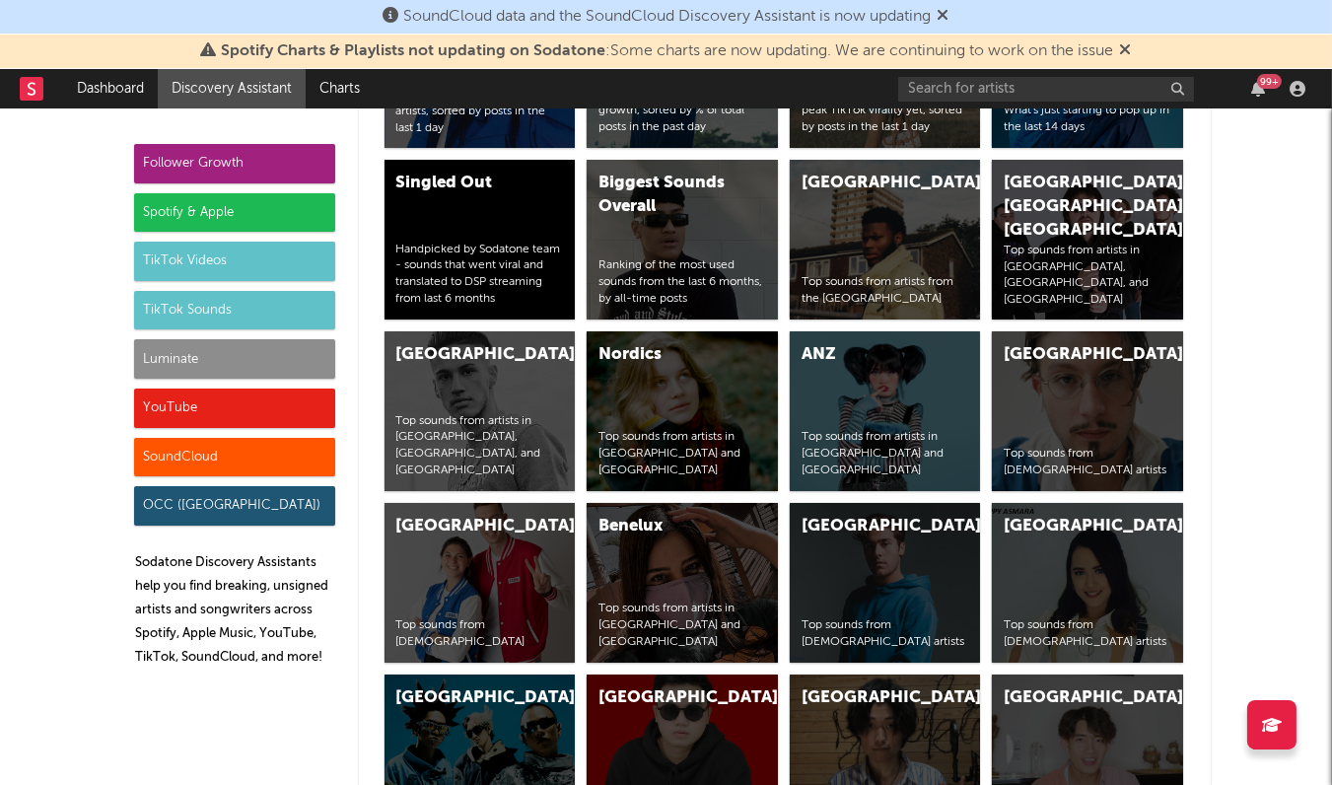
scroll to position [6468, 0]
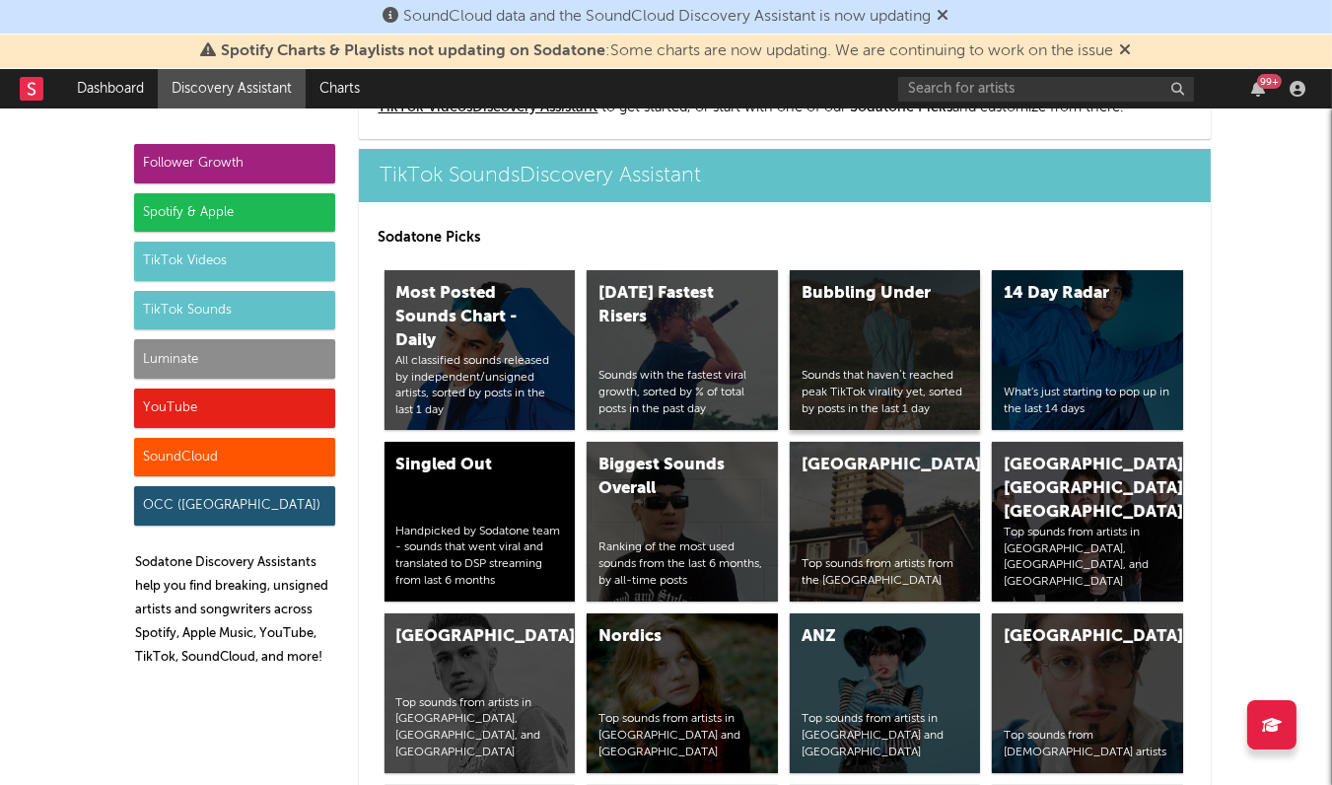
click at [844, 327] on div "Bubbling Under Sounds that haven’t reached peak TikTok virality yet, sorted by …" at bounding box center [885, 350] width 191 height 160
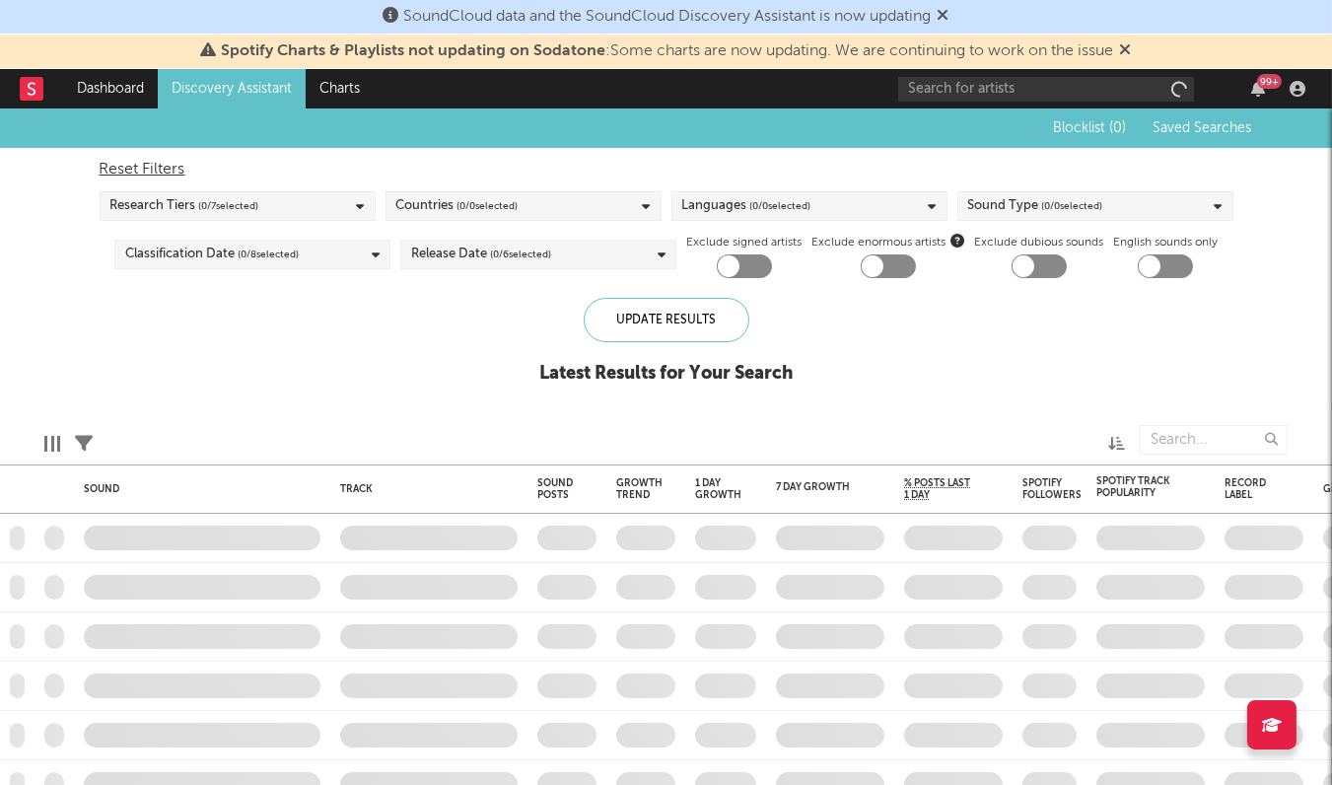
checkbox input "true"
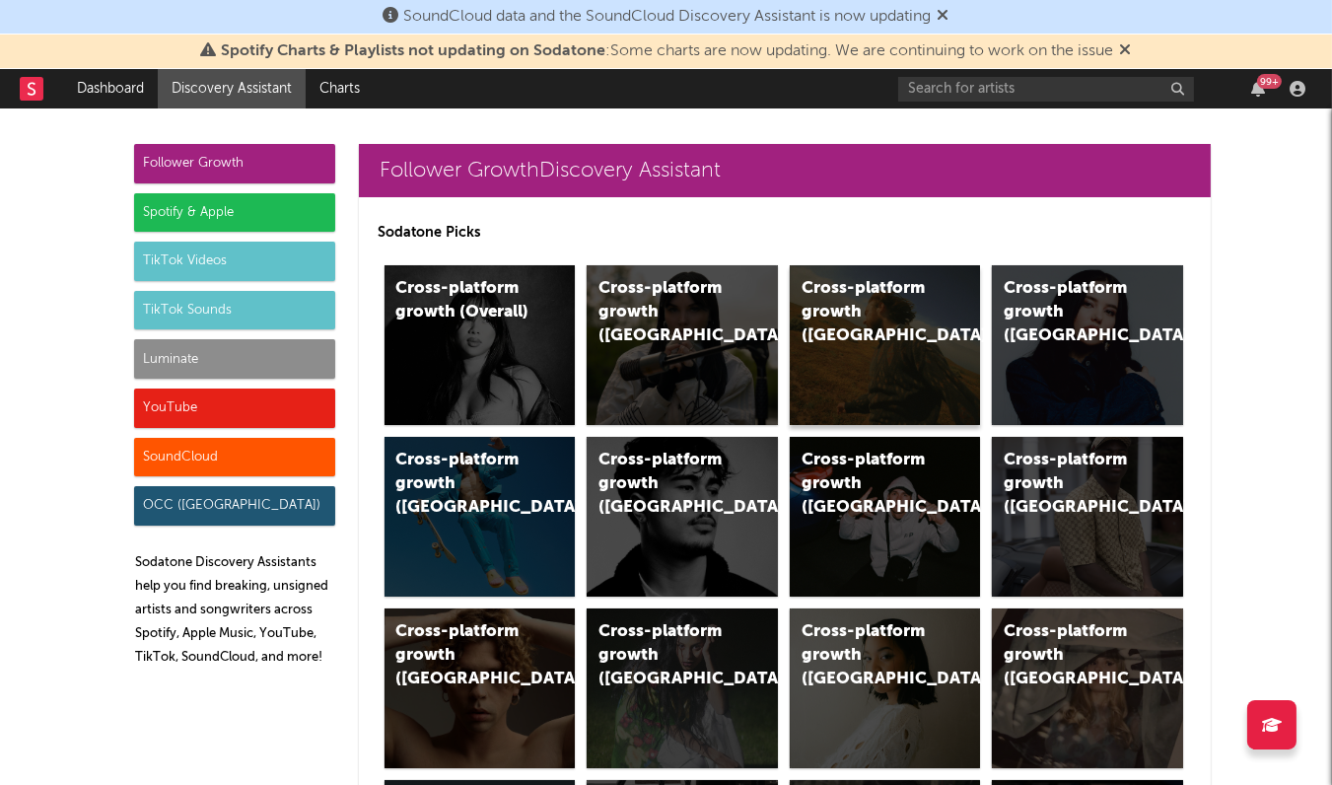
click at [861, 365] on div "Cross-platform growth (US)" at bounding box center [885, 345] width 191 height 160
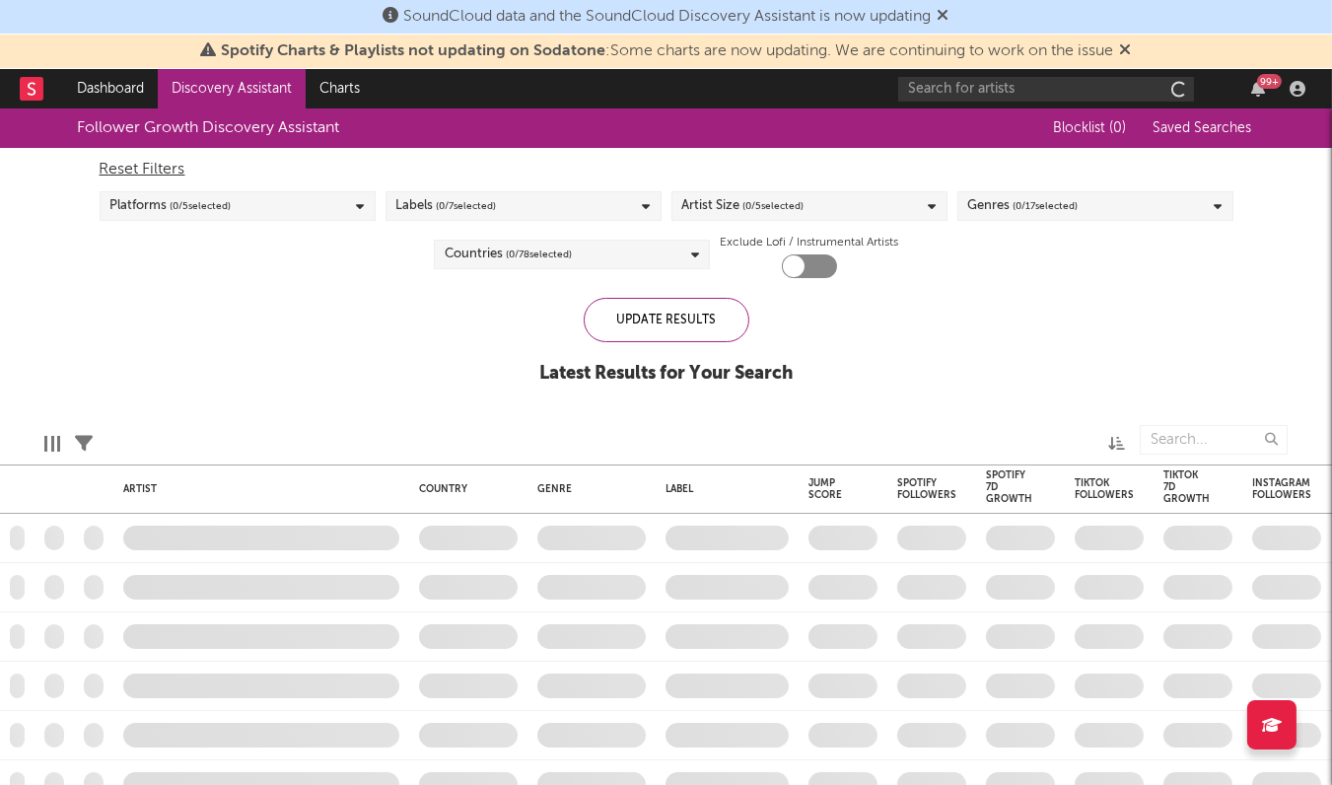
checkbox input "true"
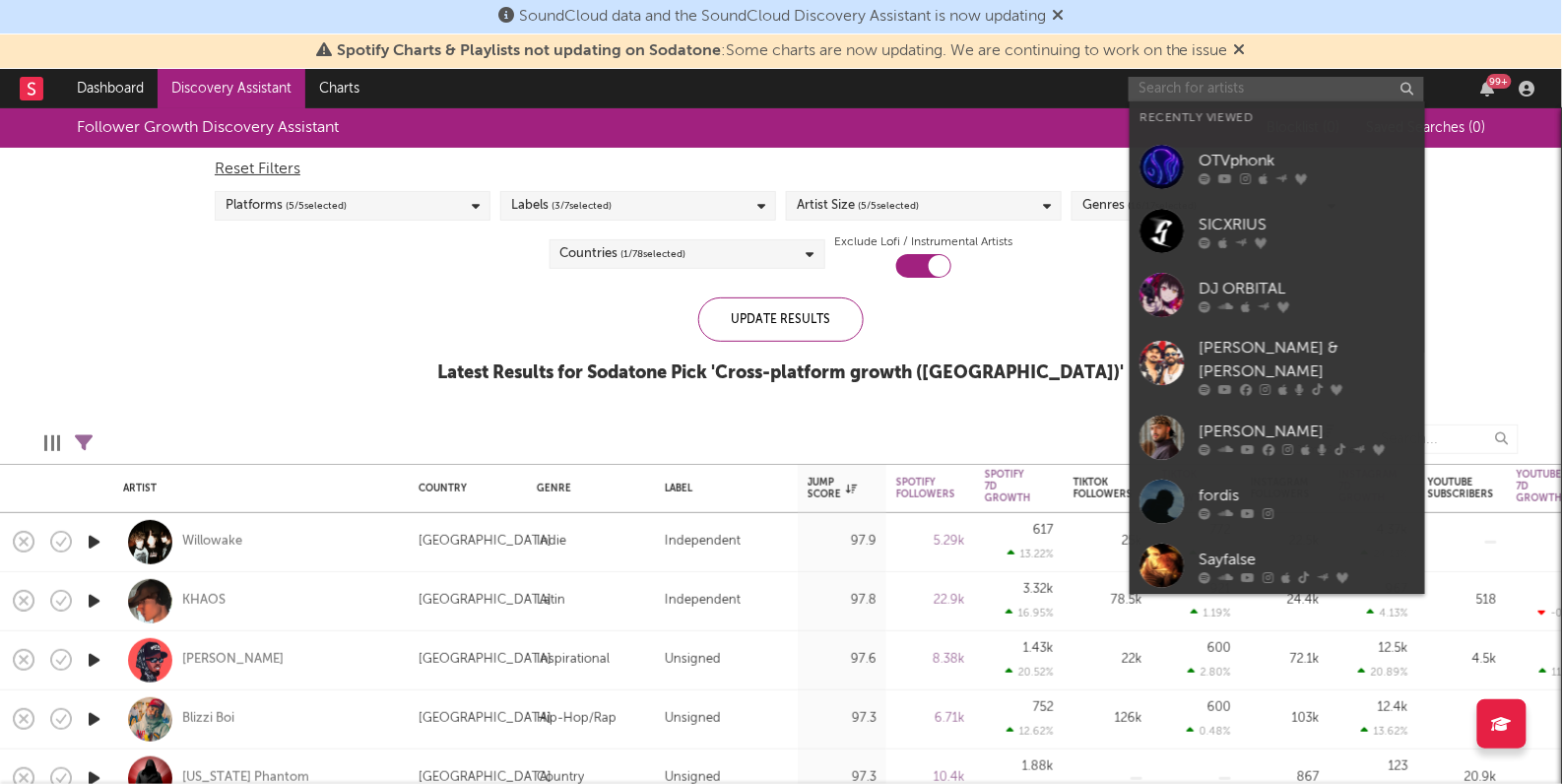
click at [1158, 93] on input "text" at bounding box center [1277, 89] width 296 height 25
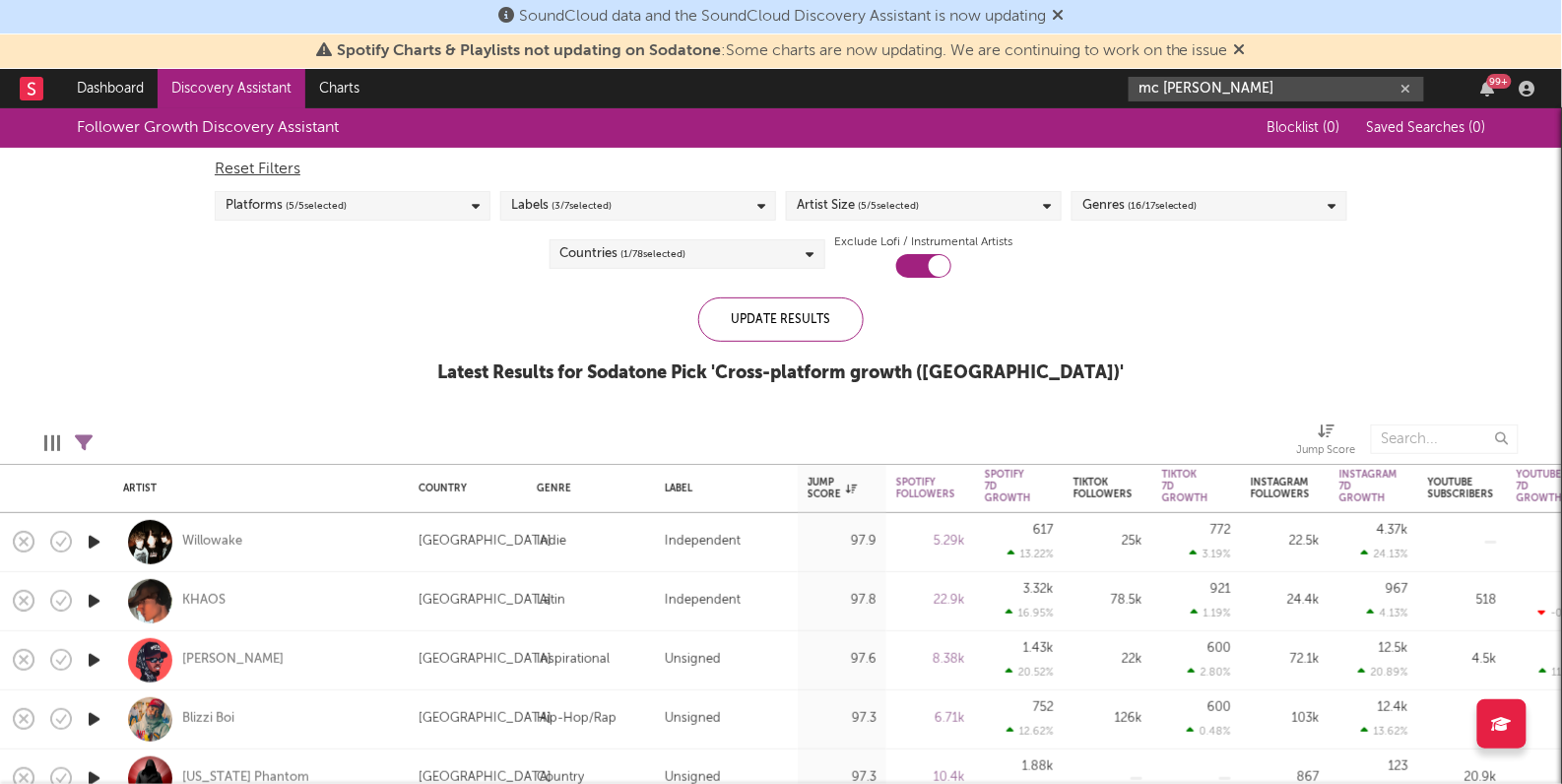
type input "mc tuto"
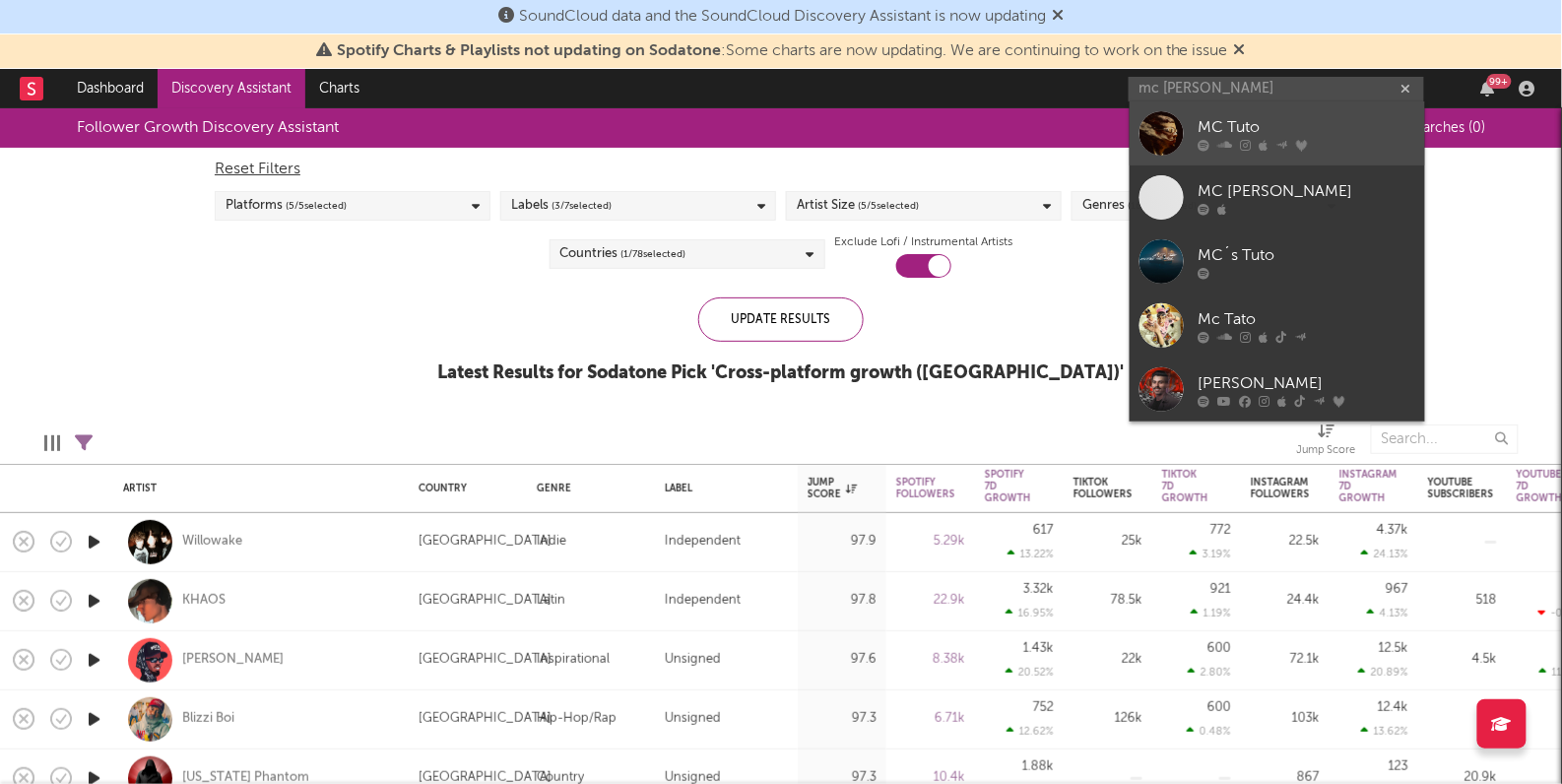
click at [1237, 114] on link "MC Tuto" at bounding box center [1278, 134] width 296 height 64
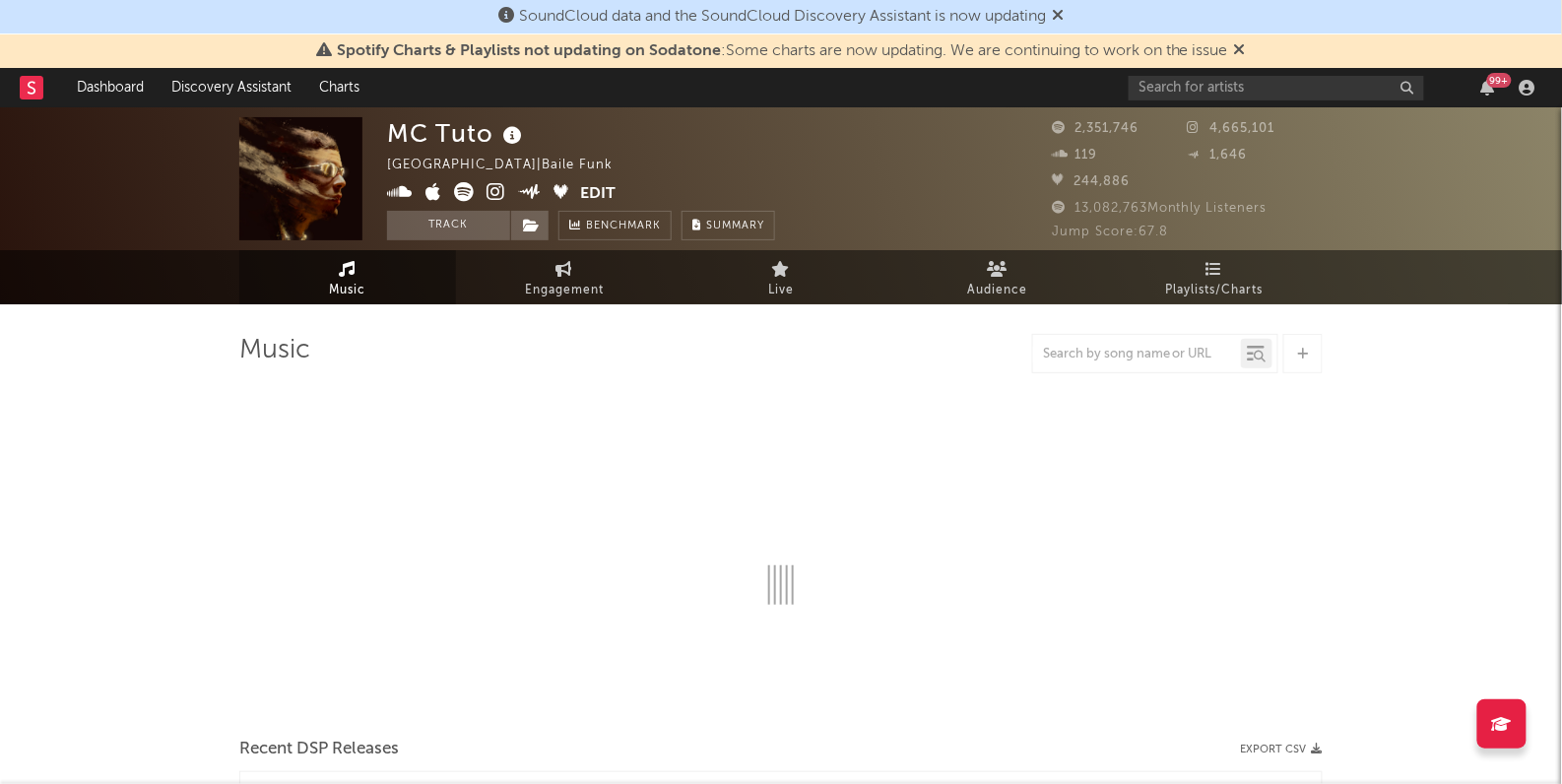
select select "6m"
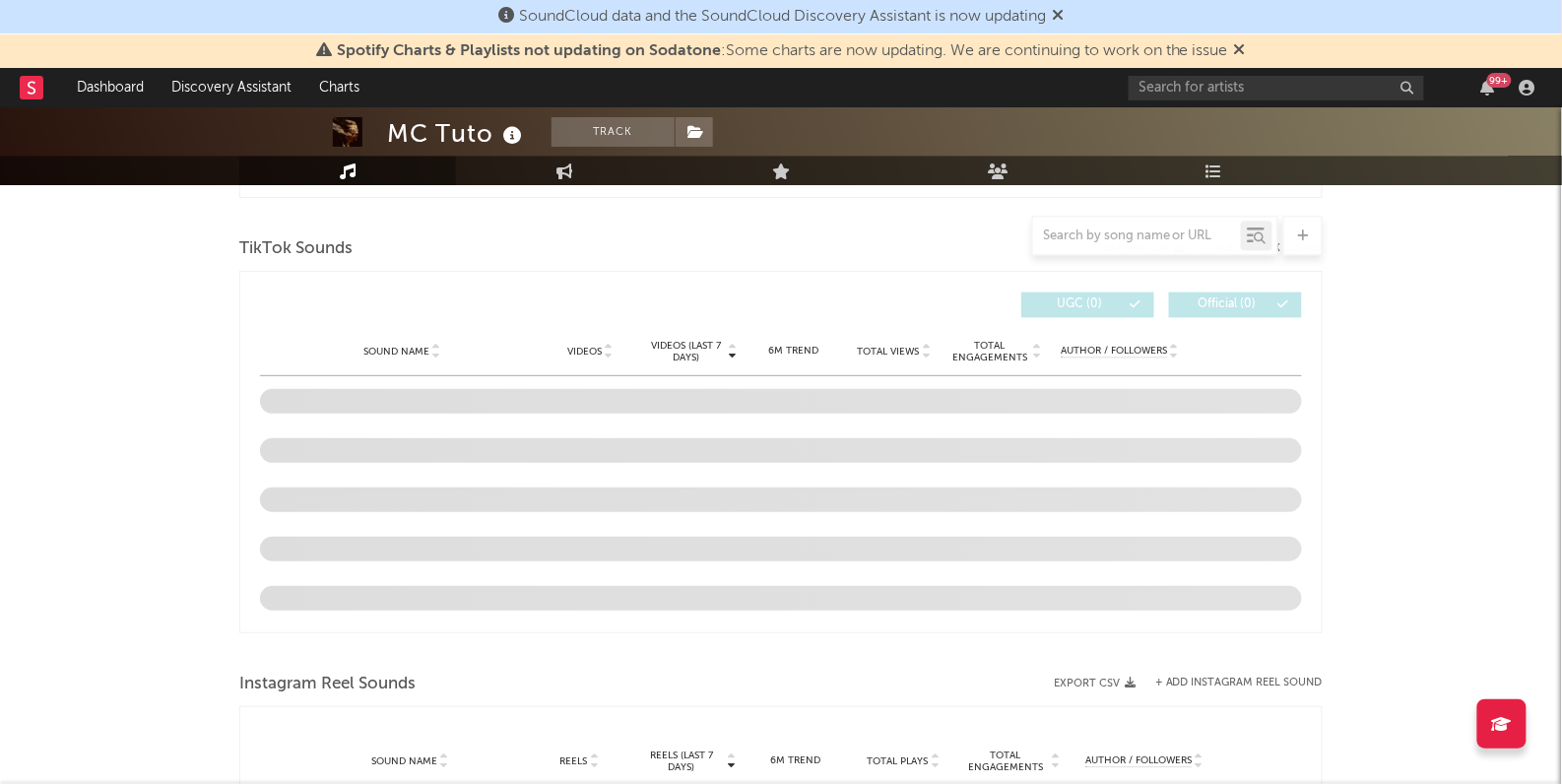
scroll to position [1360, 0]
